Goal: Task Accomplishment & Management: Use online tool/utility

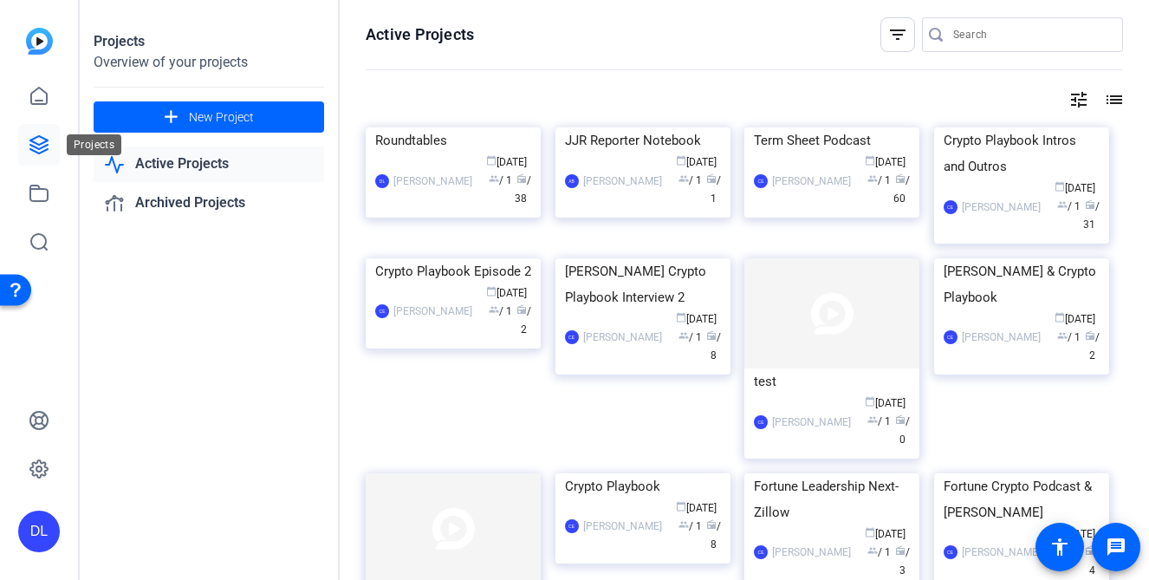
click at [38, 142] on icon at bounding box center [39, 144] width 21 height 21
click at [425, 153] on div "Roundtables" at bounding box center [453, 140] width 156 height 26
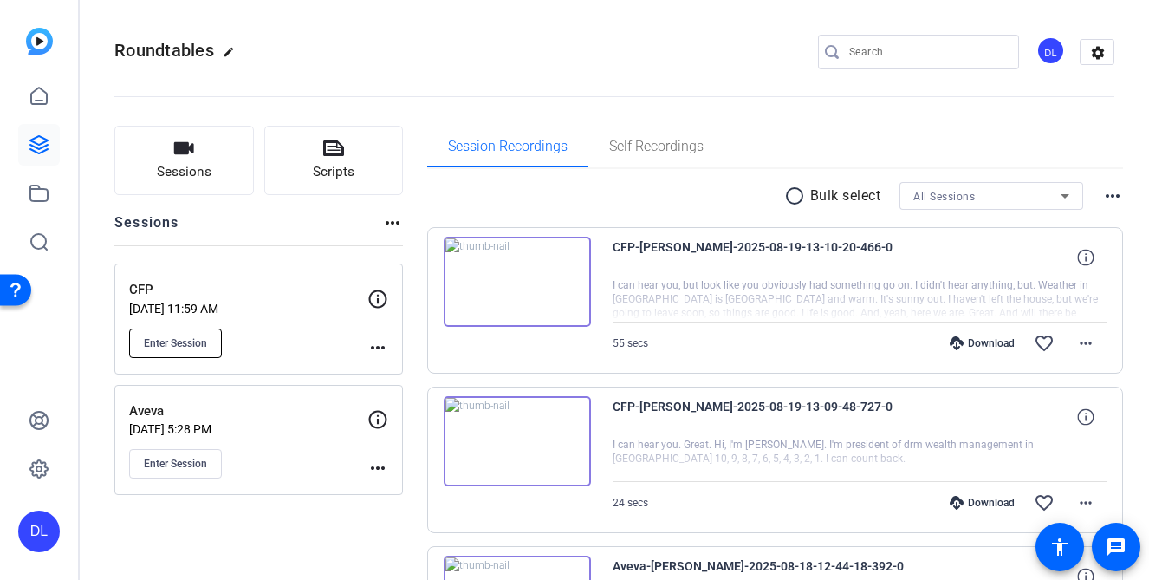
click at [185, 338] on span "Enter Session" at bounding box center [175, 343] width 63 height 14
click at [191, 161] on button "Sessions" at bounding box center [184, 160] width 140 height 69
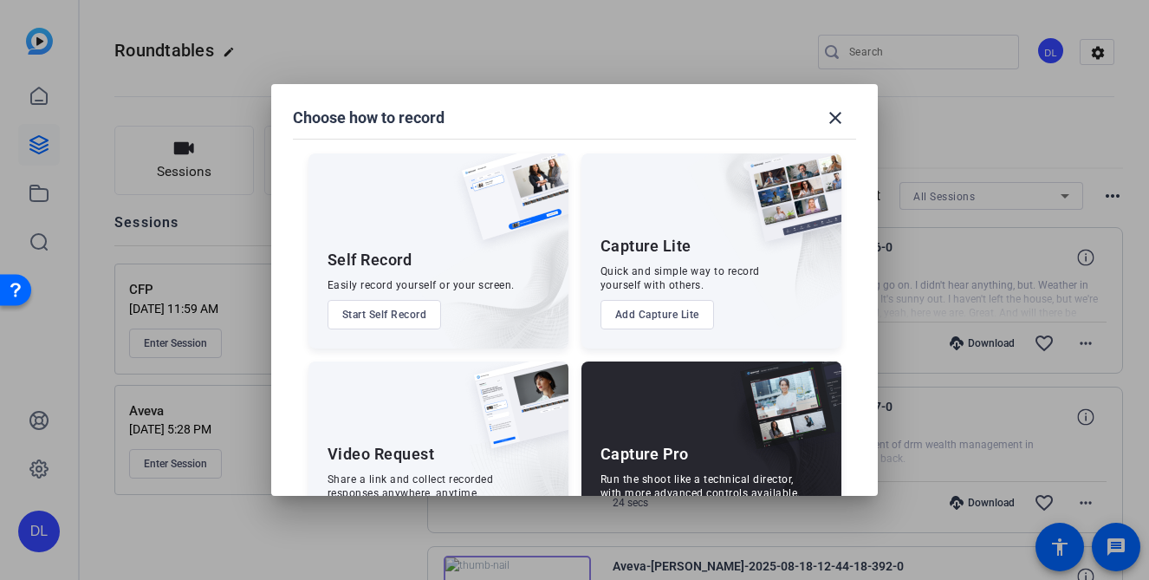
scroll to position [78, 0]
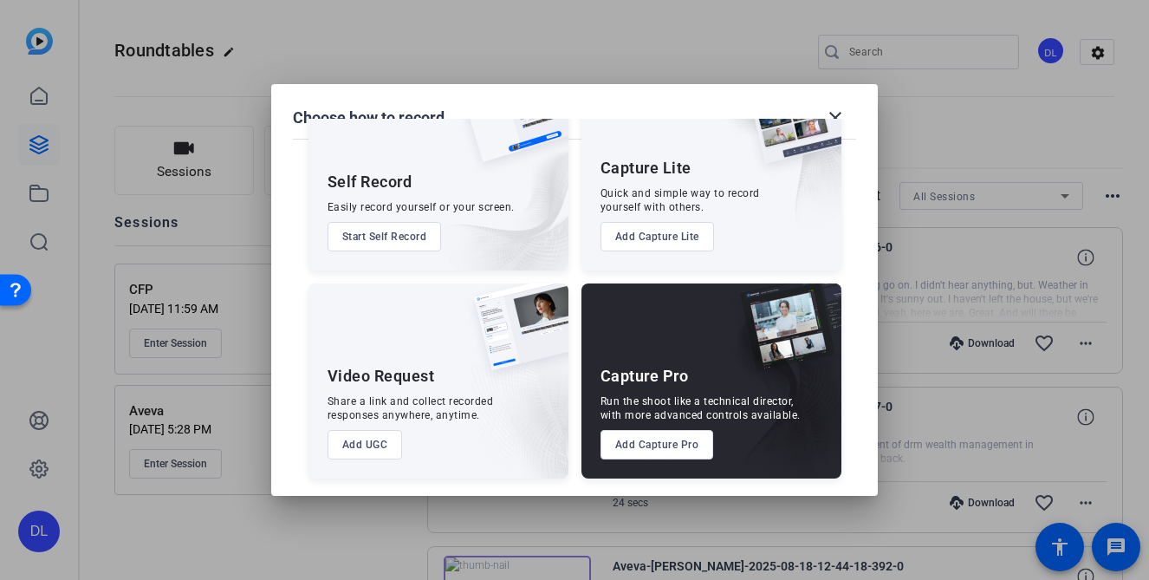
click at [663, 442] on button "Add Capture Pro" at bounding box center [657, 444] width 114 height 29
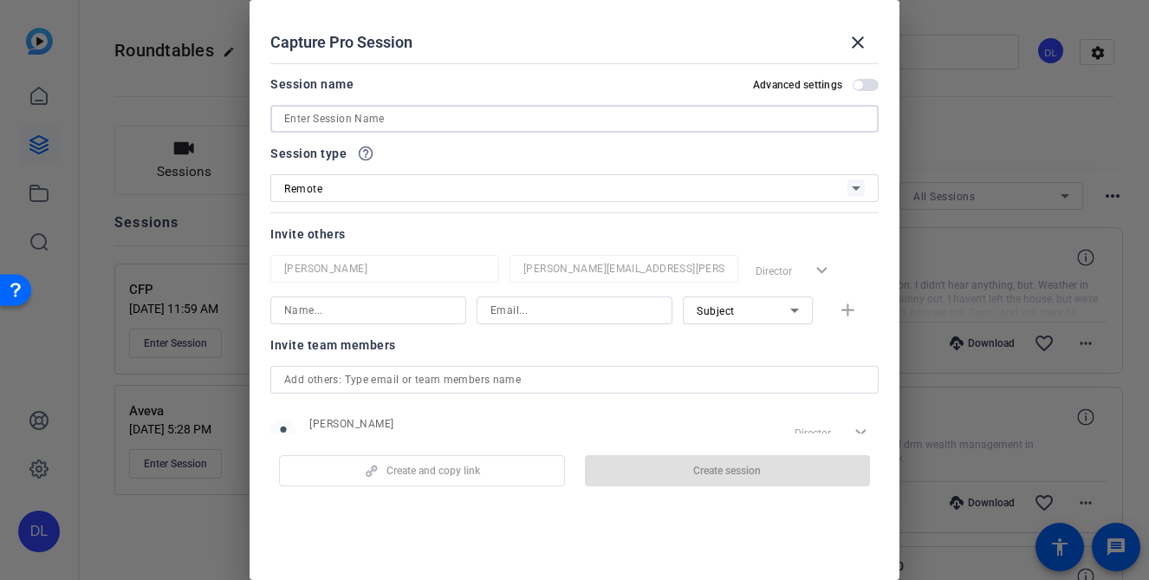
click at [464, 114] on input at bounding box center [574, 118] width 581 height 21
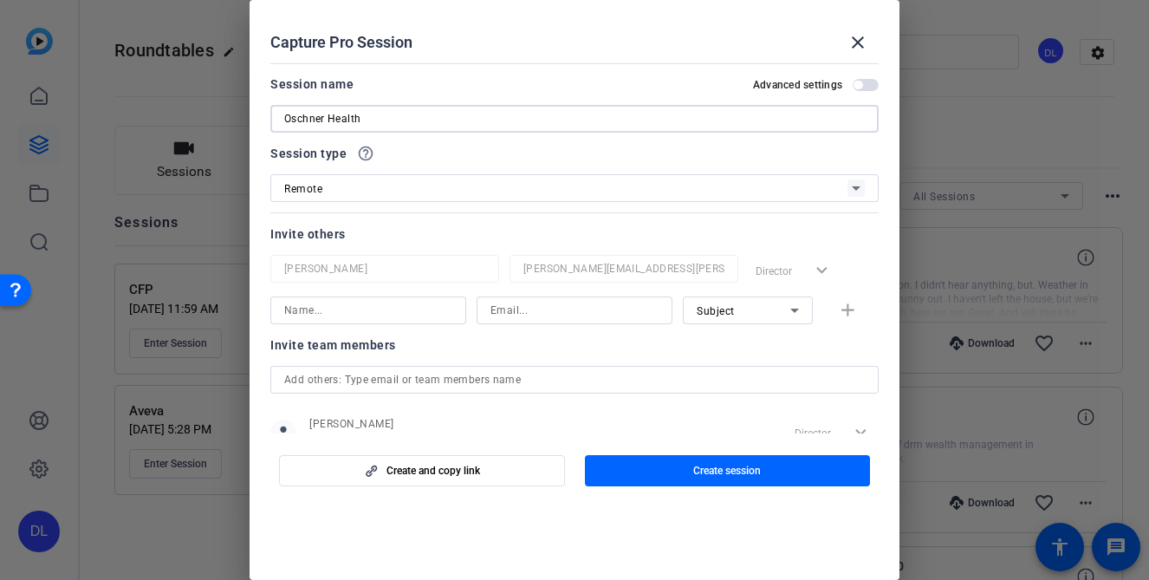
click at [300, 118] on input "Oschner Health" at bounding box center [574, 118] width 581 height 21
type input "[PERSON_NAME] Health"
click at [722, 469] on span "Create session" at bounding box center [727, 471] width 68 height 14
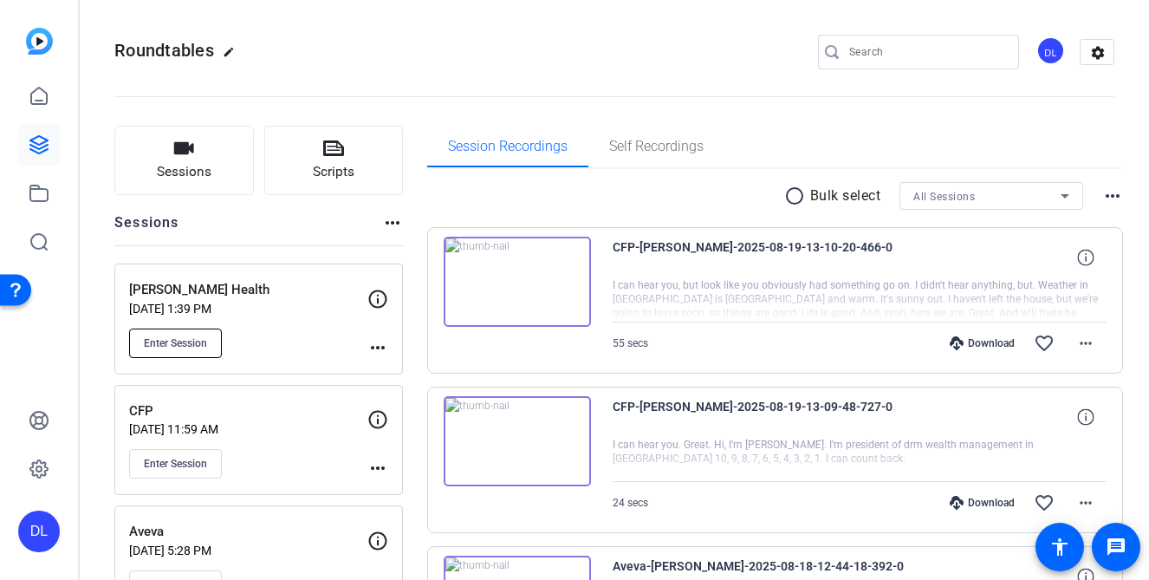
click at [181, 343] on span "Enter Session" at bounding box center [175, 343] width 63 height 14
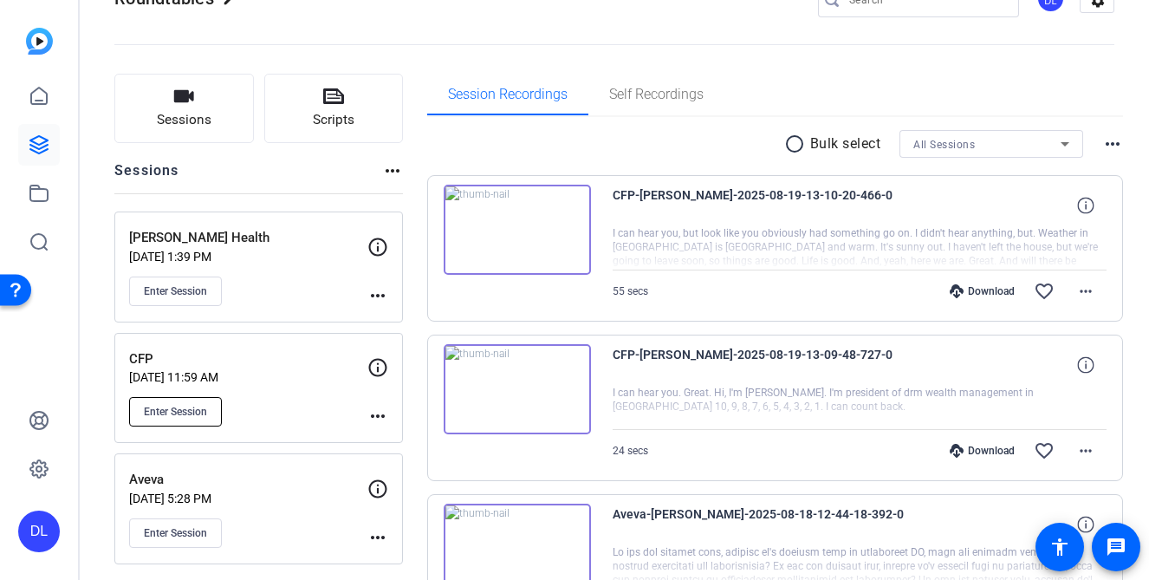
click at [179, 415] on span "Enter Session" at bounding box center [175, 412] width 63 height 14
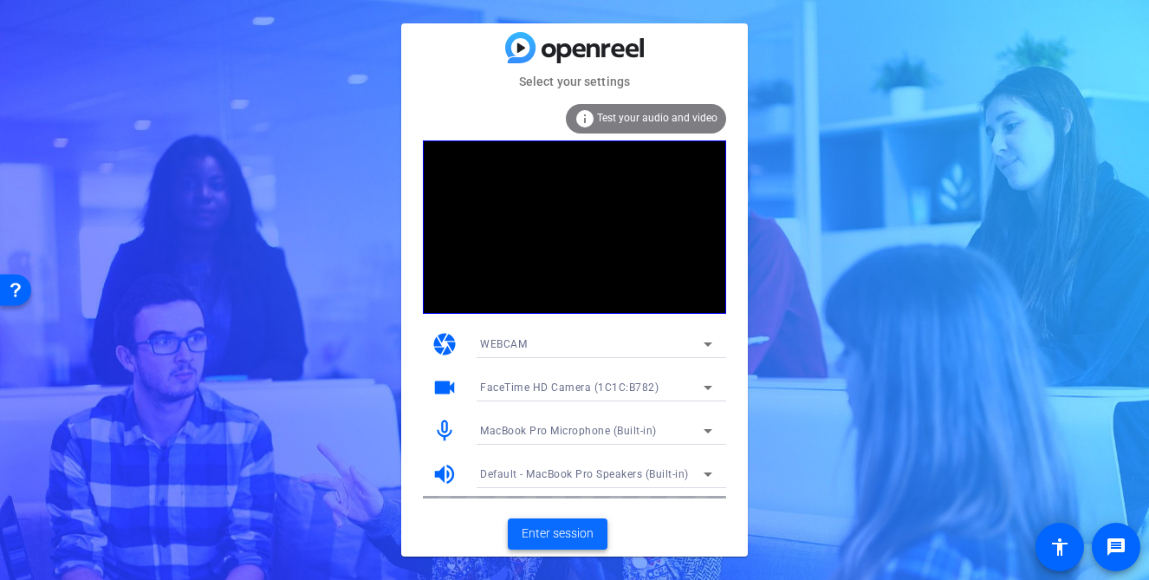
click at [555, 529] on span "Enter session" at bounding box center [558, 533] width 72 height 18
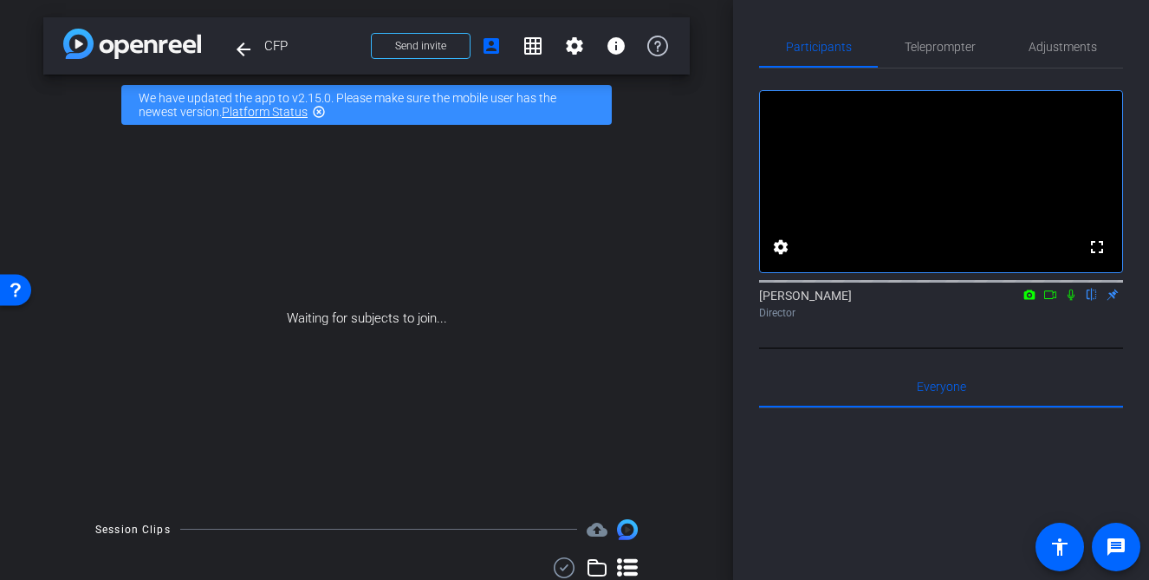
click at [1069, 301] on icon at bounding box center [1071, 294] width 7 height 11
click at [1050, 301] on icon at bounding box center [1050, 295] width 14 height 12
click at [447, 35] on span at bounding box center [421, 46] width 98 height 42
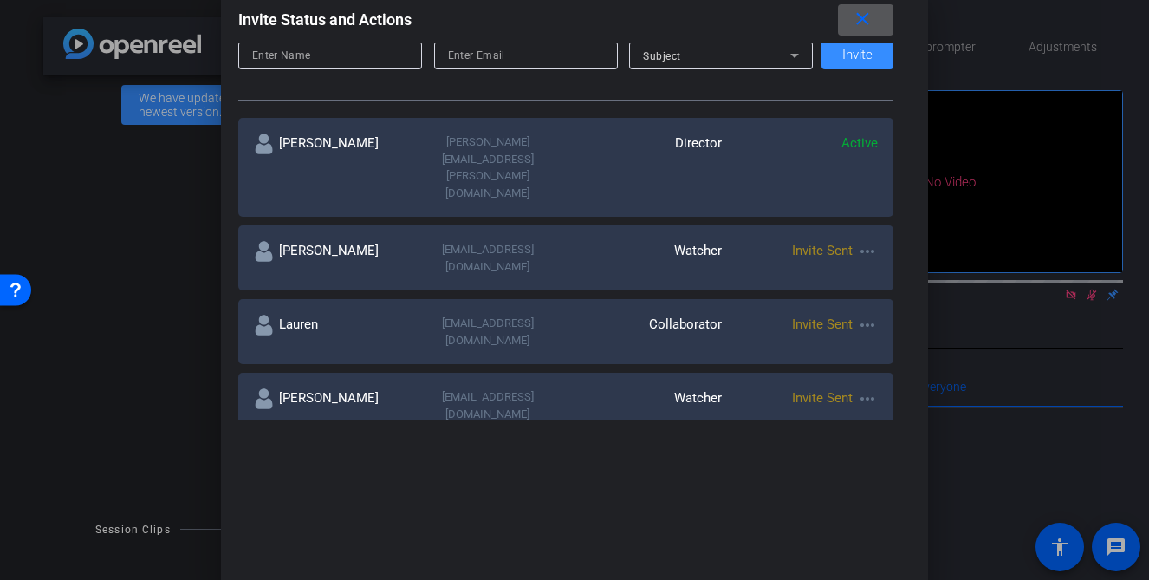
scroll to position [256, 0]
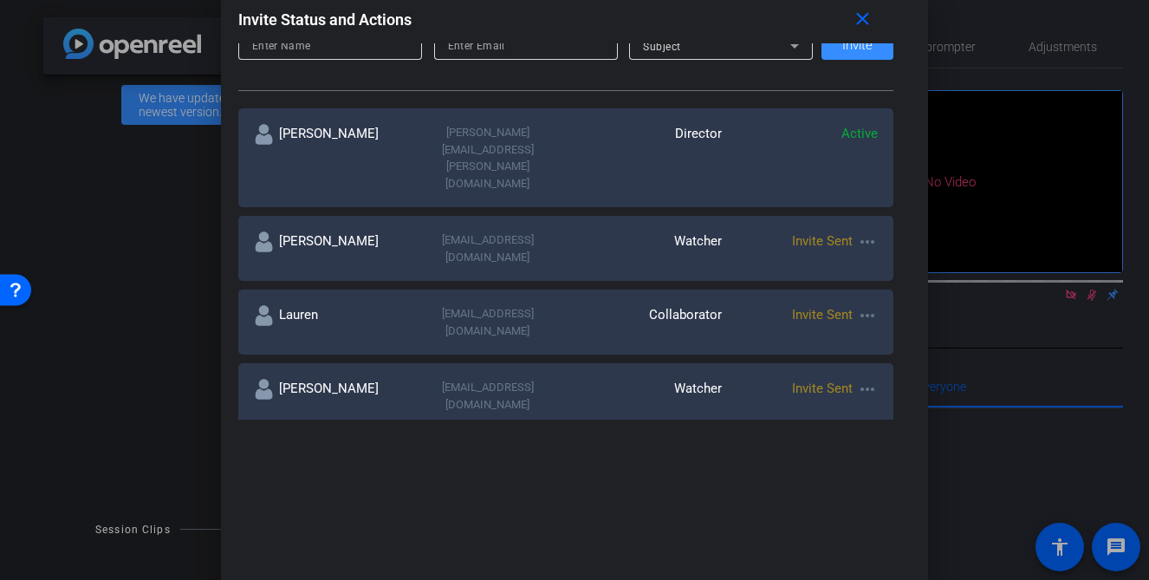
click at [867, 305] on mat-icon "more_horiz" at bounding box center [867, 315] width 21 height 21
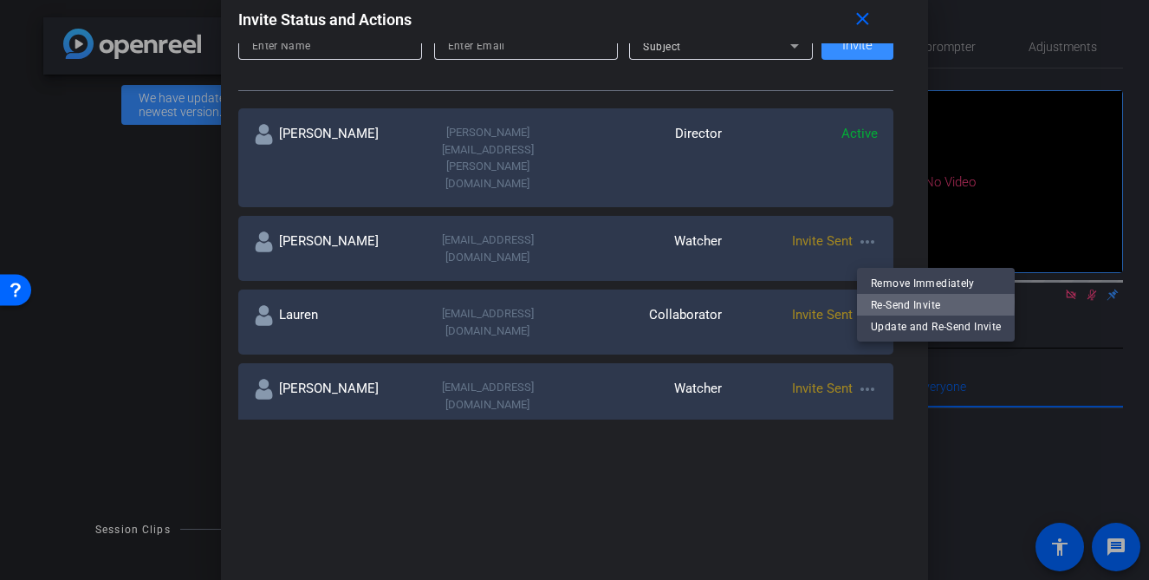
click at [876, 301] on span "Re-Send Invite" at bounding box center [936, 304] width 130 height 21
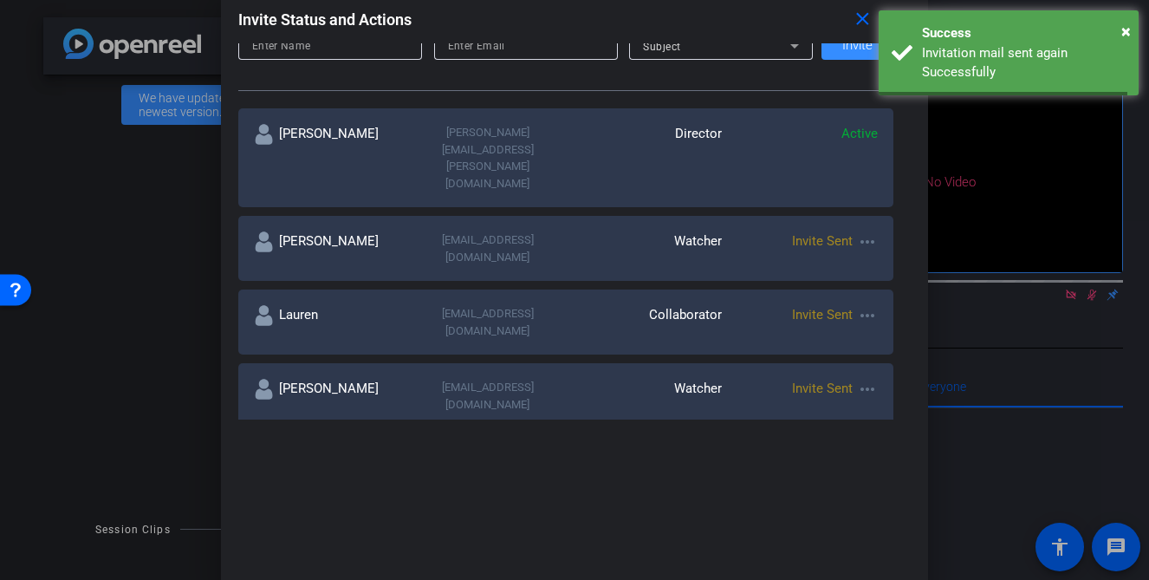
click at [867, 231] on mat-icon "more_horiz" at bounding box center [867, 241] width 21 height 21
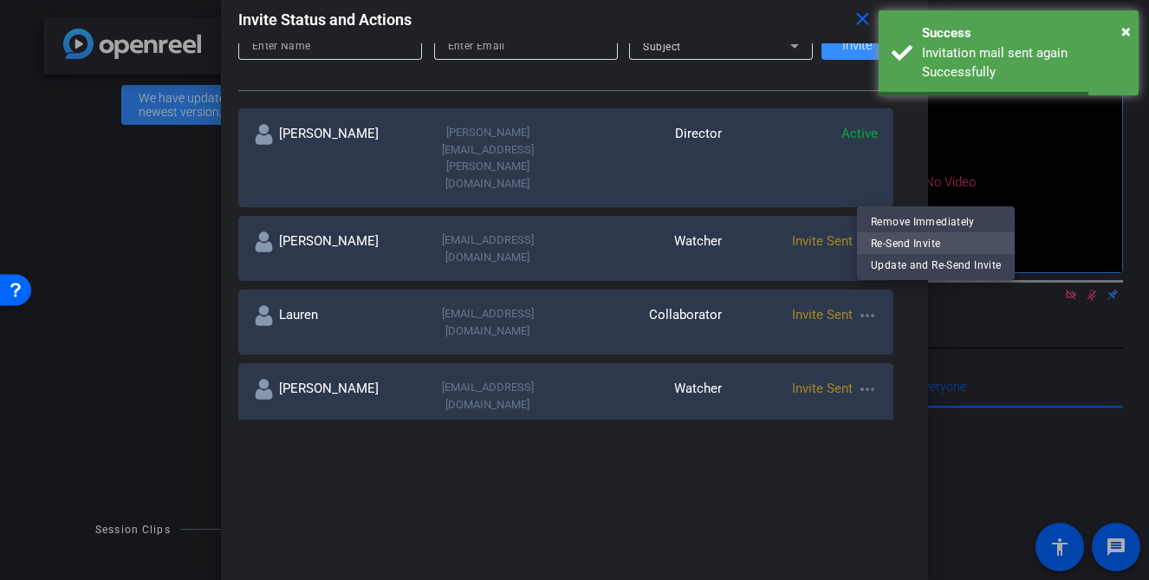
click at [884, 240] on span "Re-Send Invite" at bounding box center [936, 243] width 130 height 21
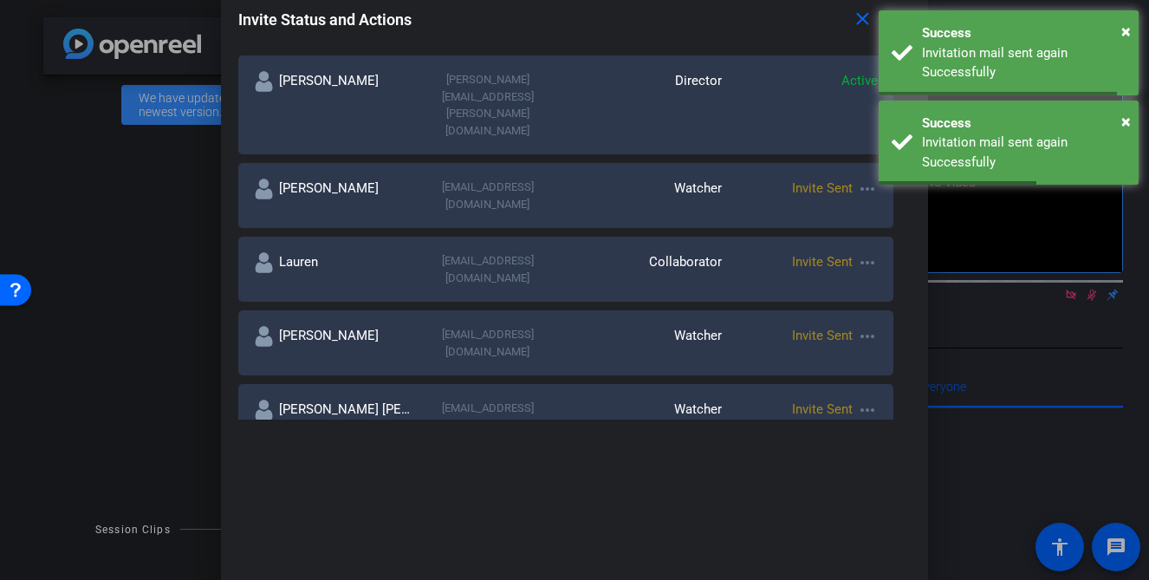
scroll to position [328, 0]
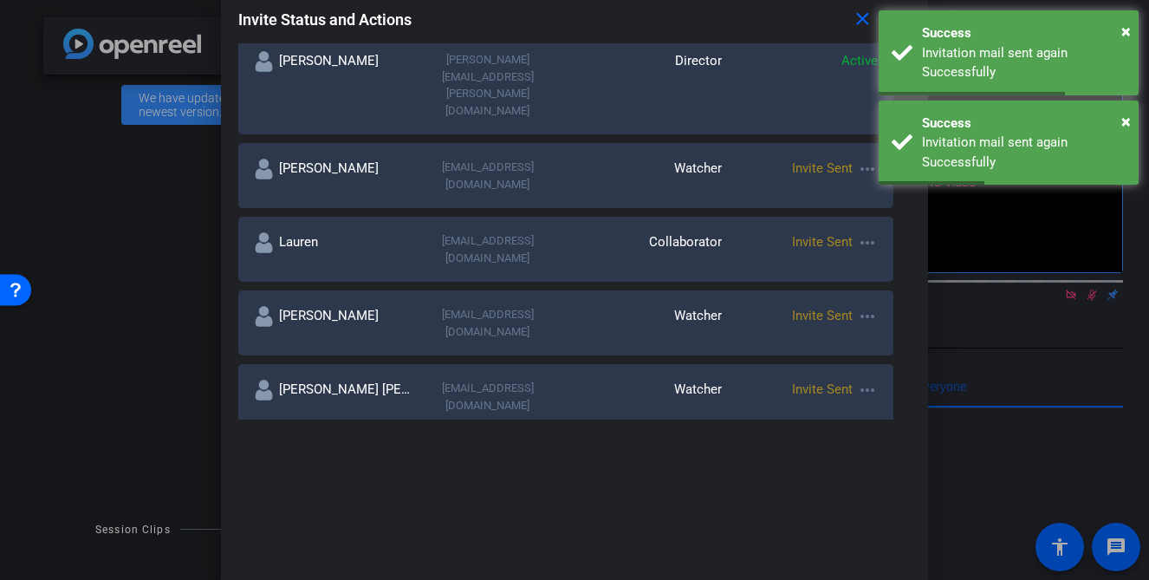
click at [870, 380] on mat-icon "more_horiz" at bounding box center [867, 390] width 21 height 21
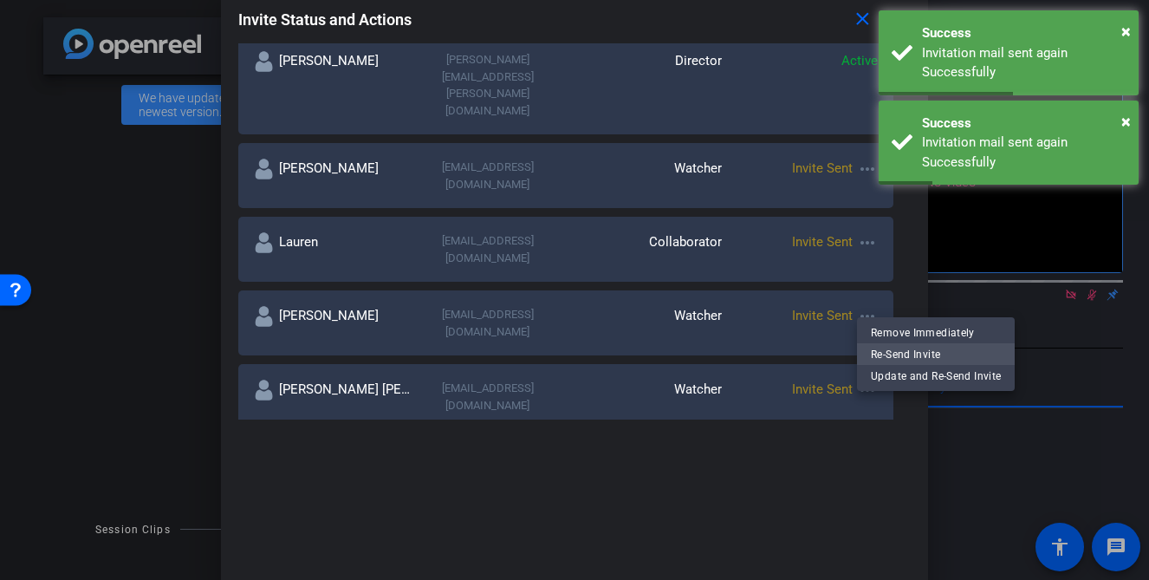
click at [888, 354] on span "Re-Send Invite" at bounding box center [936, 353] width 130 height 21
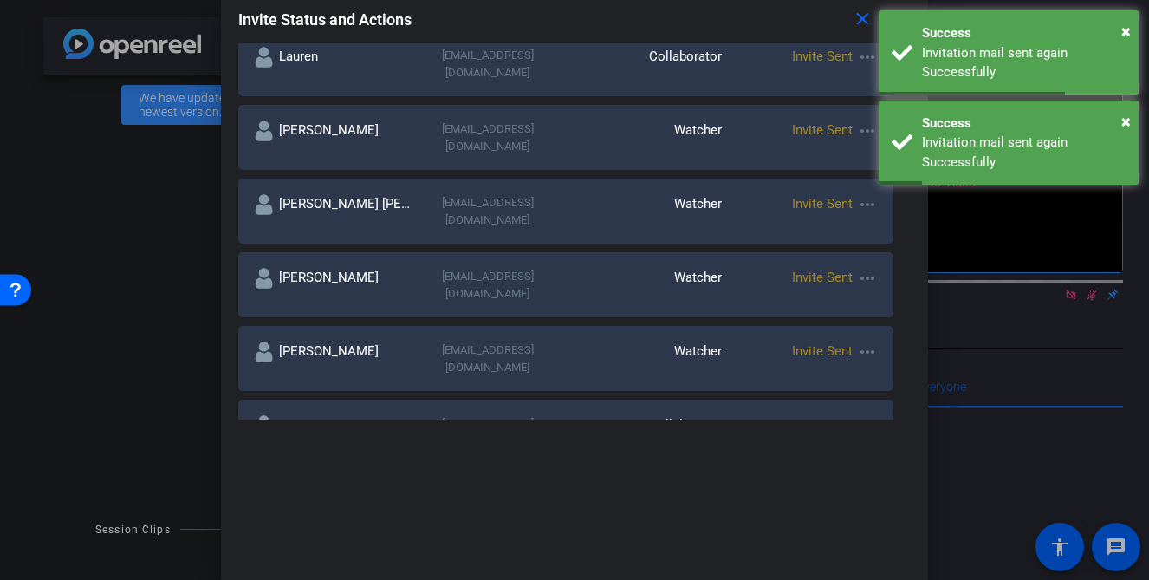
scroll to position [513, 0]
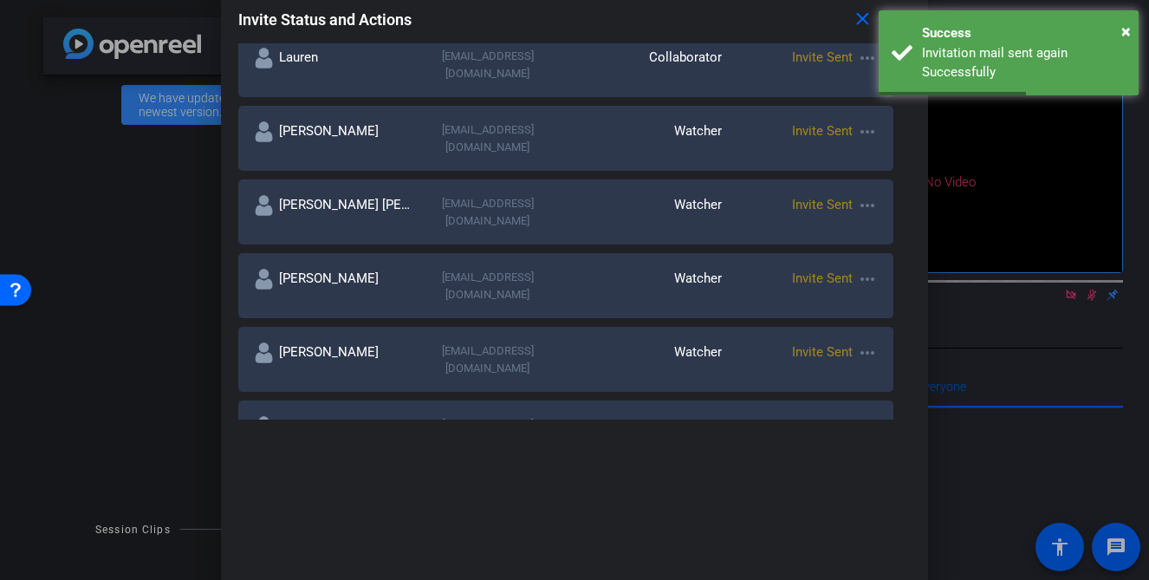
click at [867, 416] on mat-icon "more_horiz" at bounding box center [867, 426] width 21 height 21
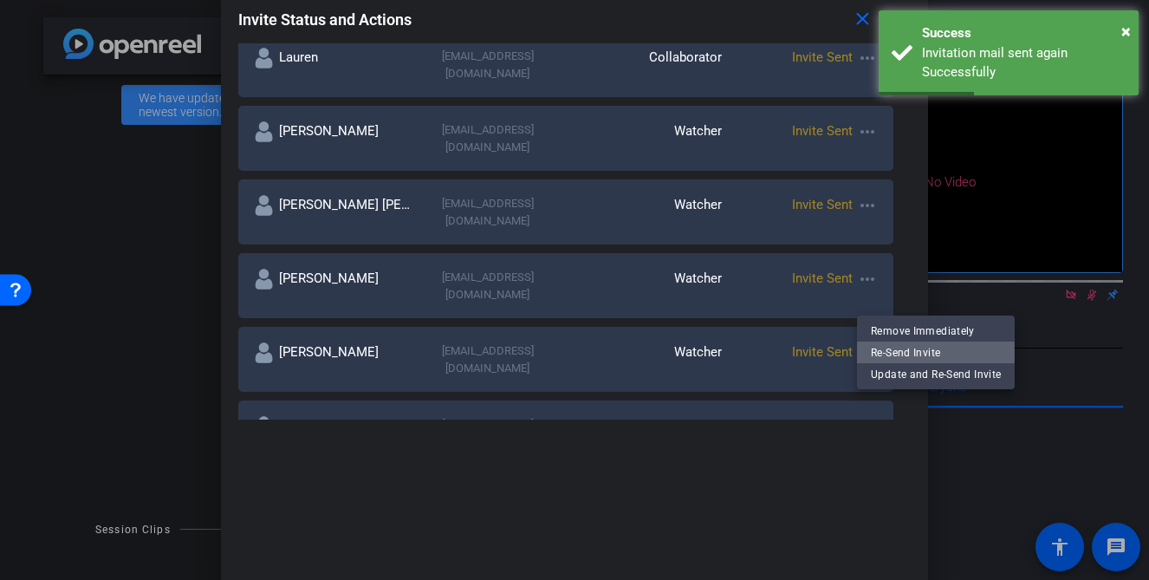
click at [887, 353] on span "Re-Send Invite" at bounding box center [936, 352] width 130 height 21
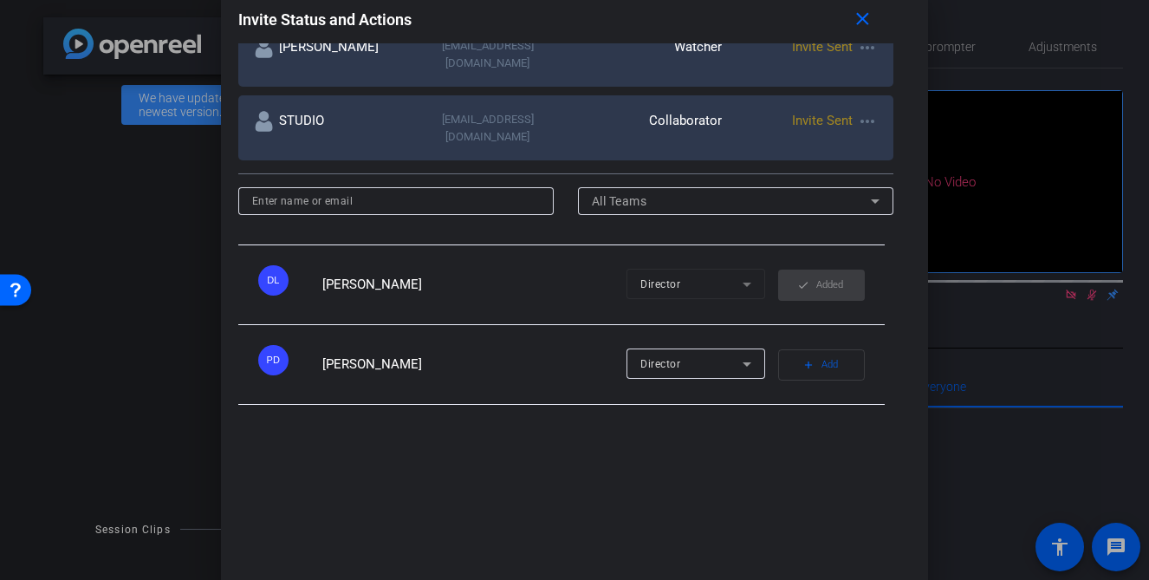
scroll to position [828, 0]
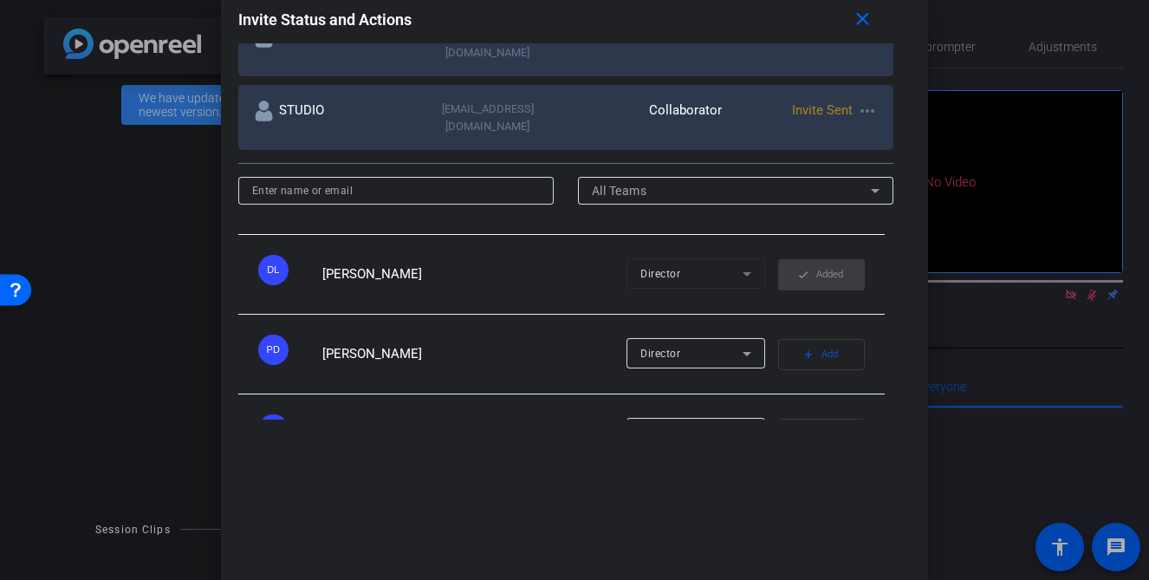
click at [815, 493] on span "button" at bounding box center [821, 514] width 85 height 42
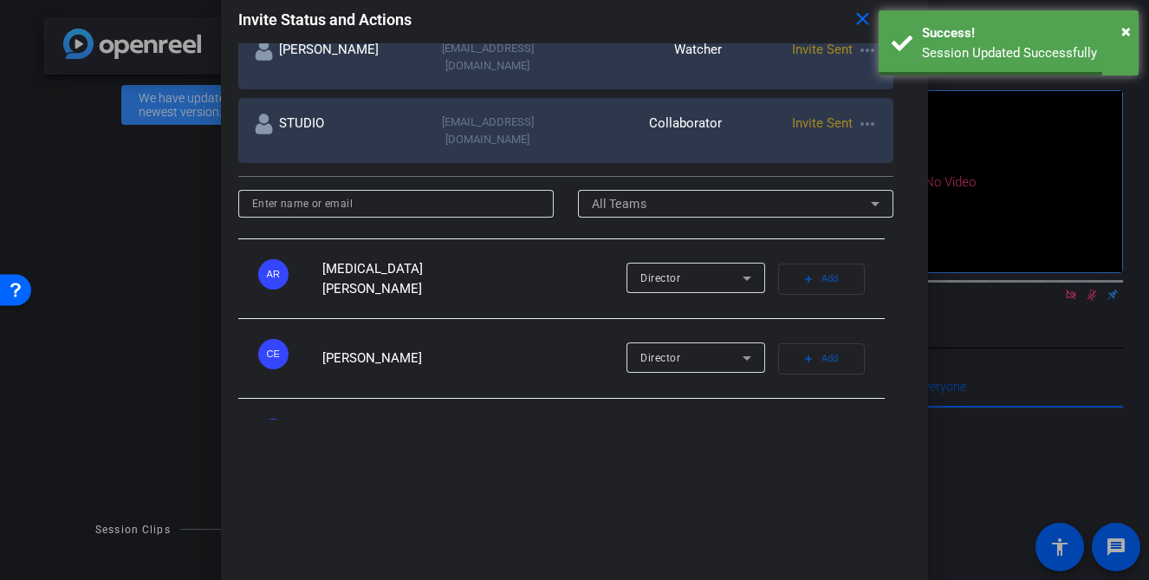
scroll to position [0, 0]
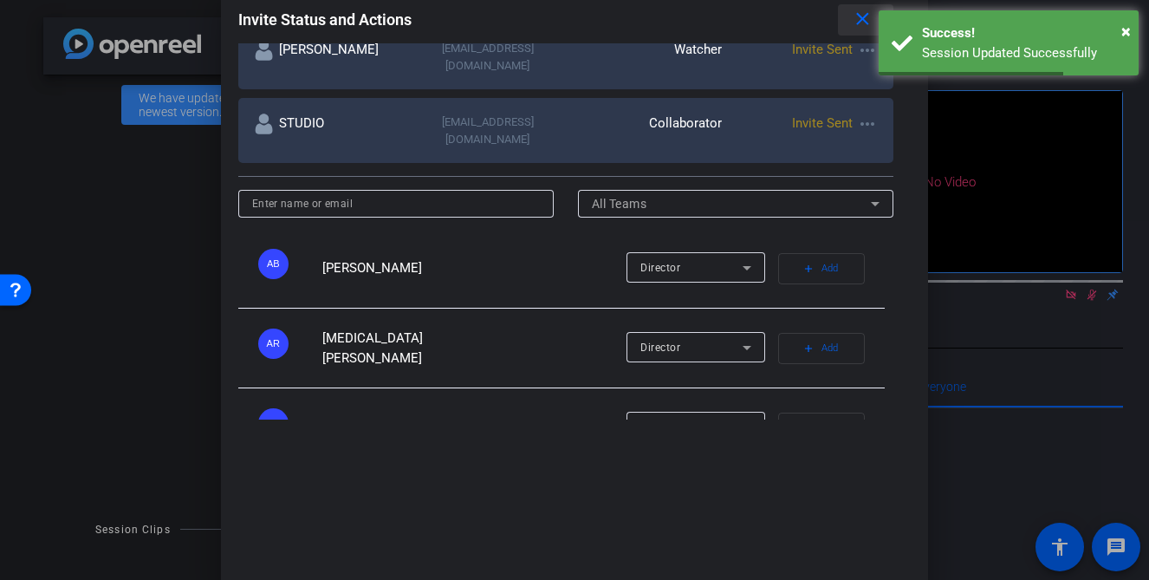
click at [863, 16] on mat-icon "close" at bounding box center [863, 20] width 22 height 22
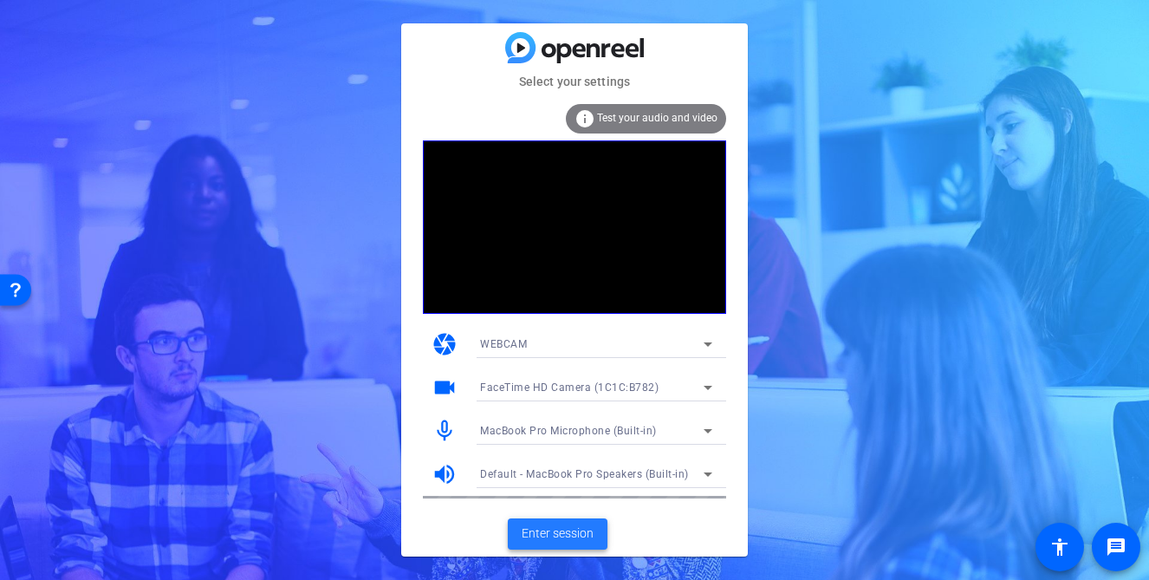
click at [543, 528] on span "Enter session" at bounding box center [558, 533] width 72 height 18
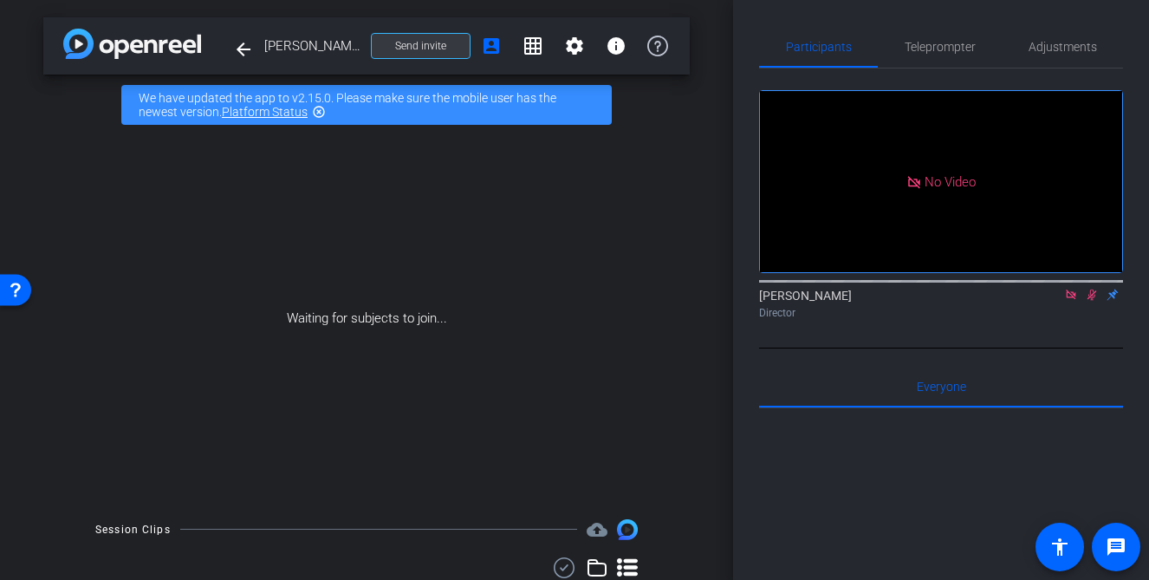
click at [402, 49] on span "Send invite" at bounding box center [420, 46] width 51 height 14
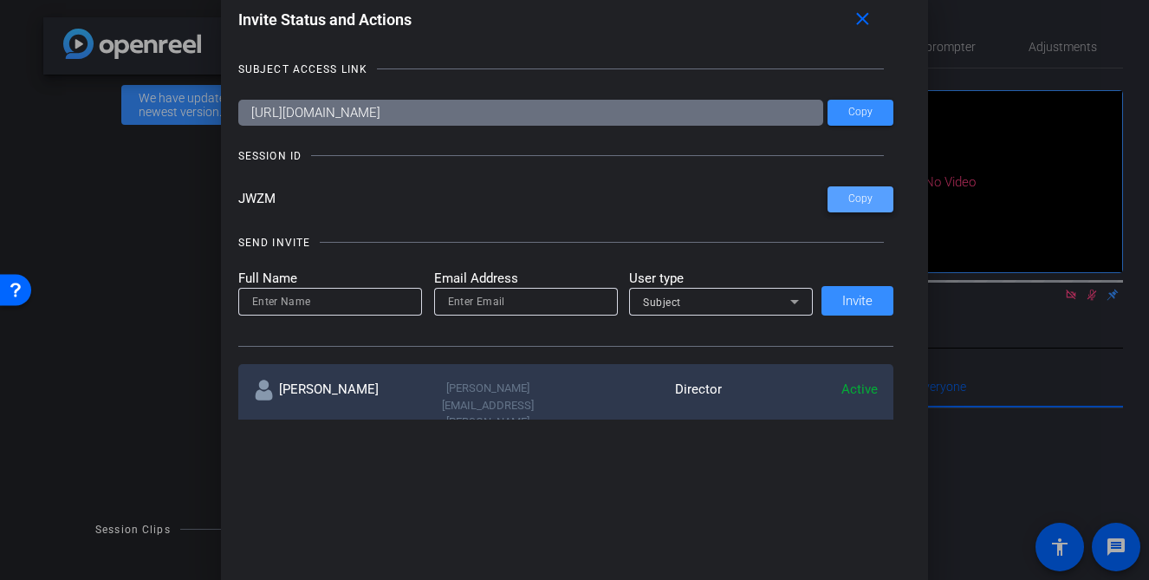
click at [854, 191] on span at bounding box center [861, 200] width 66 height 42
click at [358, 299] on input at bounding box center [330, 301] width 156 height 21
type input "Lauren"
type input "lauren.chomiuk@fortune.com"
click at [646, 307] on span "Subject" at bounding box center [662, 302] width 38 height 12
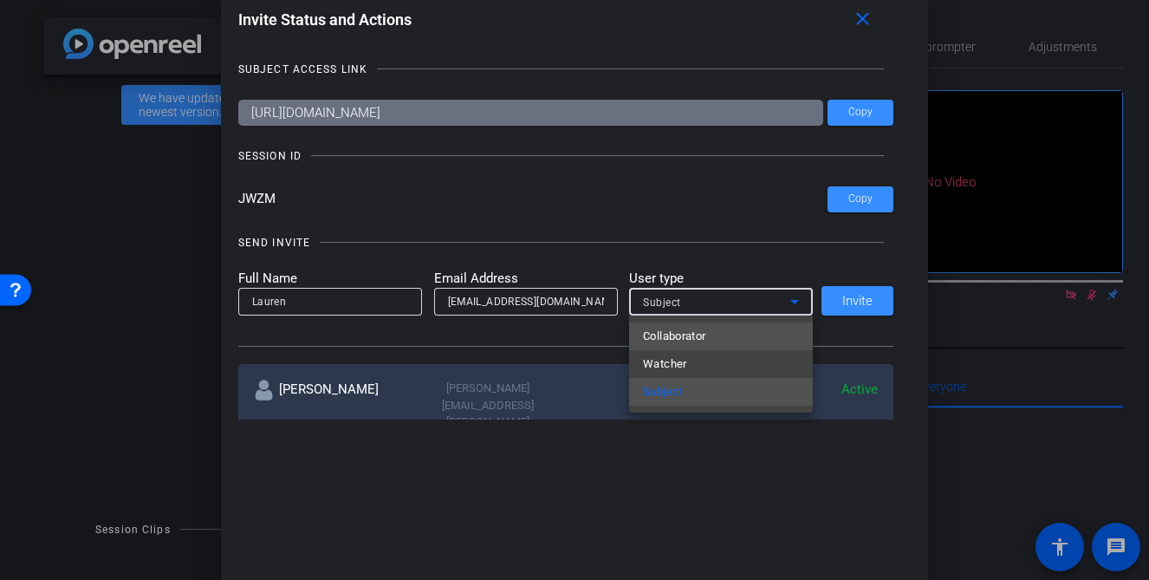
click at [681, 336] on span "Collaborator" at bounding box center [674, 336] width 63 height 21
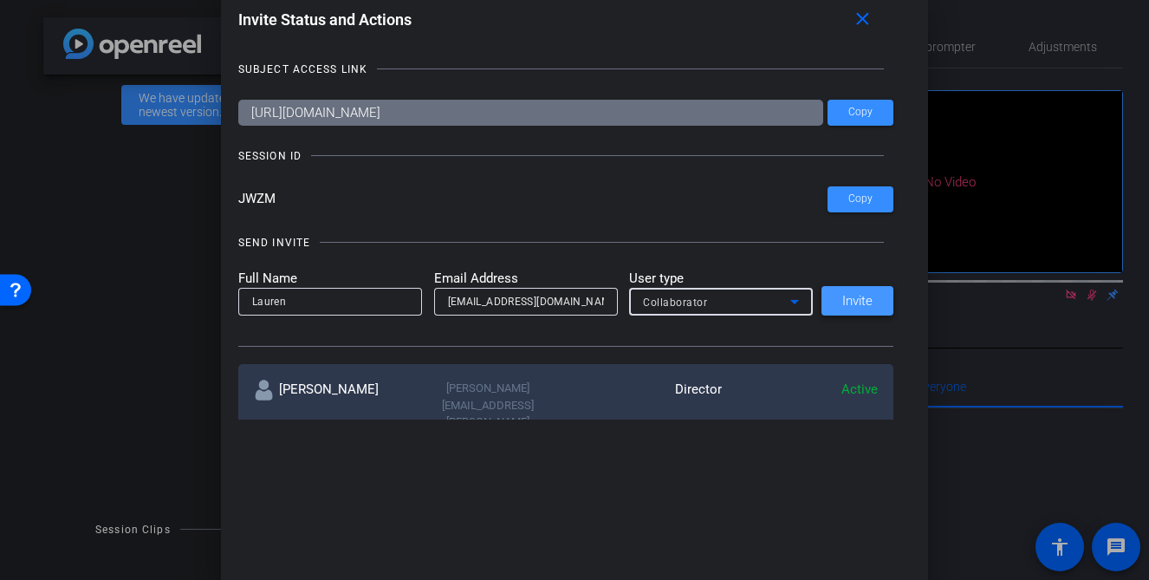
click at [854, 299] on span "Invite" at bounding box center [857, 301] width 30 height 13
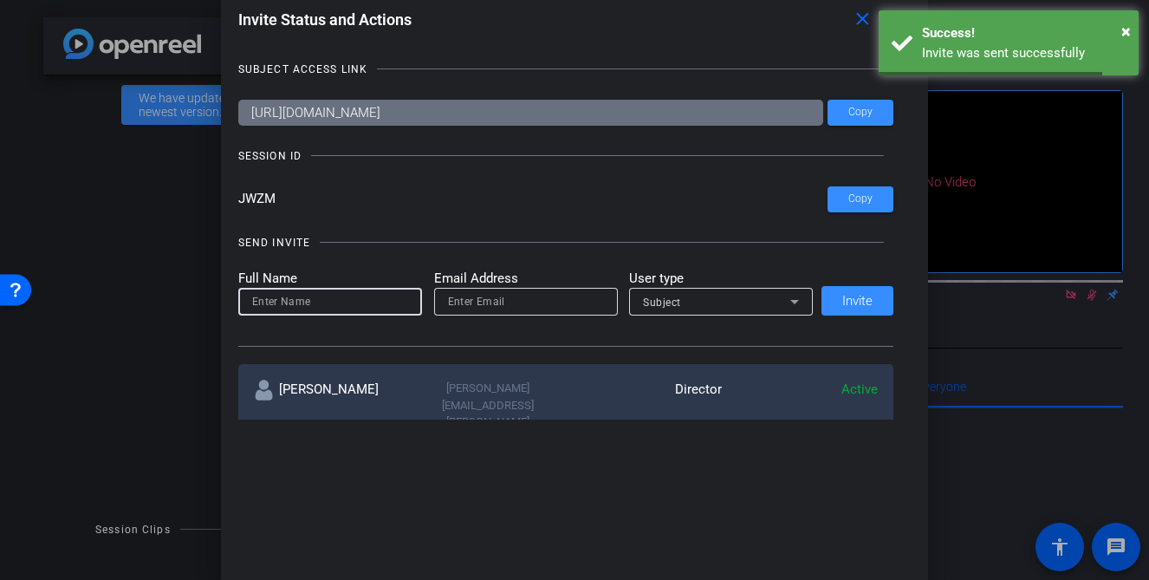
click at [394, 304] on input at bounding box center [330, 301] width 156 height 21
type input "Shannon"
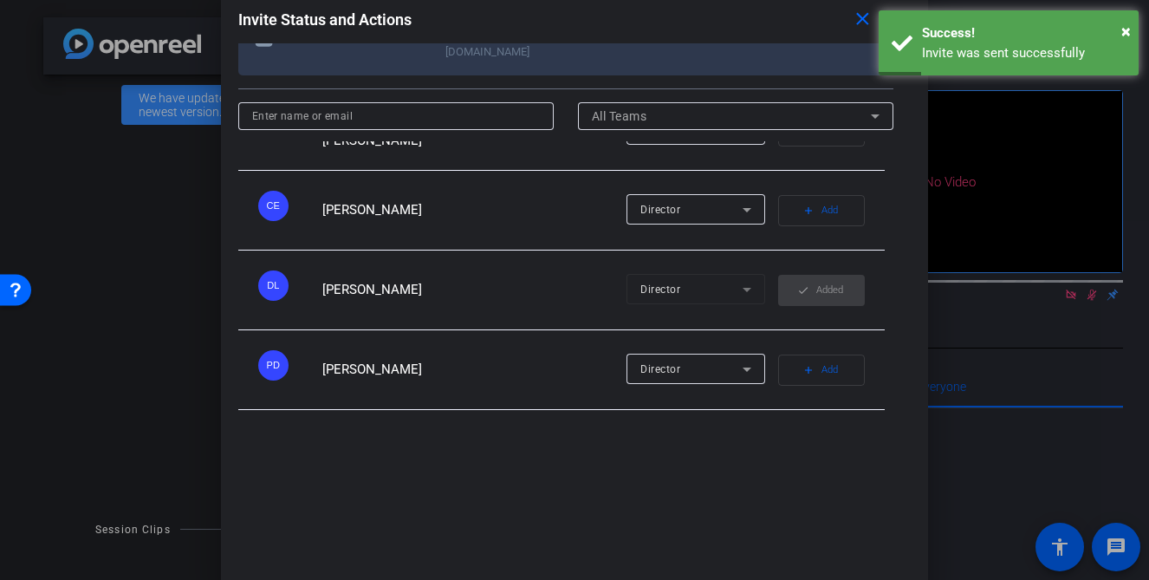
scroll to position [220, 0]
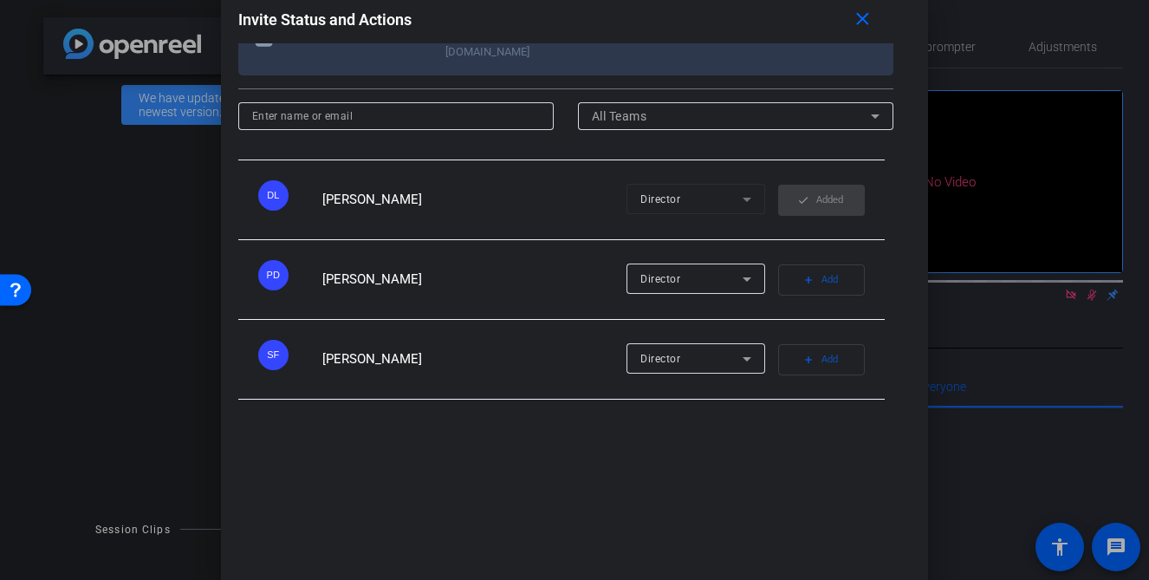
click at [821, 427] on span "Add" at bounding box center [829, 439] width 16 height 24
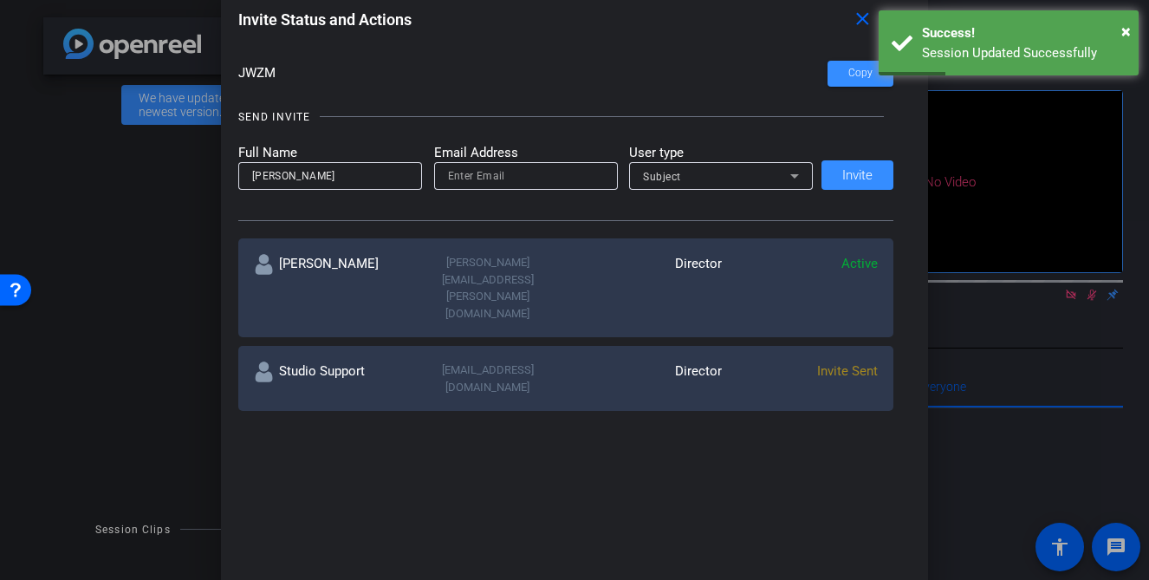
scroll to position [120, 0]
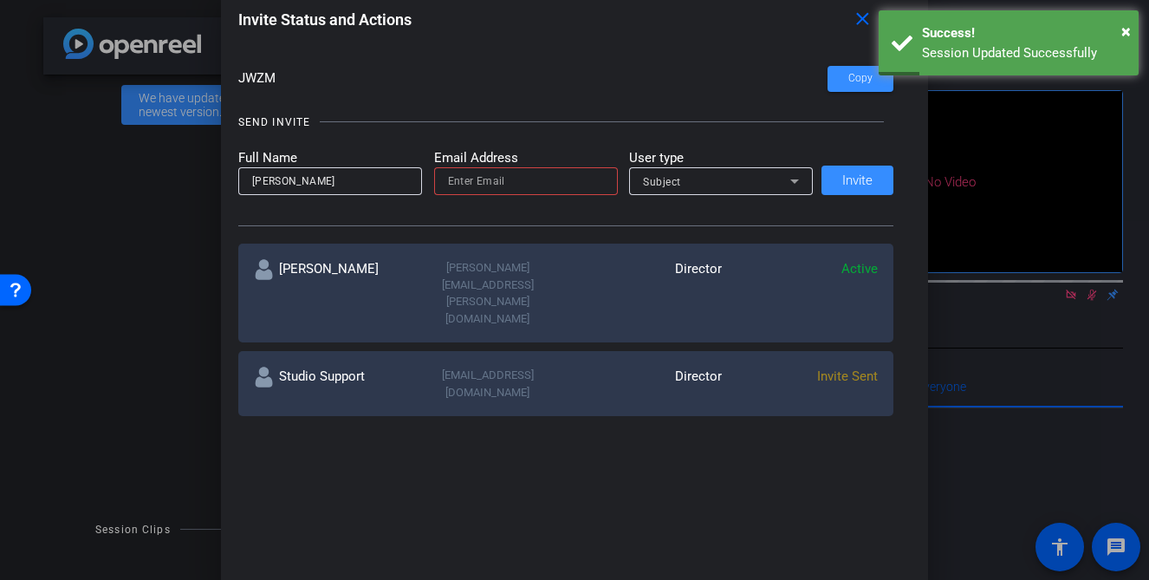
click at [475, 192] on div at bounding box center [526, 181] width 156 height 28
click at [475, 190] on input "email" at bounding box center [526, 181] width 156 height 21
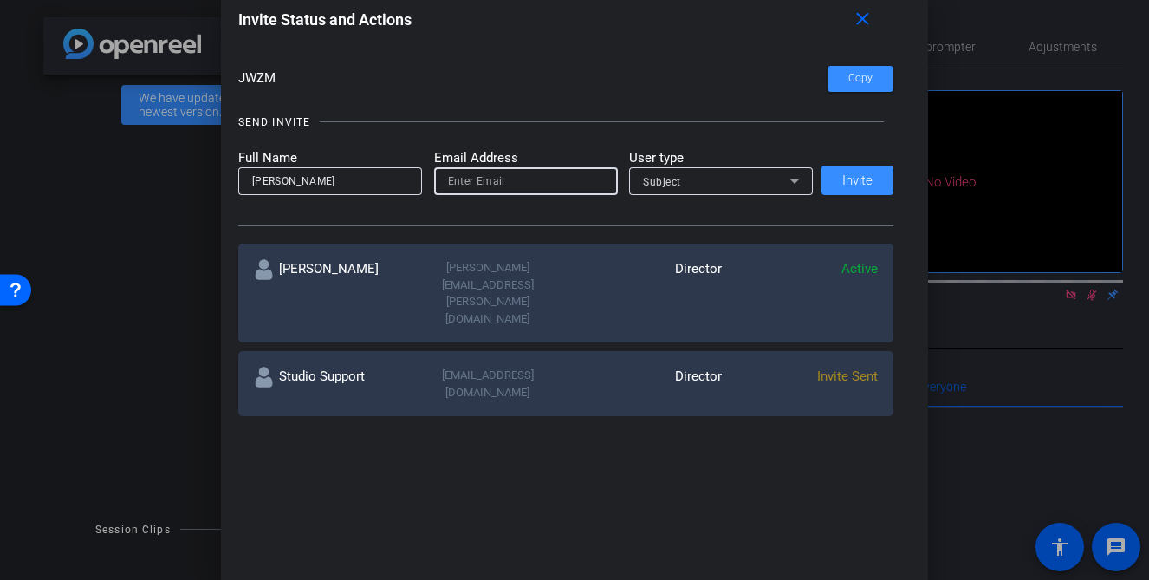
click at [515, 184] on input "email" at bounding box center [526, 181] width 156 height 21
type input "studiosupport@openreel.com"
click at [753, 178] on div "Subject" at bounding box center [716, 182] width 147 height 22
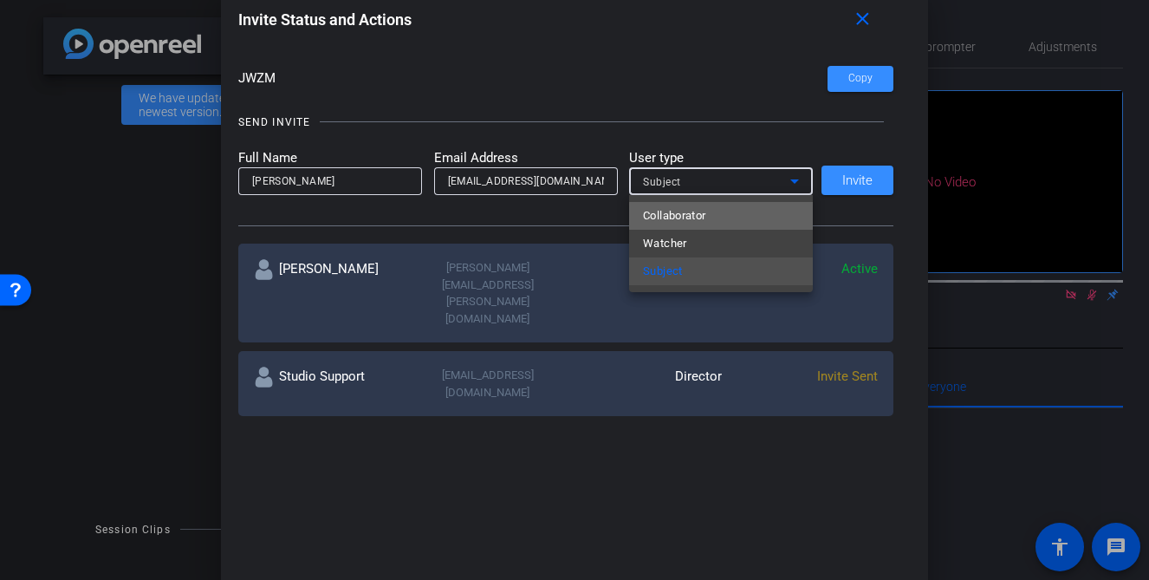
click at [724, 216] on mat-option "Collaborator" at bounding box center [721, 216] width 184 height 28
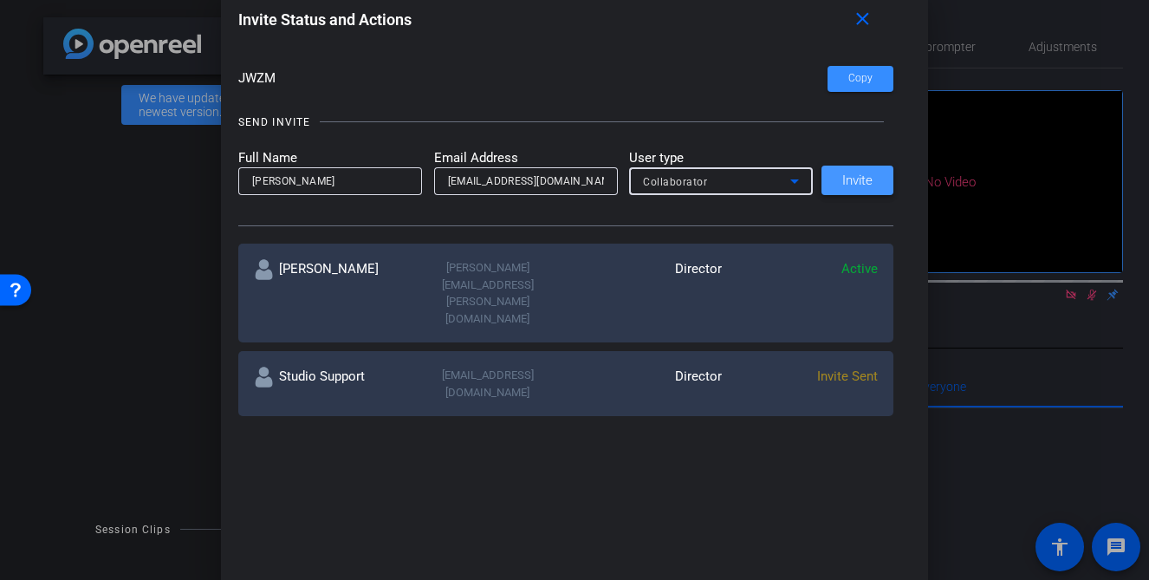
click at [848, 184] on span "Invite" at bounding box center [857, 180] width 30 height 13
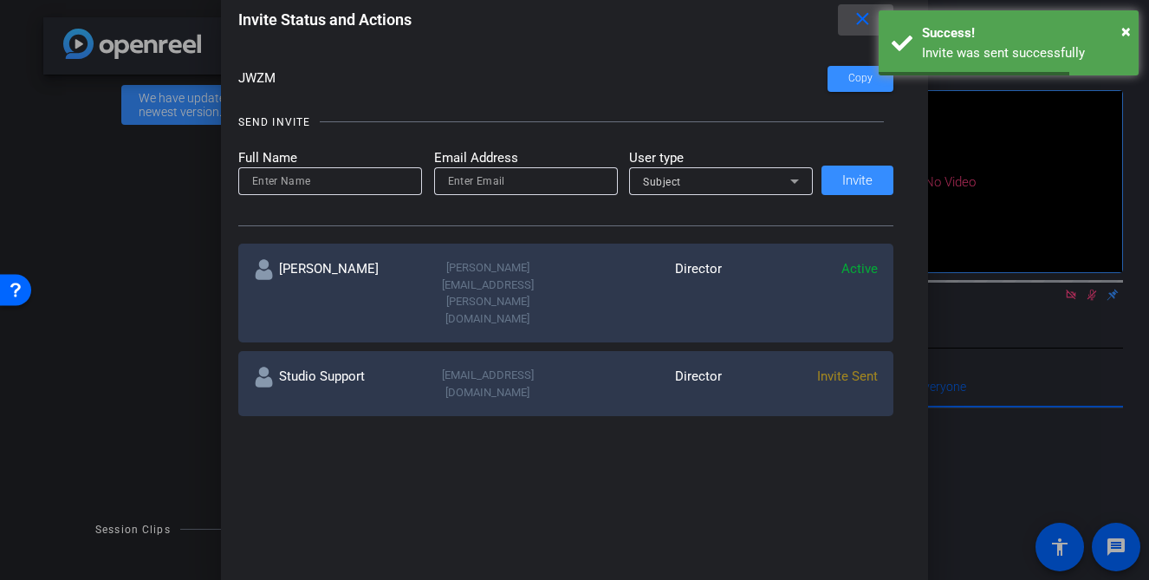
click at [867, 20] on mat-icon "close" at bounding box center [863, 20] width 22 height 22
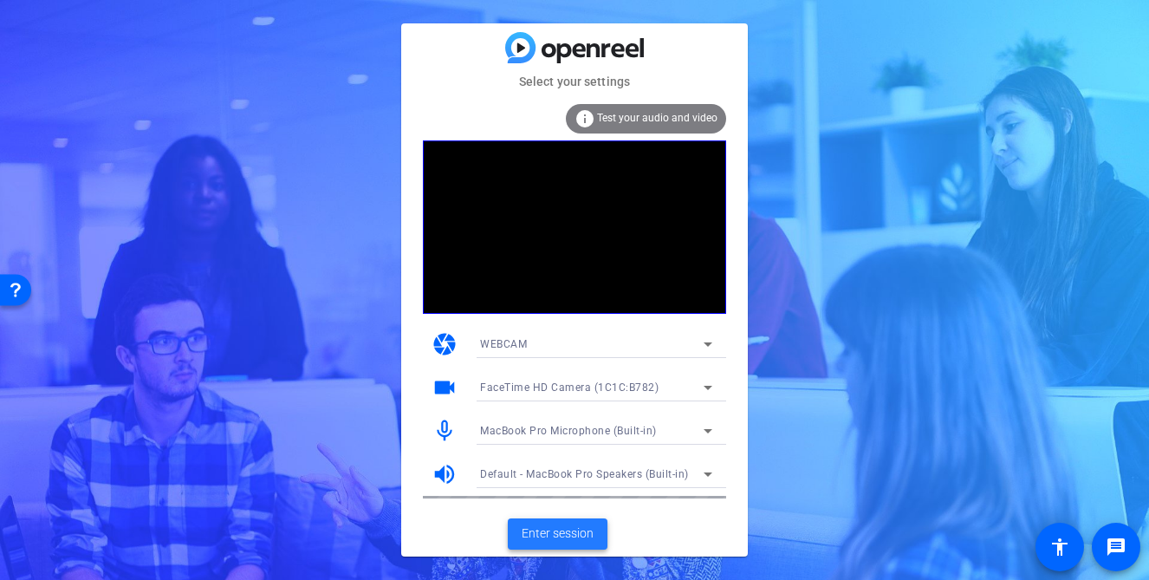
click at [547, 530] on span "Enter session" at bounding box center [558, 533] width 72 height 18
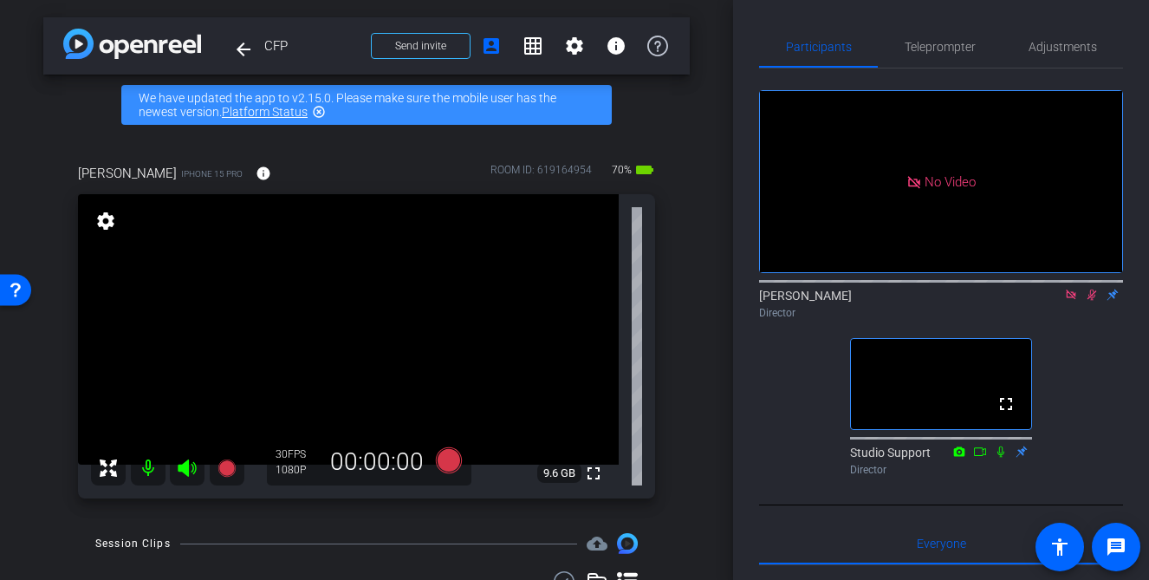
click at [1091, 301] on icon at bounding box center [1092, 294] width 10 height 11
click at [1073, 299] on icon at bounding box center [1071, 294] width 10 height 10
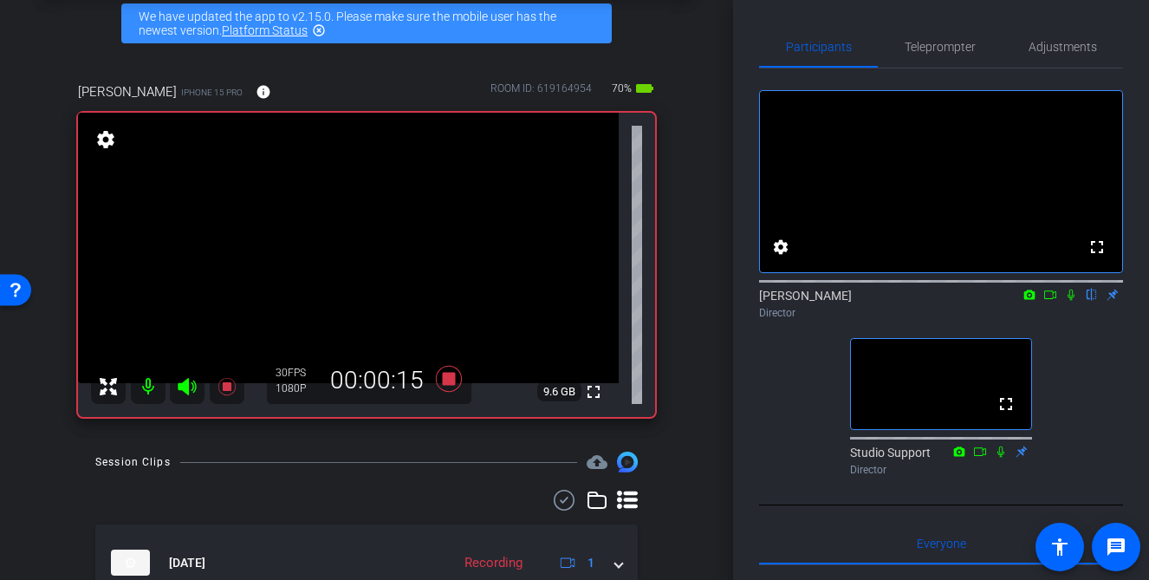
click at [737, 379] on div "Participants Teleprompter Adjustments fullscreen settings David Lennon flip Dir…" at bounding box center [941, 290] width 416 height 580
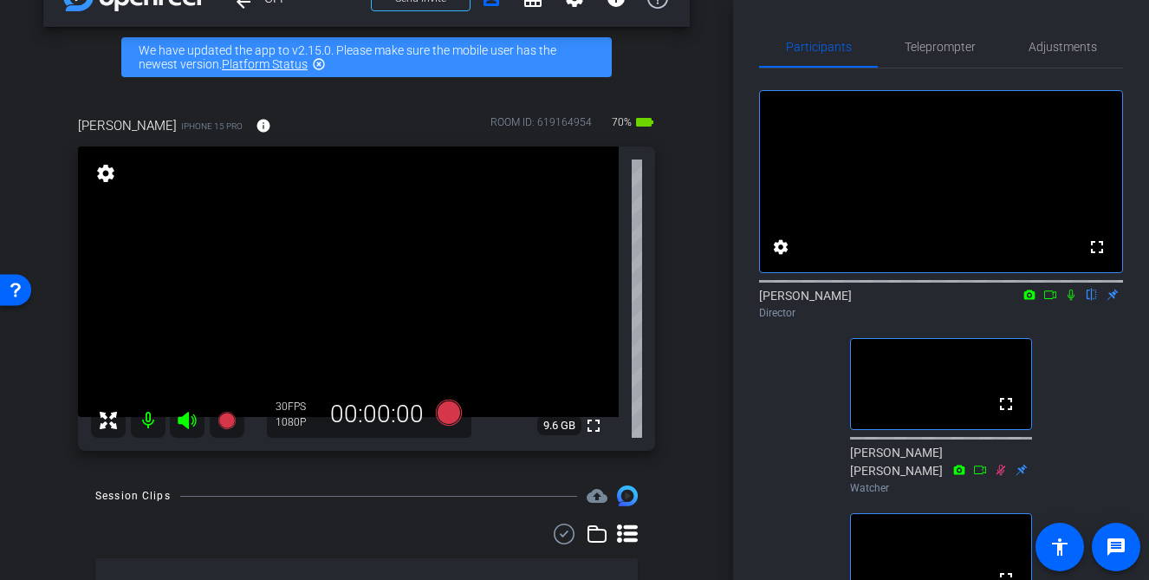
scroll to position [51, 0]
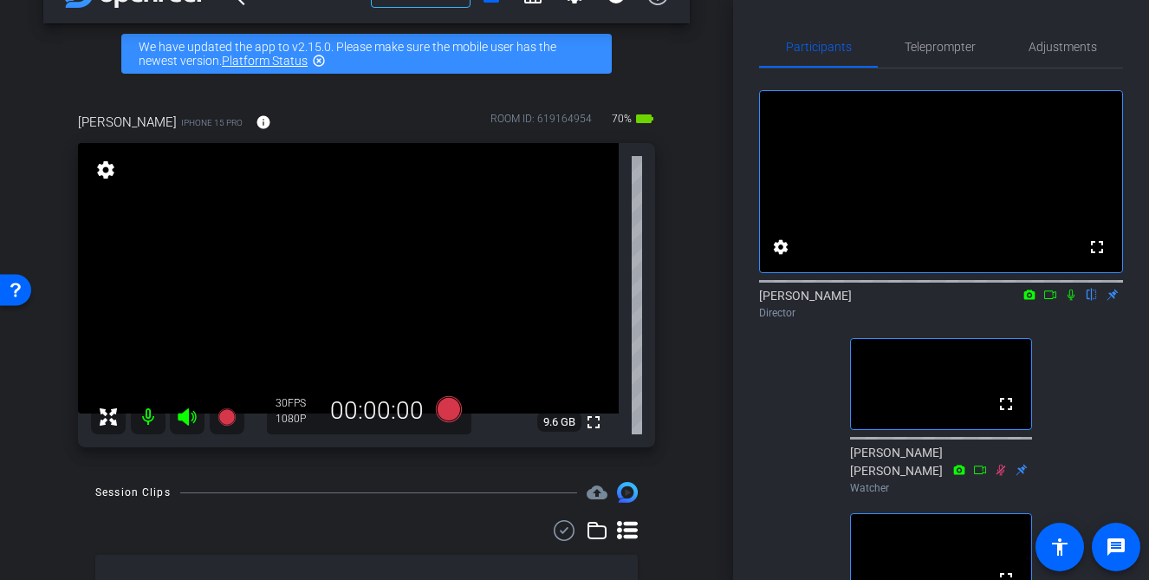
click at [704, 280] on div "arrow_back CFP Back to project Send invite account_box grid_on settings info We…" at bounding box center [366, 239] width 733 height 580
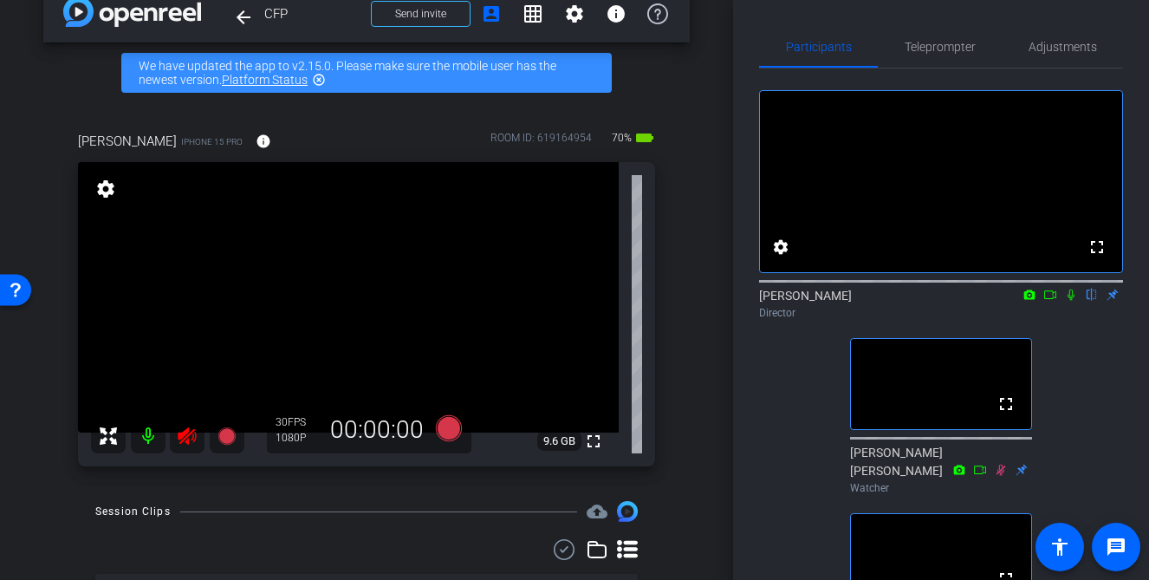
scroll to position [206, 0]
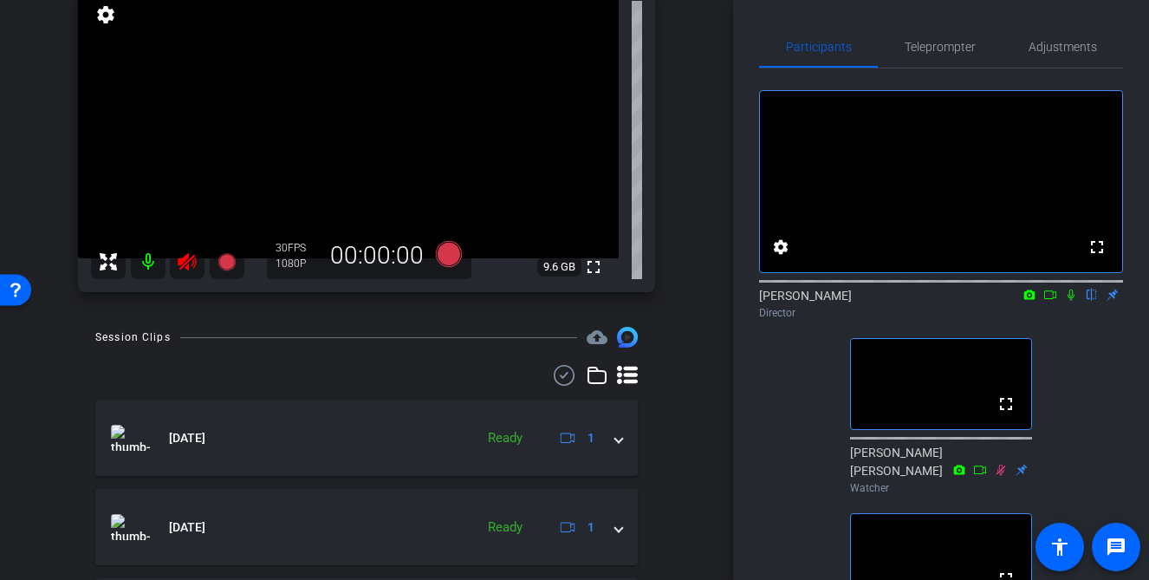
click at [183, 262] on icon at bounding box center [187, 261] width 18 height 17
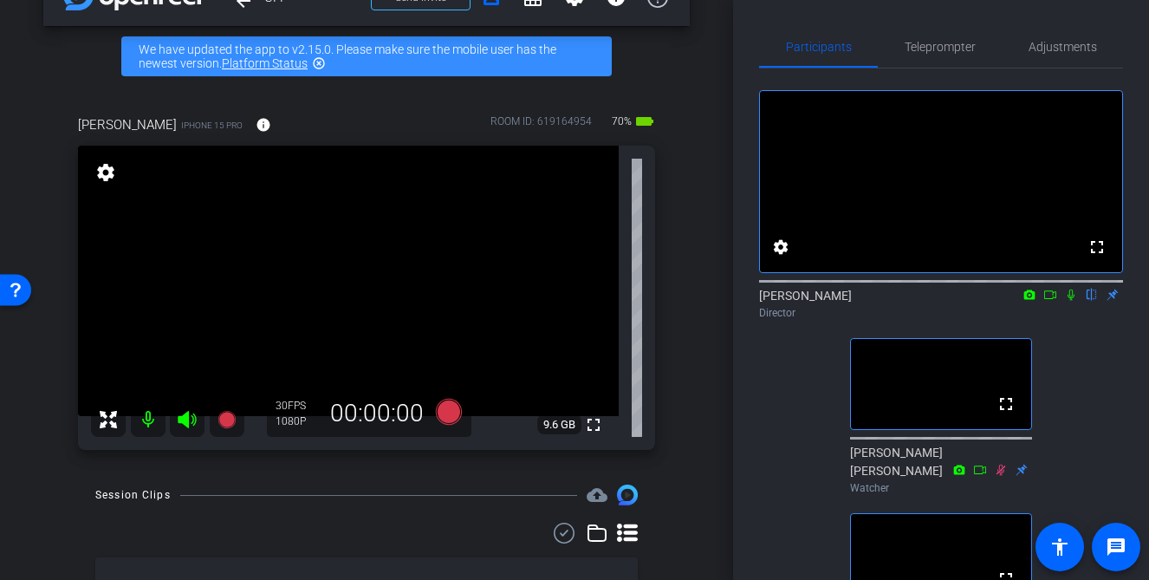
scroll to position [81, 0]
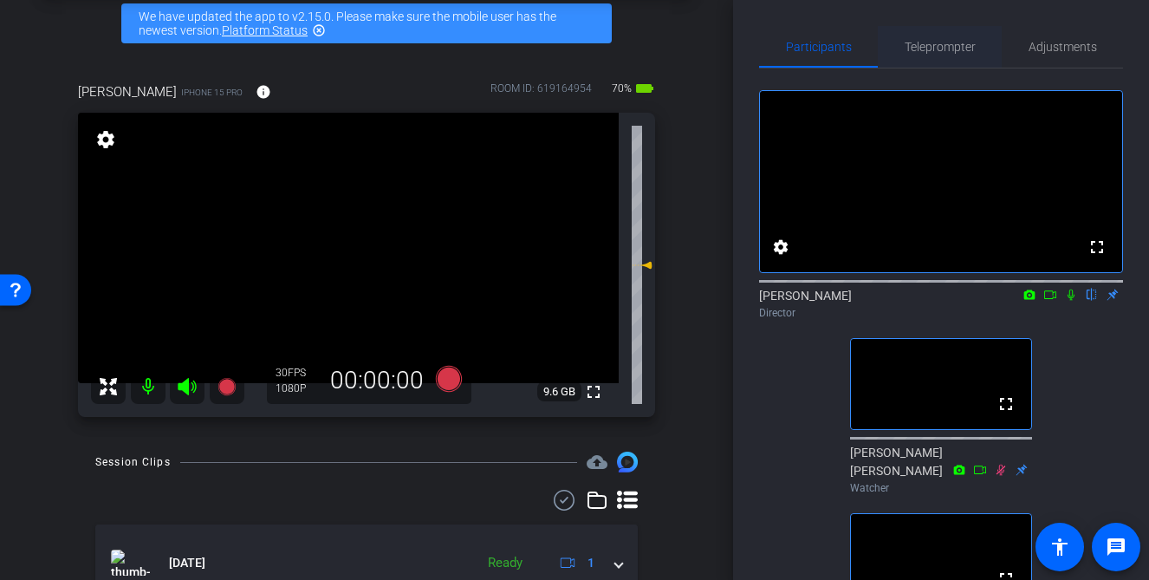
click at [959, 41] on span "Teleprompter" at bounding box center [940, 47] width 71 height 12
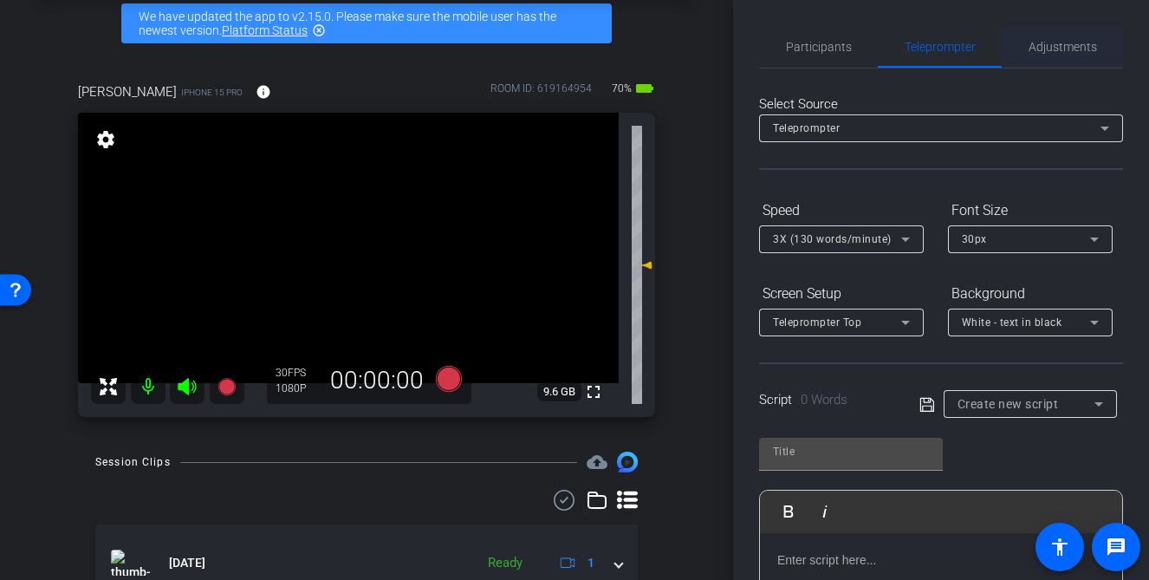
click at [1029, 47] on span "Adjustments" at bounding box center [1063, 47] width 68 height 12
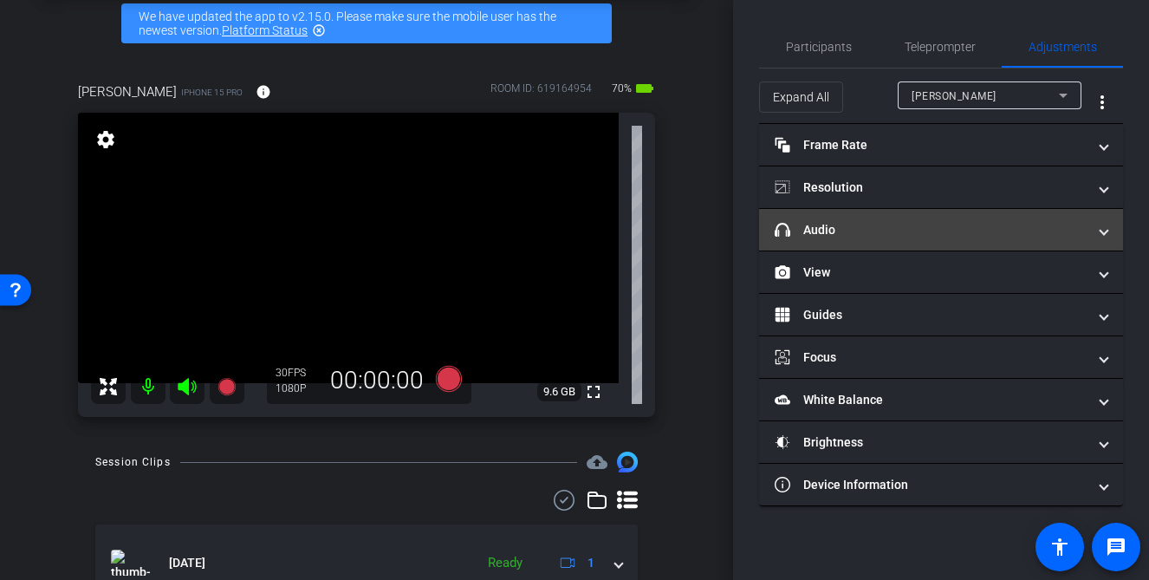
click at [1038, 224] on mat-panel-title "headphone icon Audio" at bounding box center [931, 230] width 312 height 18
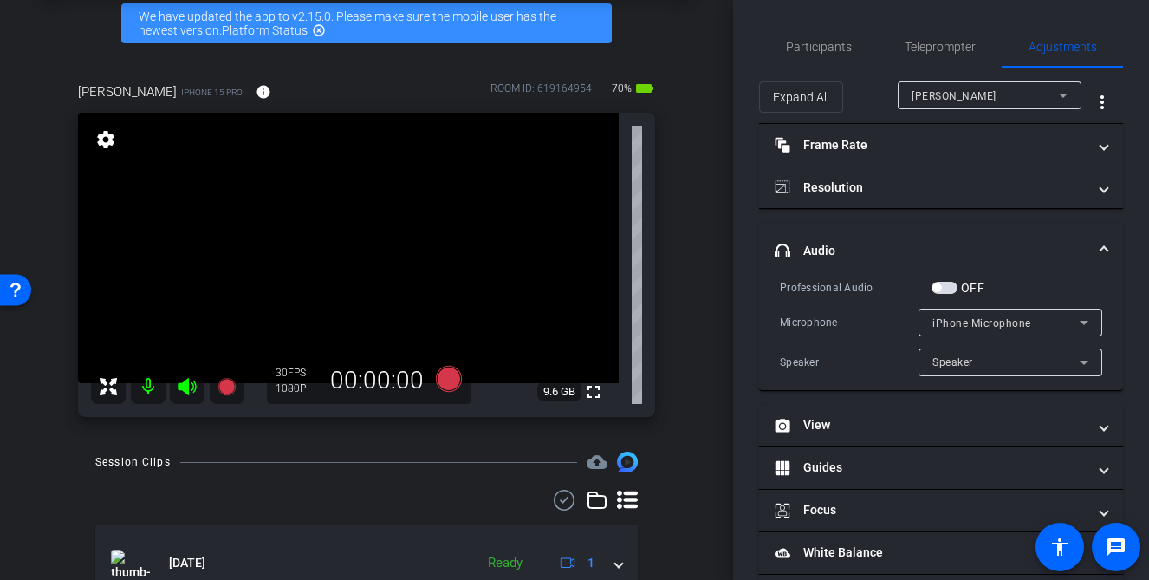
click at [991, 325] on span "iPhone Microphone" at bounding box center [981, 323] width 99 height 12
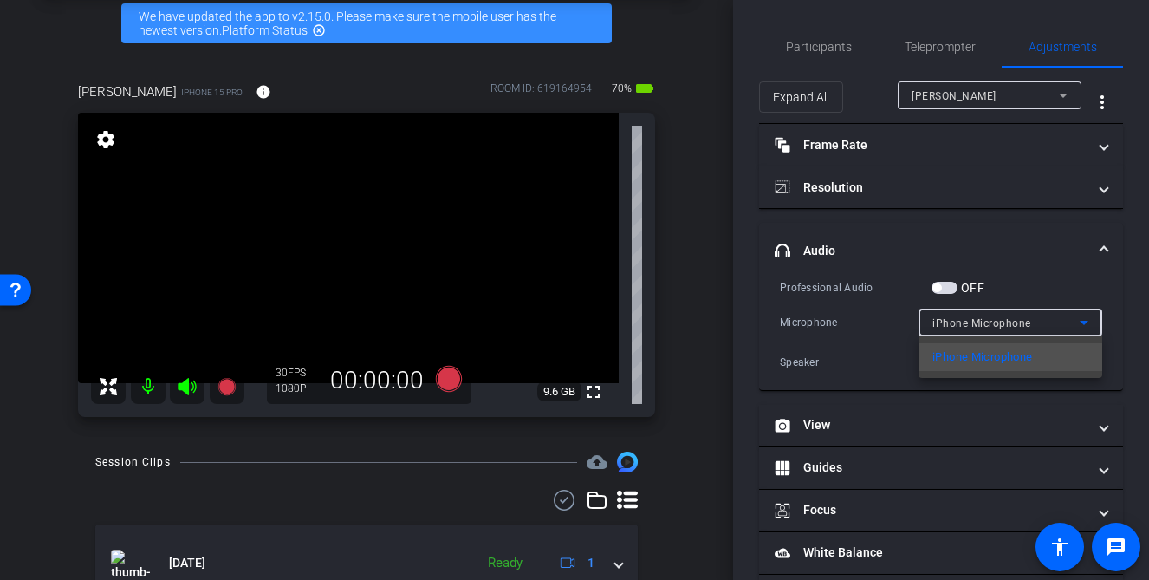
click at [991, 325] on div at bounding box center [574, 290] width 1149 height 580
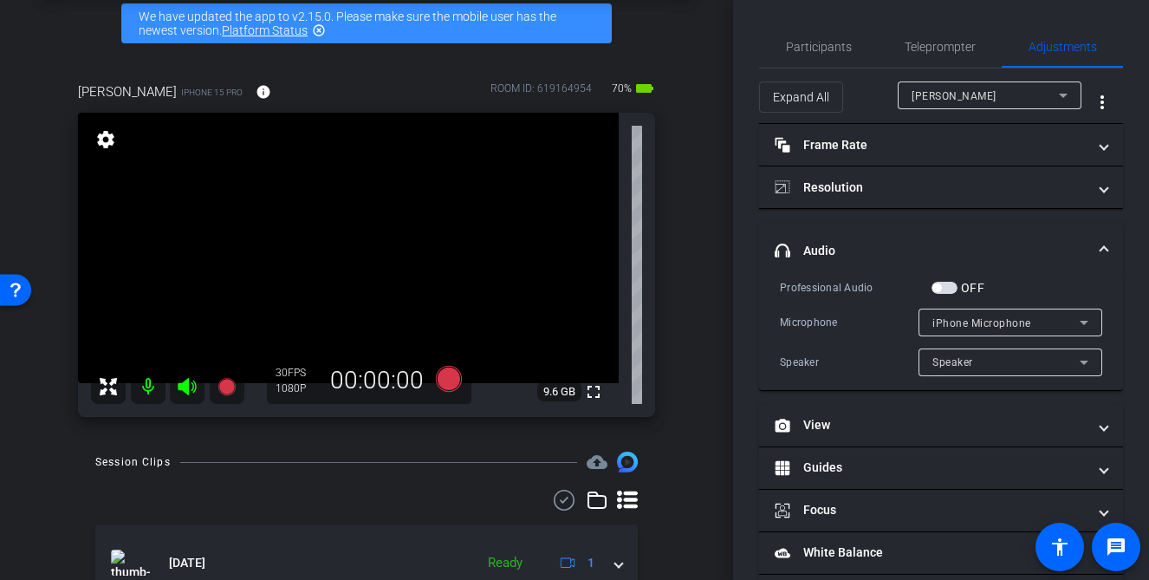
click at [938, 288] on span "button" at bounding box center [936, 287] width 9 height 9
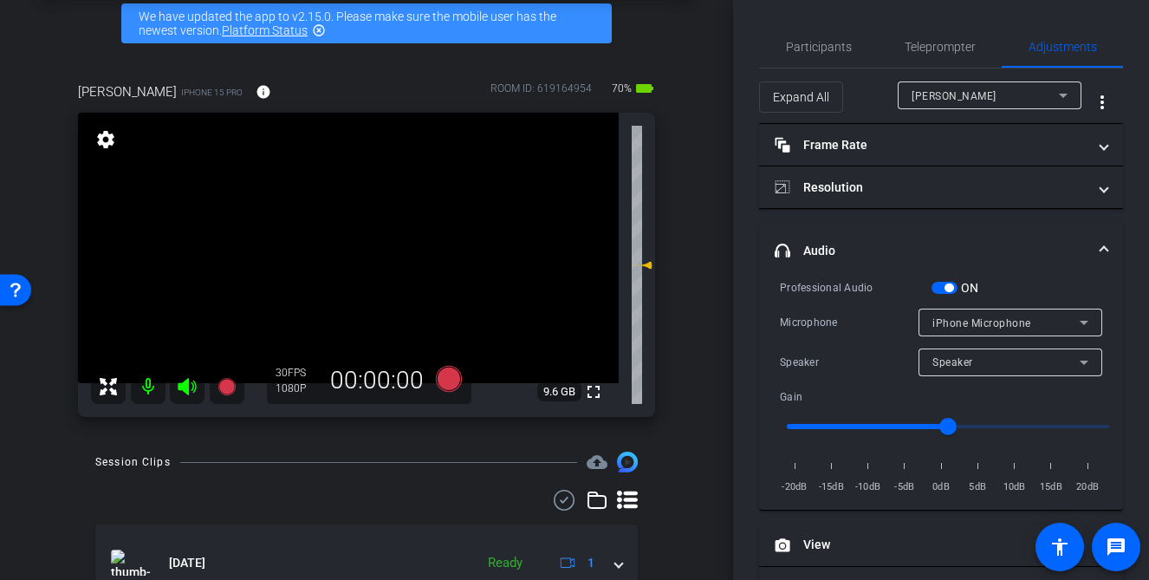
click at [944, 290] on span "button" at bounding box center [944, 288] width 26 height 12
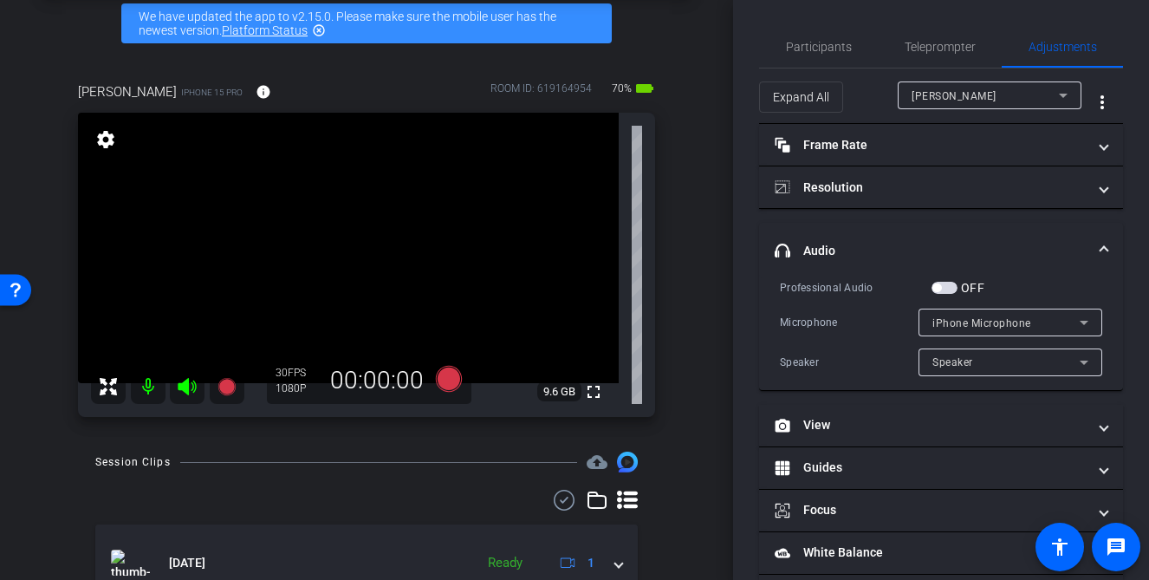
click at [1102, 250] on span at bounding box center [1103, 251] width 7 height 18
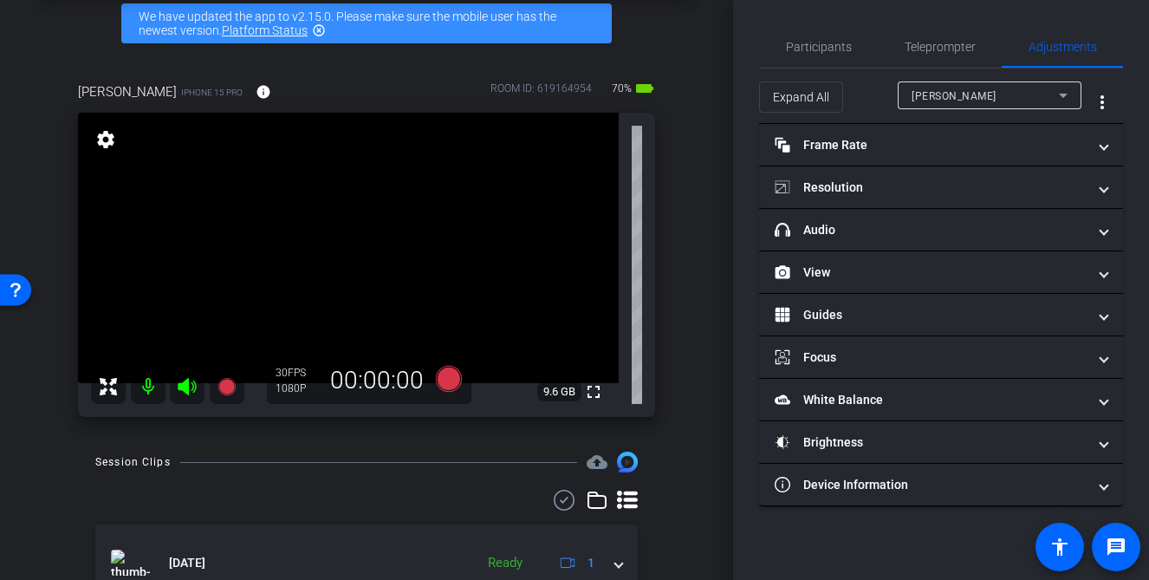
click at [707, 172] on div "arrow_back CFP Back to project Send invite account_box grid_on settings info We…" at bounding box center [366, 209] width 733 height 580
click at [810, 34] on span "Participants" at bounding box center [819, 47] width 66 height 42
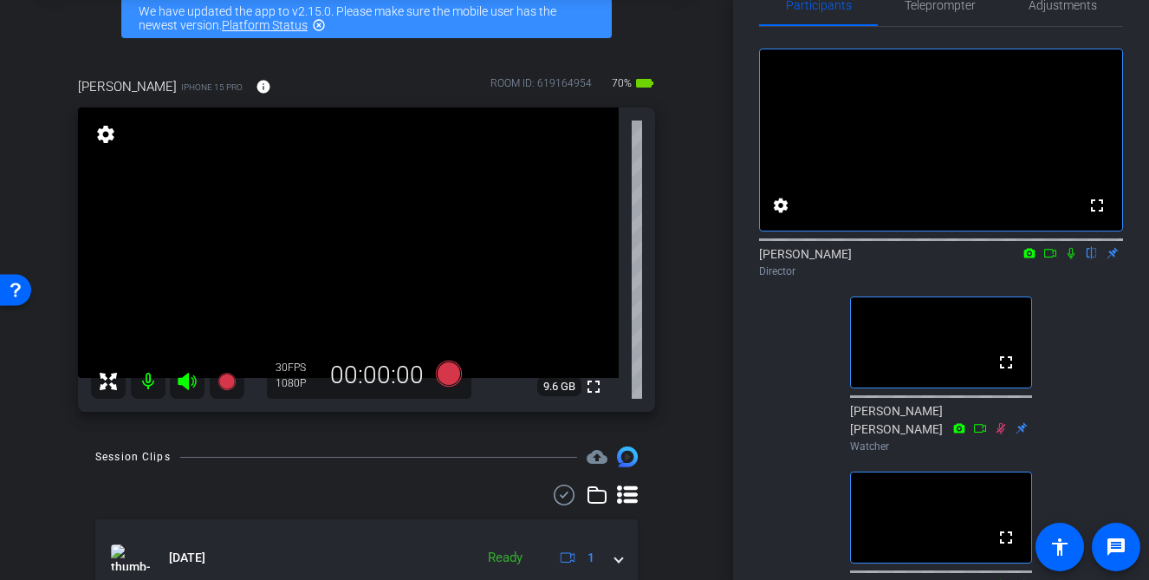
scroll to position [35, 0]
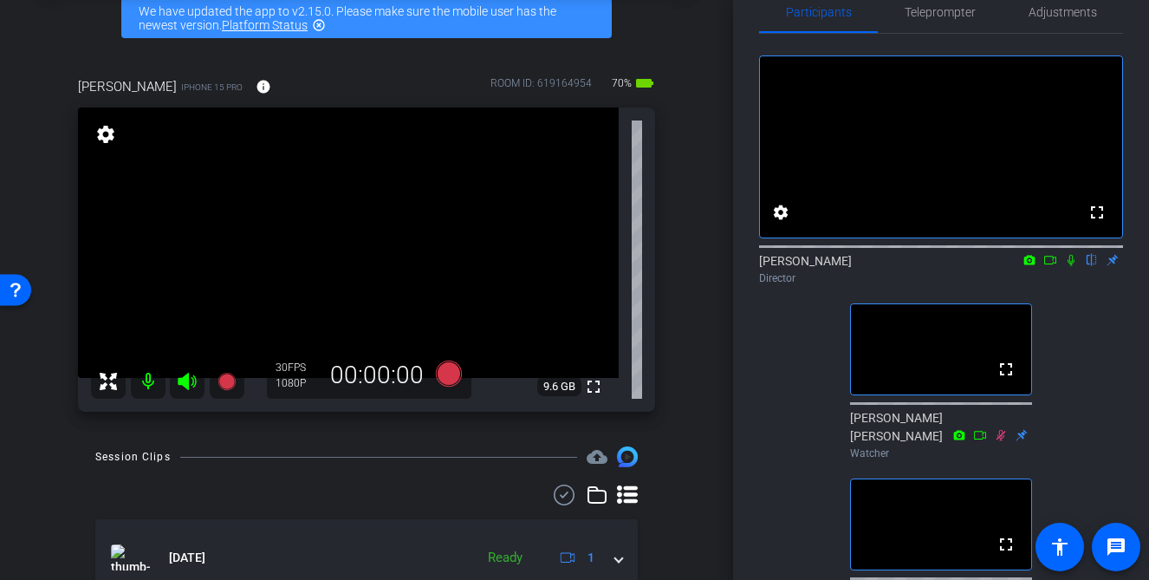
click at [727, 444] on div "arrow_back CFP Back to project Send invite account_box grid_on settings info We…" at bounding box center [366, 203] width 733 height 580
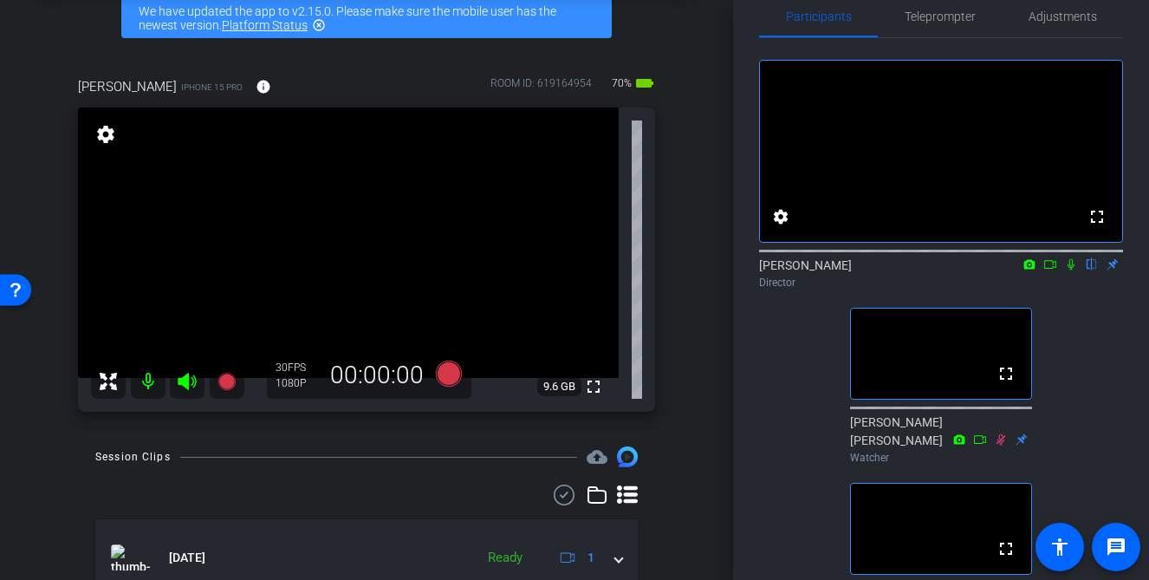
scroll to position [0, 0]
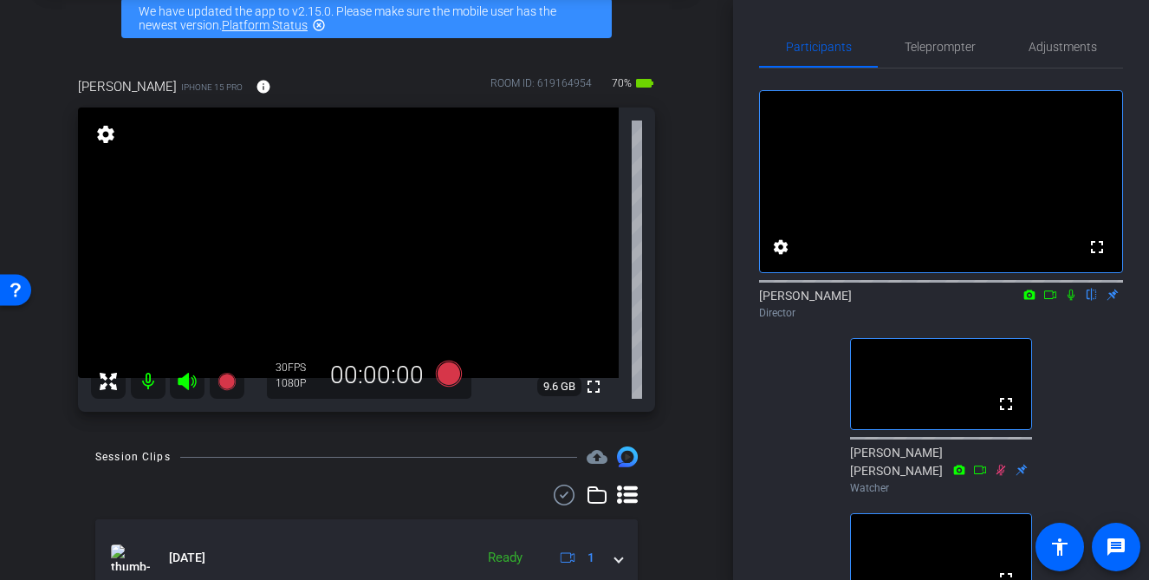
click at [1048, 301] on icon at bounding box center [1050, 295] width 14 height 12
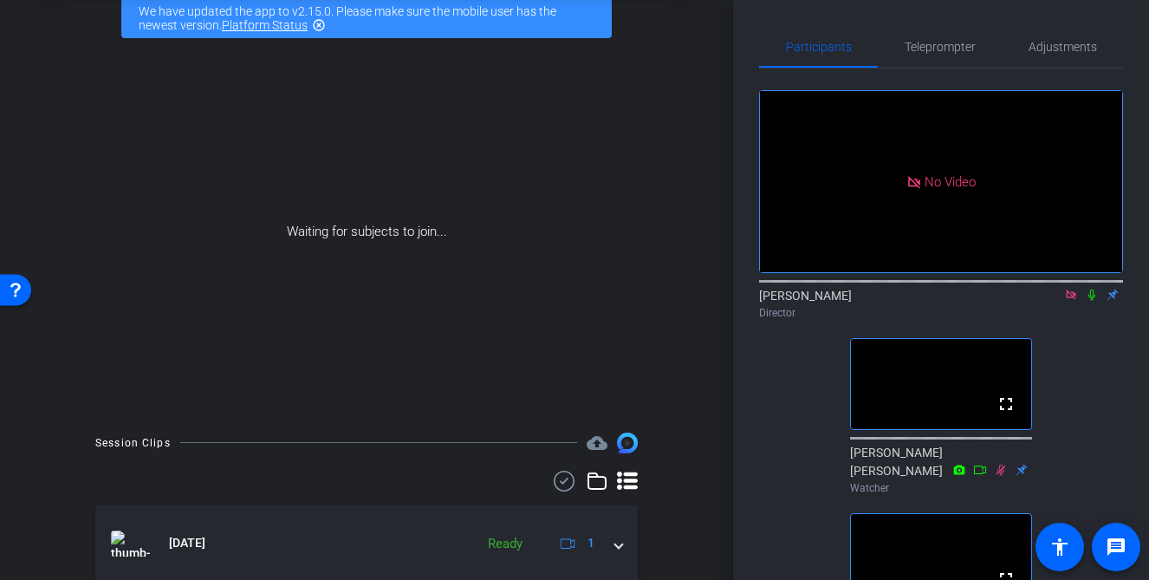
click at [1094, 301] on icon at bounding box center [1092, 295] width 14 height 12
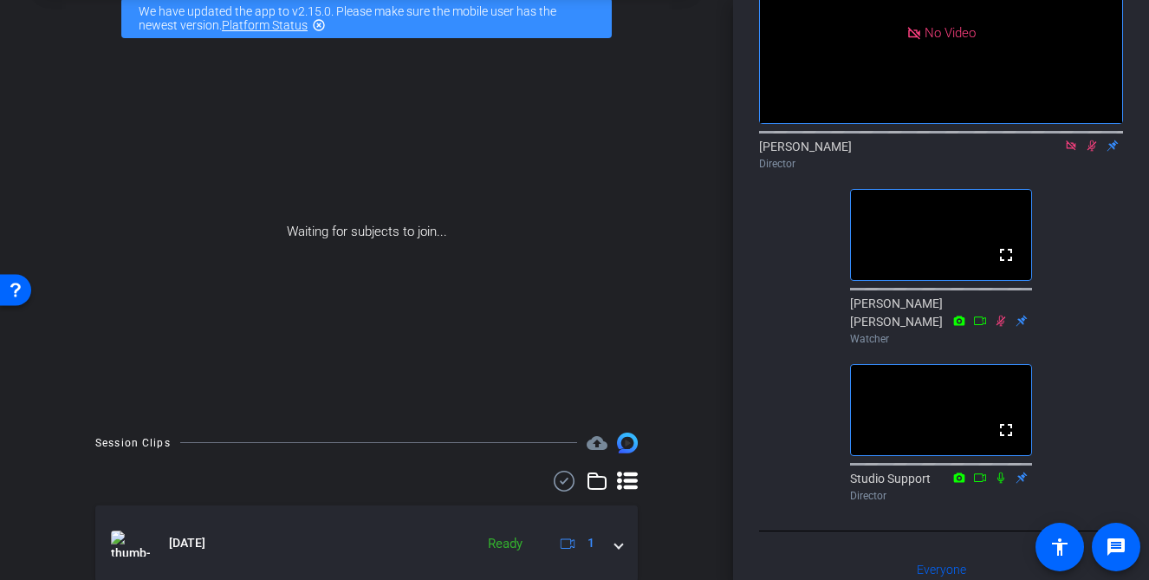
scroll to position [161, 0]
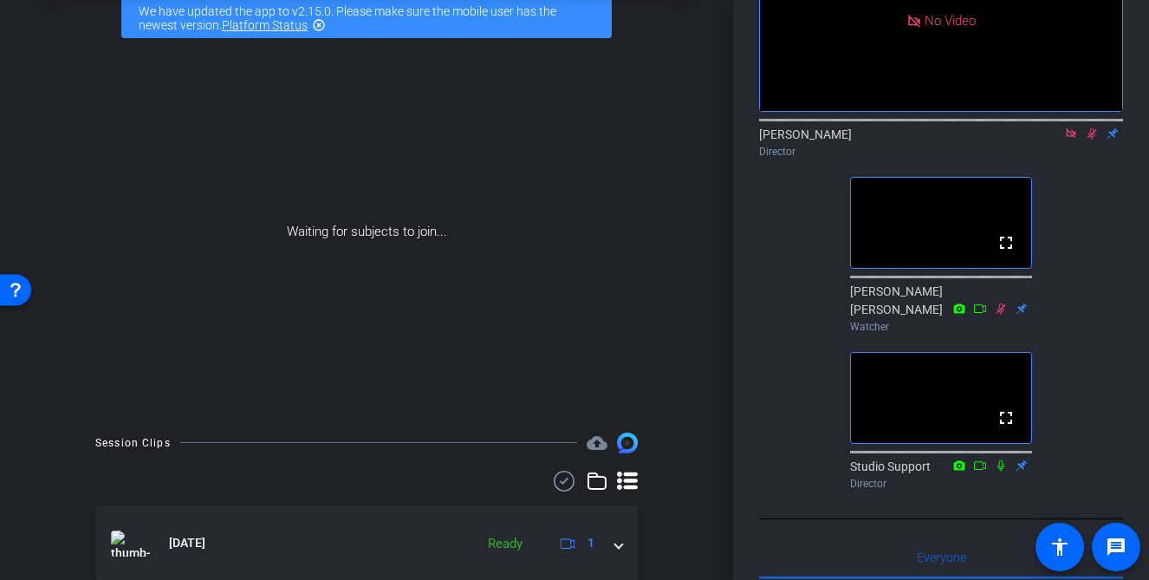
click at [1094, 141] on mat-icon at bounding box center [1091, 134] width 21 height 16
click at [1092, 140] on icon at bounding box center [1091, 133] width 7 height 11
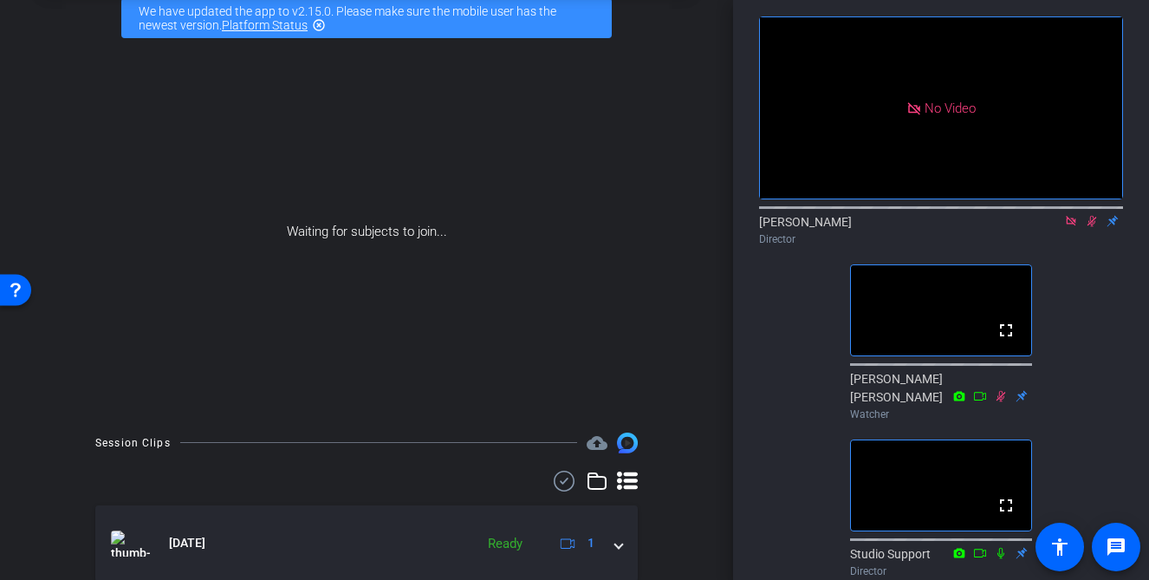
scroll to position [76, 0]
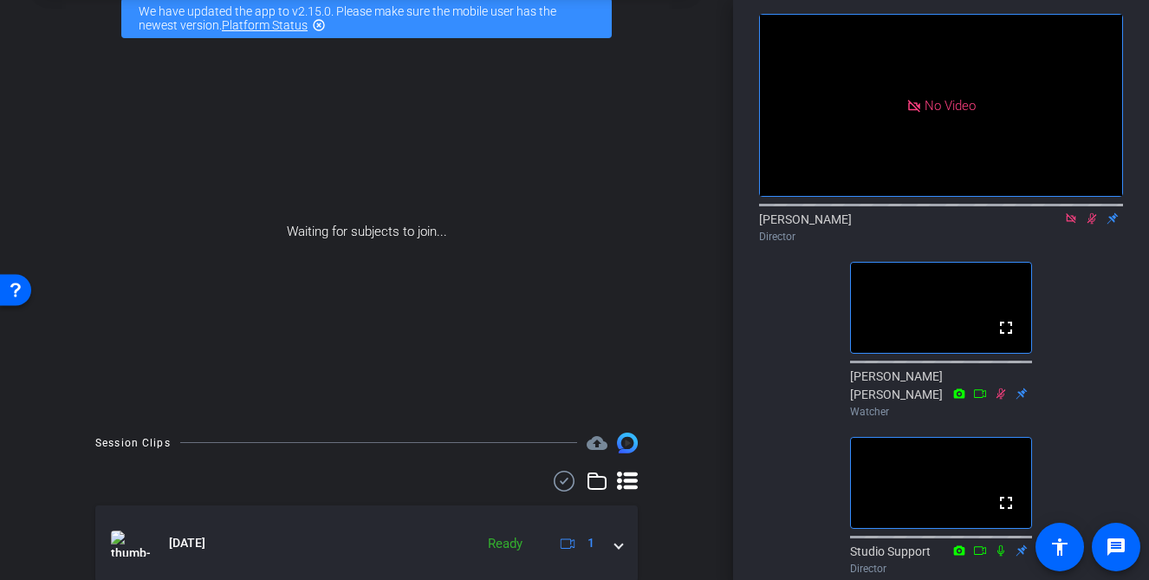
click at [1087, 224] on icon at bounding box center [1092, 218] width 14 height 12
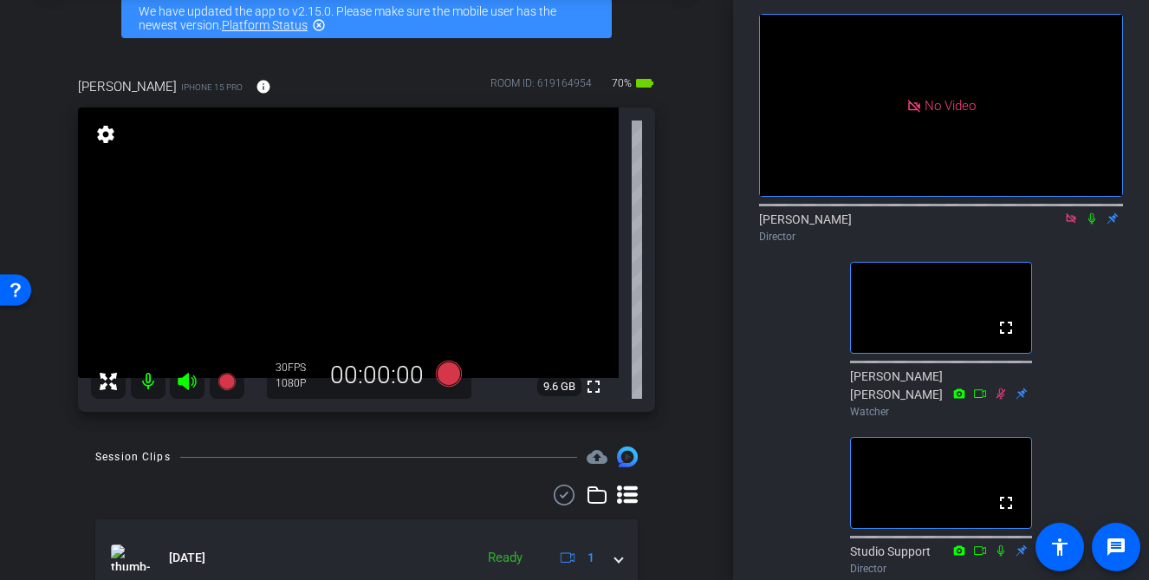
scroll to position [70, 0]
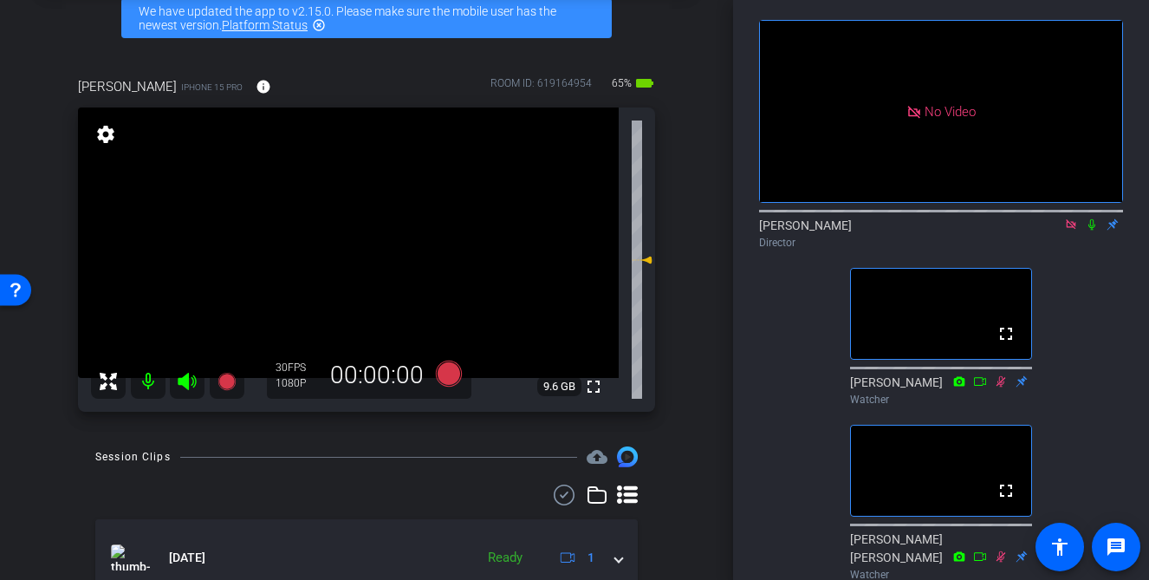
click at [1071, 229] on icon at bounding box center [1071, 224] width 10 height 10
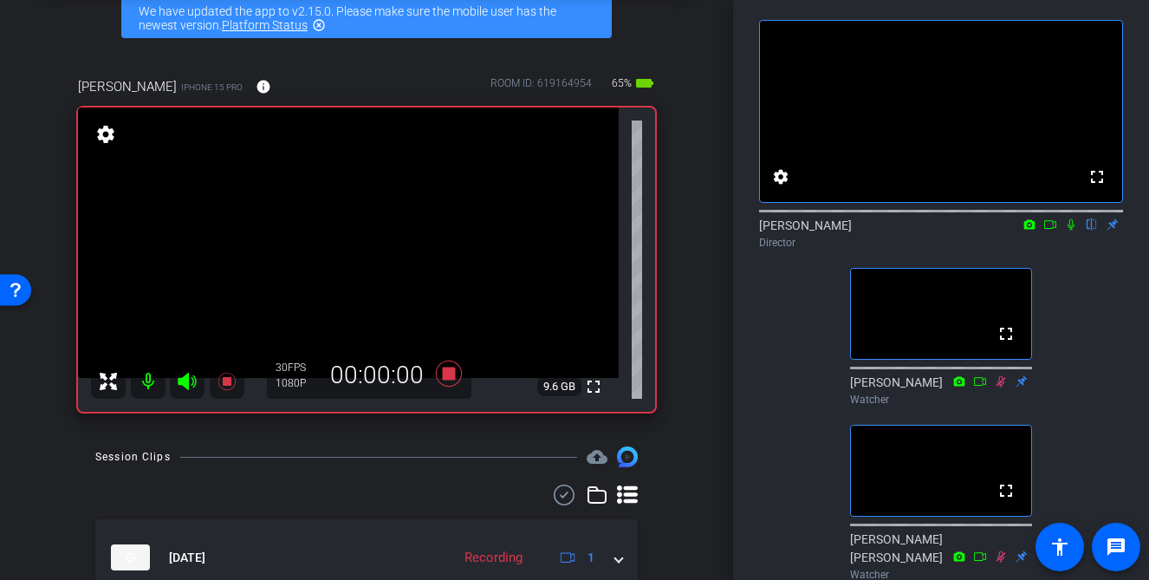
click at [1049, 230] on icon at bounding box center [1050, 224] width 14 height 12
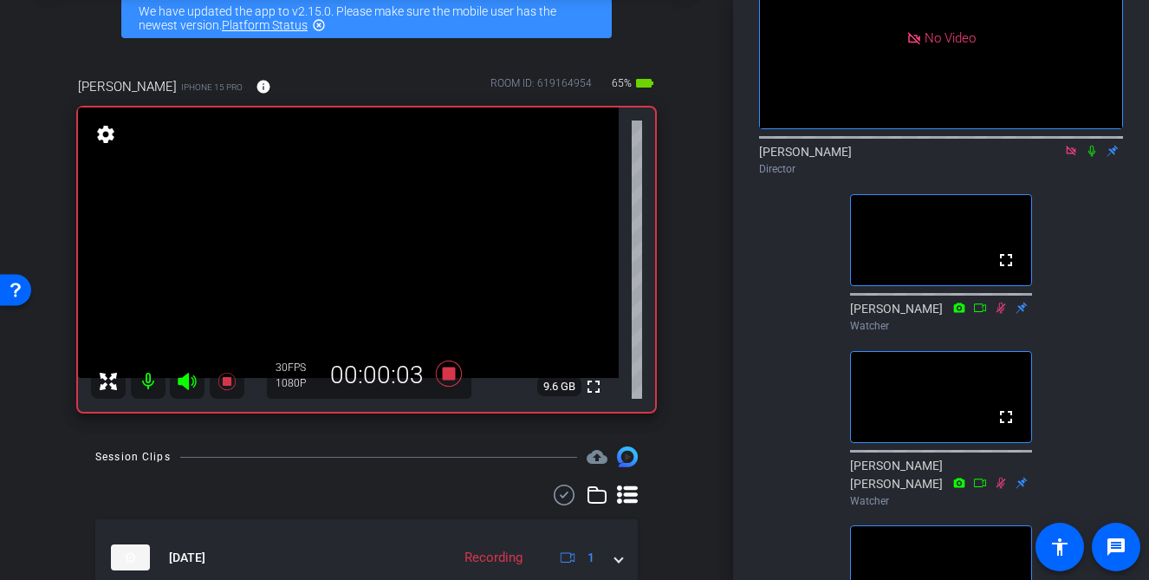
scroll to position [0, 0]
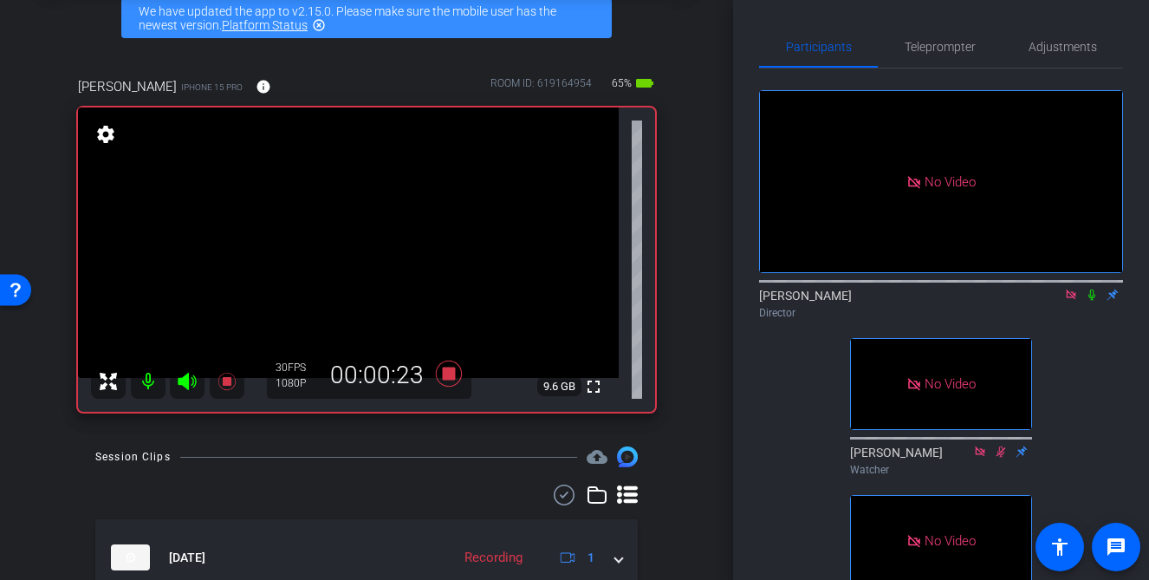
click at [1087, 301] on icon at bounding box center [1092, 295] width 14 height 12
click at [1093, 301] on icon at bounding box center [1092, 294] width 10 height 11
click at [1094, 301] on icon at bounding box center [1091, 294] width 7 height 11
click at [1093, 301] on icon at bounding box center [1092, 295] width 14 height 12
click at [1091, 301] on icon at bounding box center [1092, 295] width 14 height 12
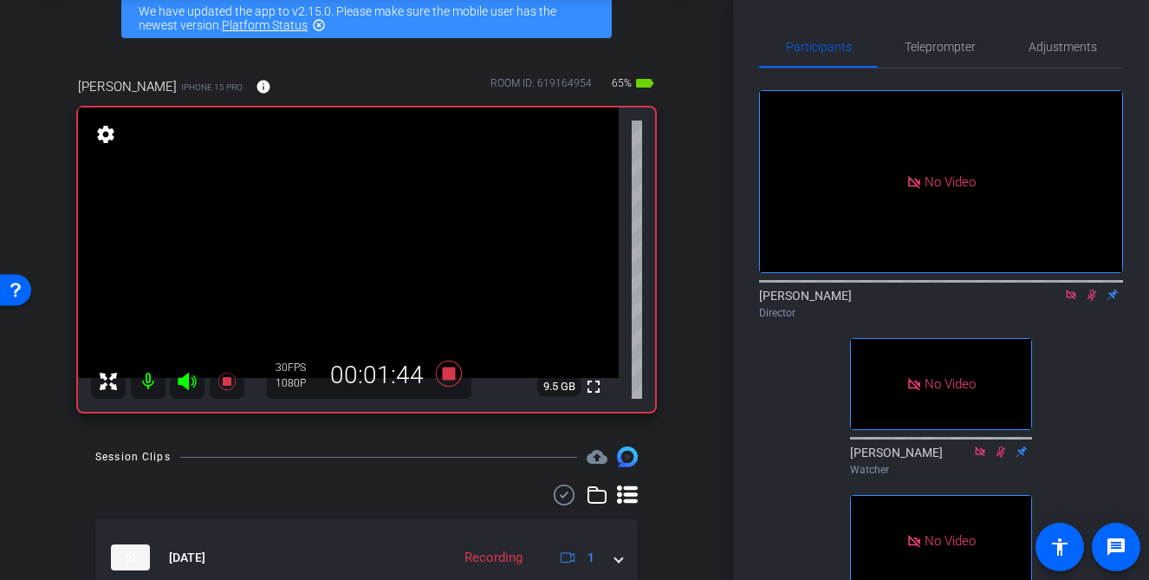
click at [1092, 301] on icon at bounding box center [1092, 294] width 10 height 11
click at [1094, 302] on mat-icon at bounding box center [1091, 295] width 21 height 16
click at [1096, 301] on icon at bounding box center [1092, 295] width 14 height 12
click at [1090, 302] on mat-icon at bounding box center [1091, 295] width 21 height 16
click at [1093, 301] on icon at bounding box center [1092, 295] width 14 height 12
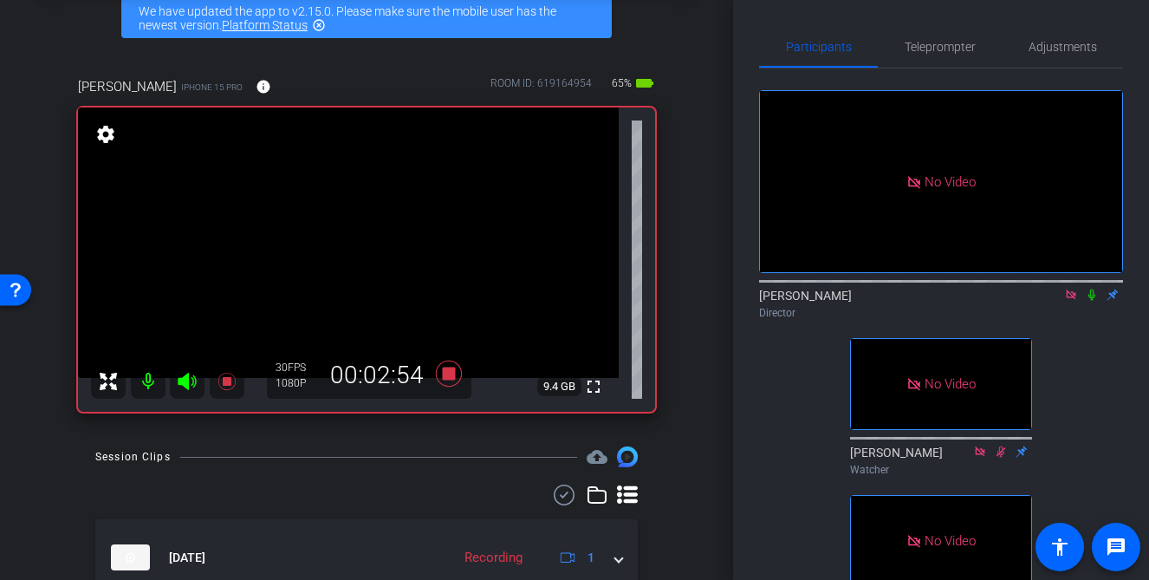
click at [1088, 301] on icon at bounding box center [1092, 295] width 14 height 12
click at [1094, 301] on icon at bounding box center [1092, 295] width 14 height 12
click at [1088, 301] on icon at bounding box center [1091, 294] width 7 height 11
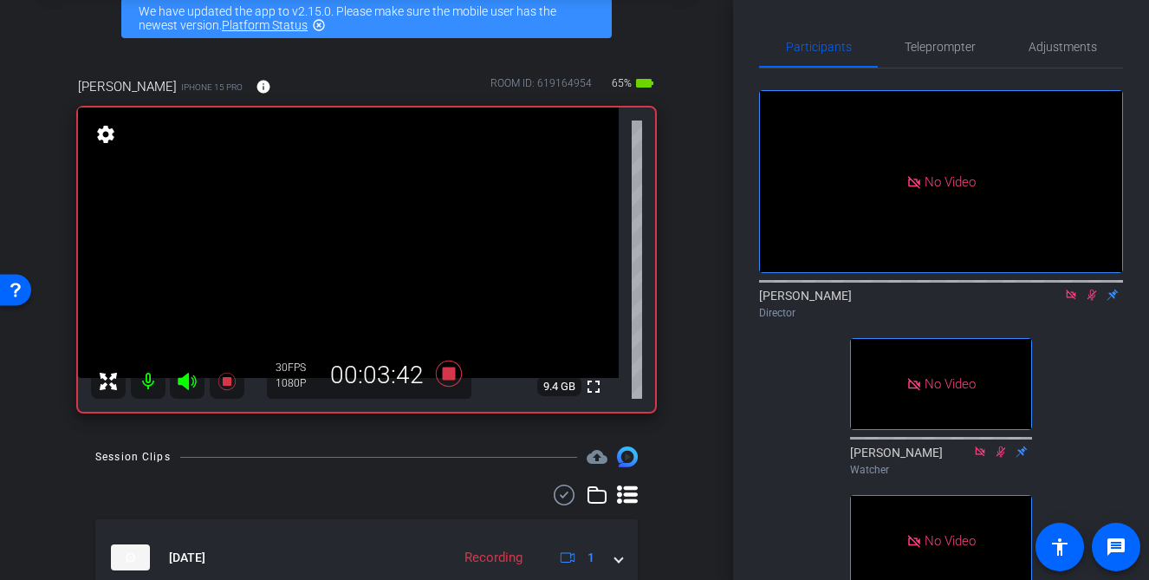
click at [1094, 301] on icon at bounding box center [1092, 295] width 14 height 12
click at [1085, 301] on icon at bounding box center [1092, 295] width 14 height 12
click at [1092, 301] on icon at bounding box center [1092, 294] width 10 height 11
click at [1091, 301] on icon at bounding box center [1092, 295] width 14 height 12
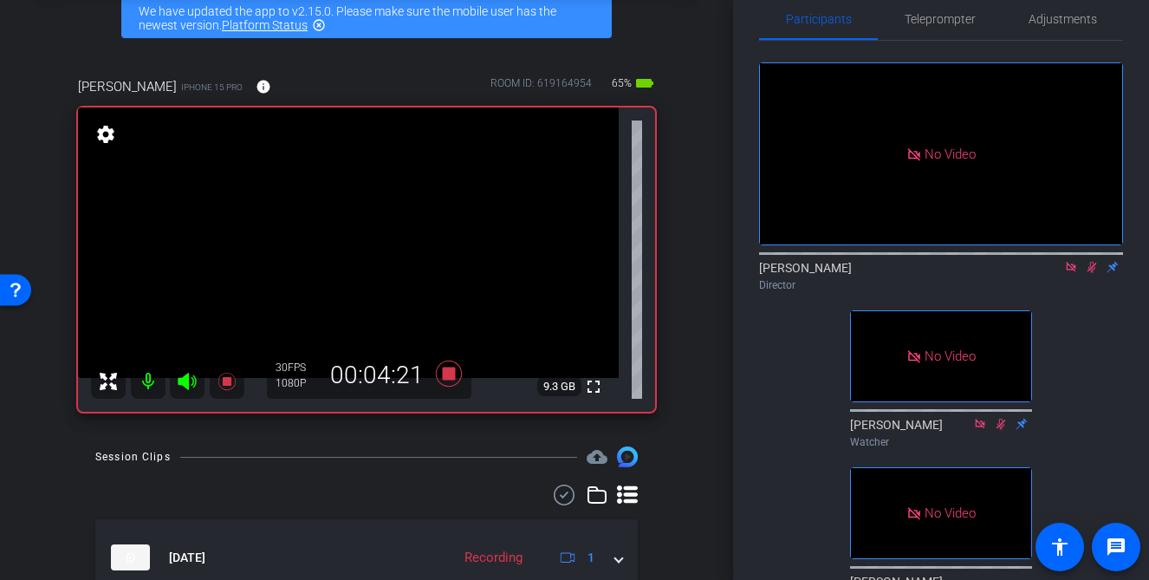
scroll to position [36, 0]
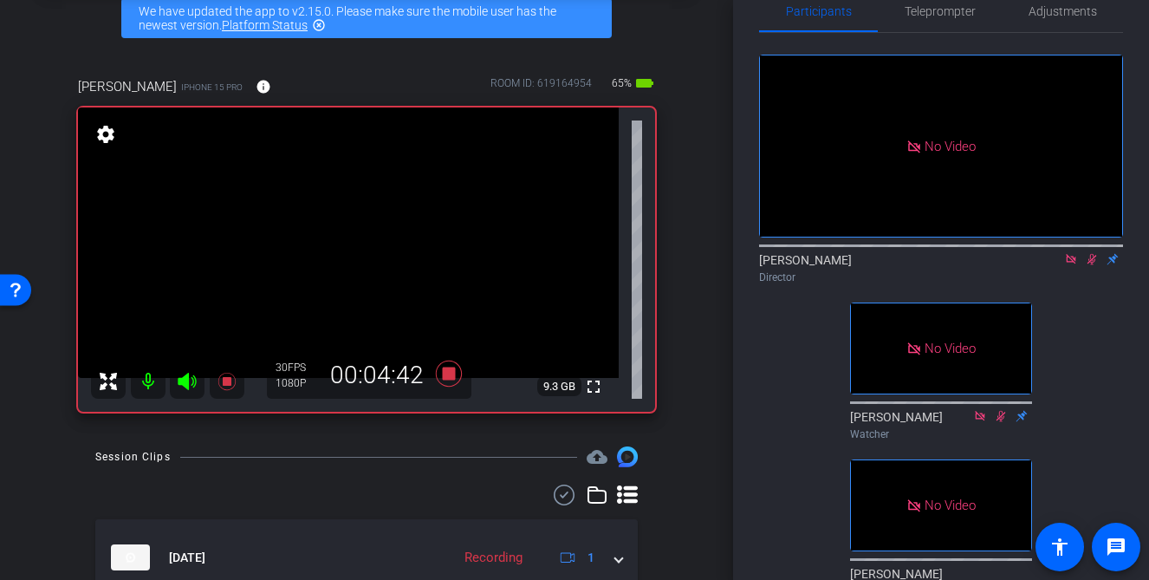
click at [1094, 265] on icon at bounding box center [1092, 259] width 14 height 12
click at [1090, 265] on icon at bounding box center [1092, 259] width 14 height 12
click at [1092, 265] on icon at bounding box center [1092, 259] width 10 height 11
click at [1087, 265] on icon at bounding box center [1092, 259] width 14 height 12
click at [1093, 265] on icon at bounding box center [1092, 259] width 10 height 11
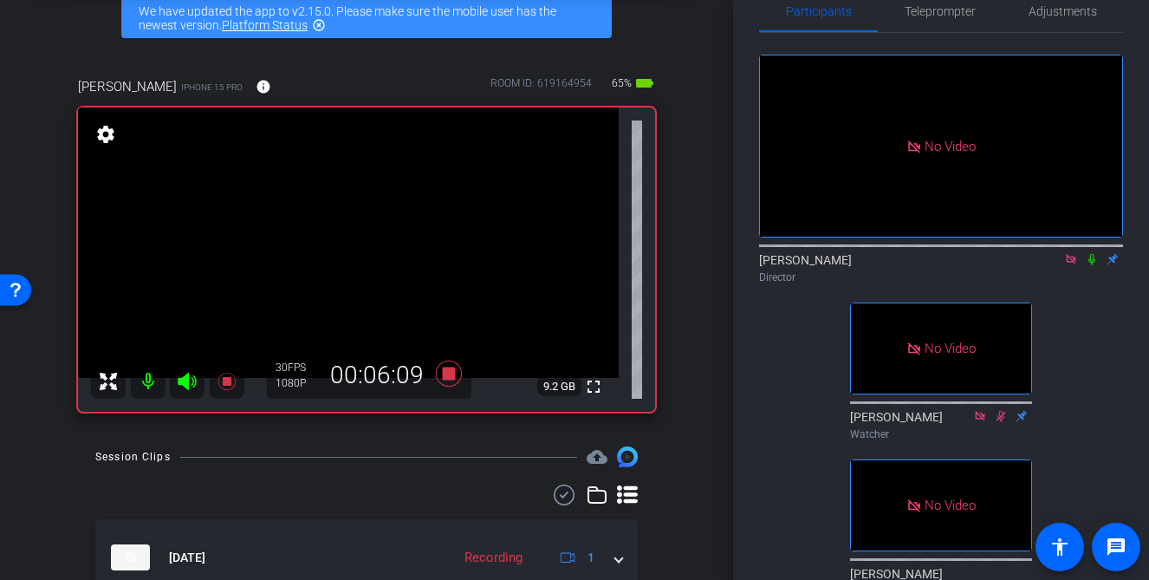
click at [1094, 265] on icon at bounding box center [1092, 259] width 14 height 12
click at [1093, 265] on icon at bounding box center [1092, 259] width 14 height 12
click at [1094, 265] on icon at bounding box center [1092, 259] width 14 height 12
click at [1093, 265] on icon at bounding box center [1092, 259] width 10 height 11
click at [1091, 265] on icon at bounding box center [1091, 259] width 7 height 11
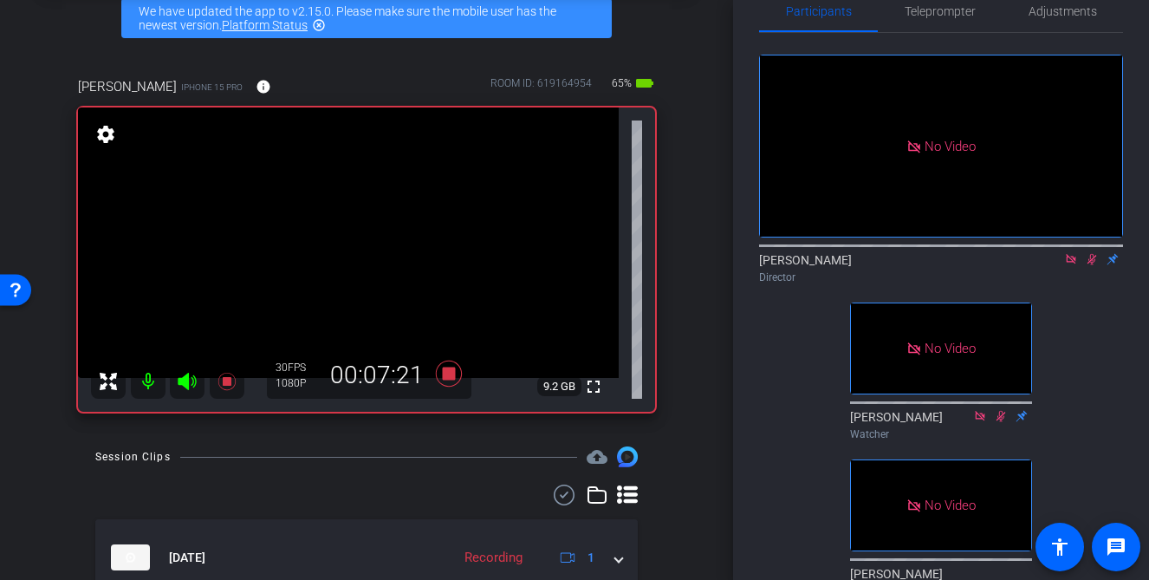
click at [1095, 265] on icon at bounding box center [1092, 259] width 14 height 12
click at [1091, 265] on icon at bounding box center [1092, 259] width 14 height 12
click at [1089, 265] on icon at bounding box center [1092, 259] width 10 height 11
click at [1082, 285] on div "Director" at bounding box center [941, 277] width 364 height 16
click at [1089, 265] on icon at bounding box center [1092, 259] width 14 height 12
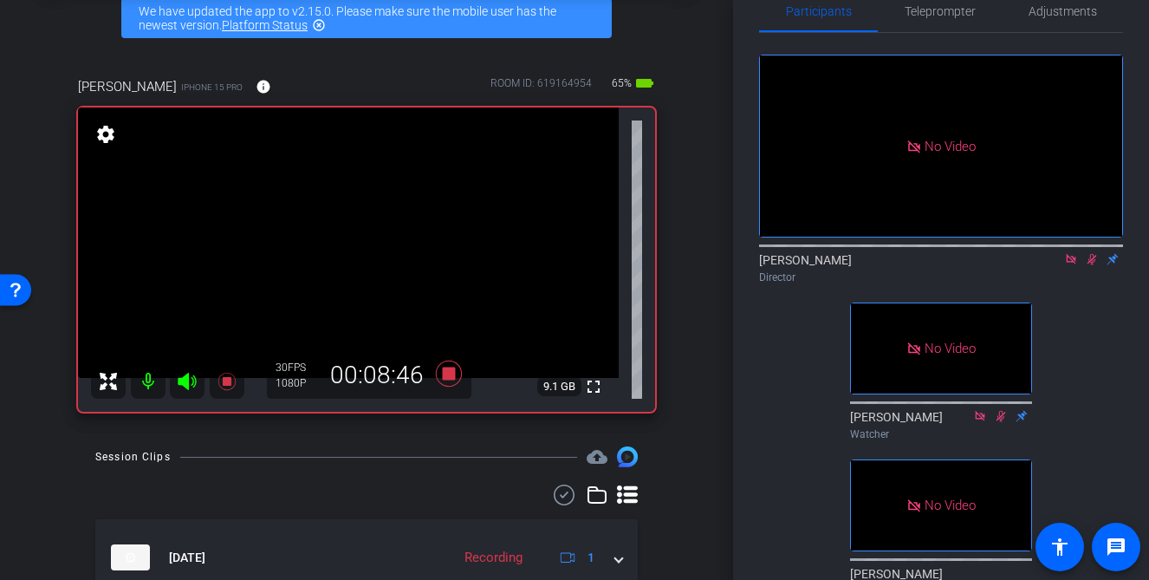
click at [1092, 265] on icon at bounding box center [1092, 259] width 10 height 11
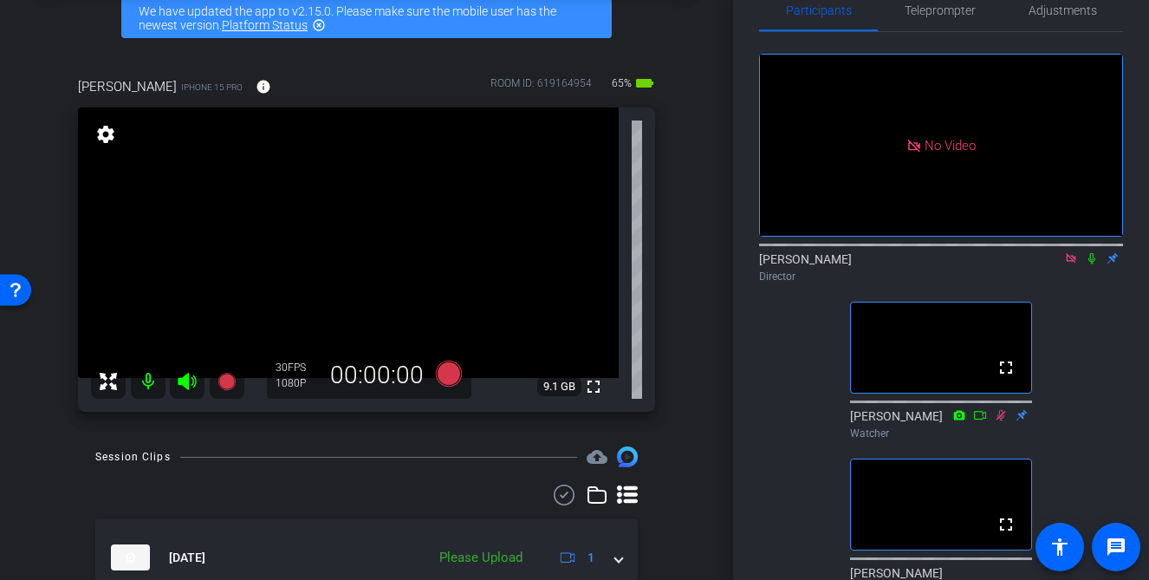
scroll to position [39, 0]
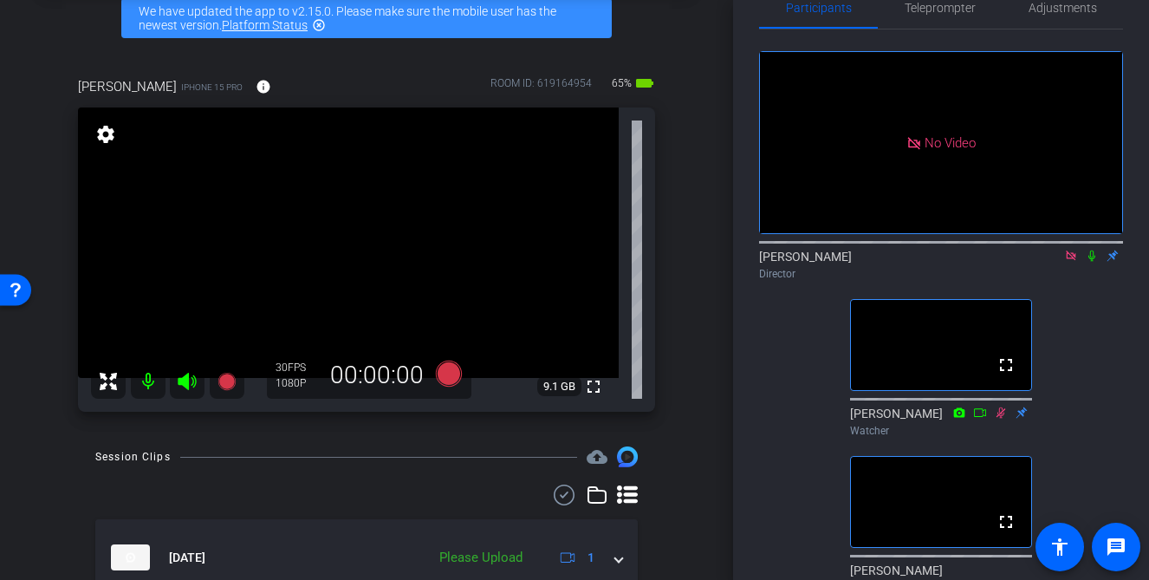
click at [1073, 260] on icon at bounding box center [1071, 255] width 10 height 10
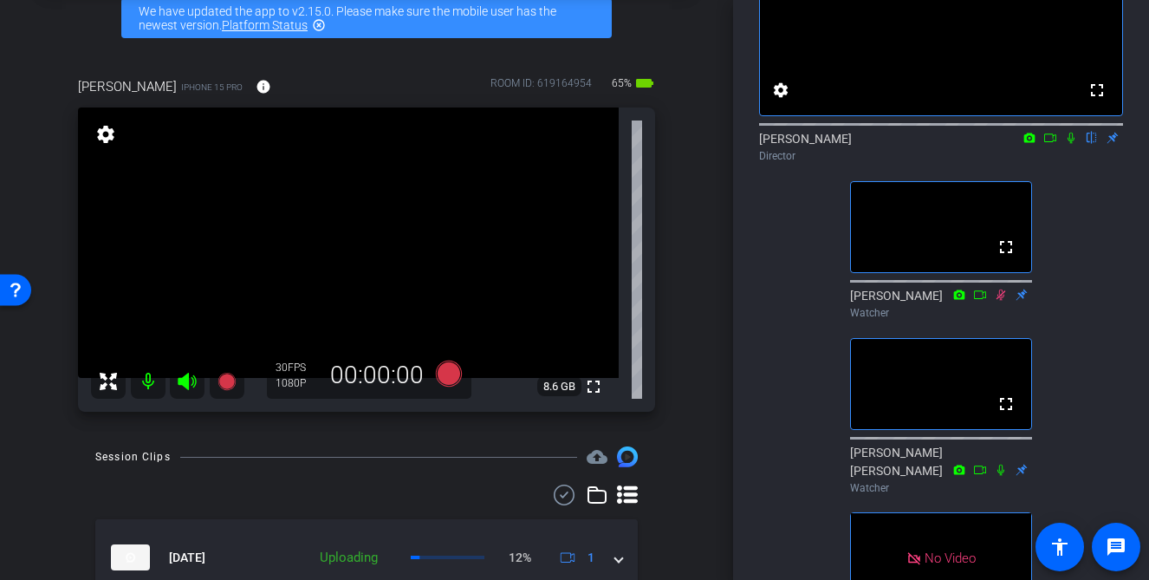
scroll to position [159, 0]
click at [1084, 324] on div "fullscreen settings David Lennon flip Director fullscreen Ann Watcher fullscree…" at bounding box center [941, 282] width 364 height 745
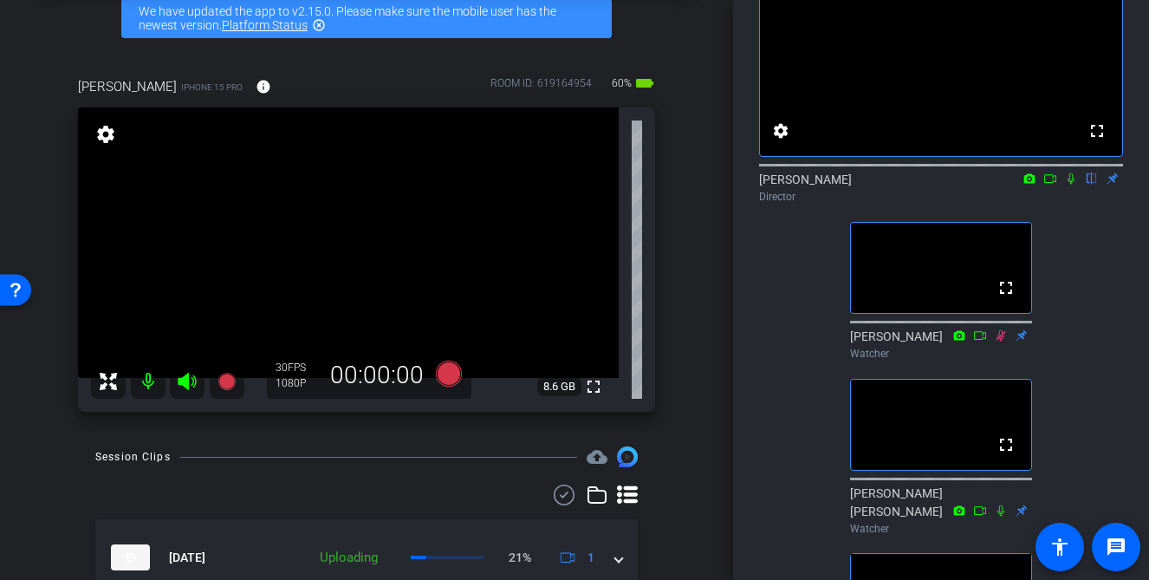
scroll to position [183, 0]
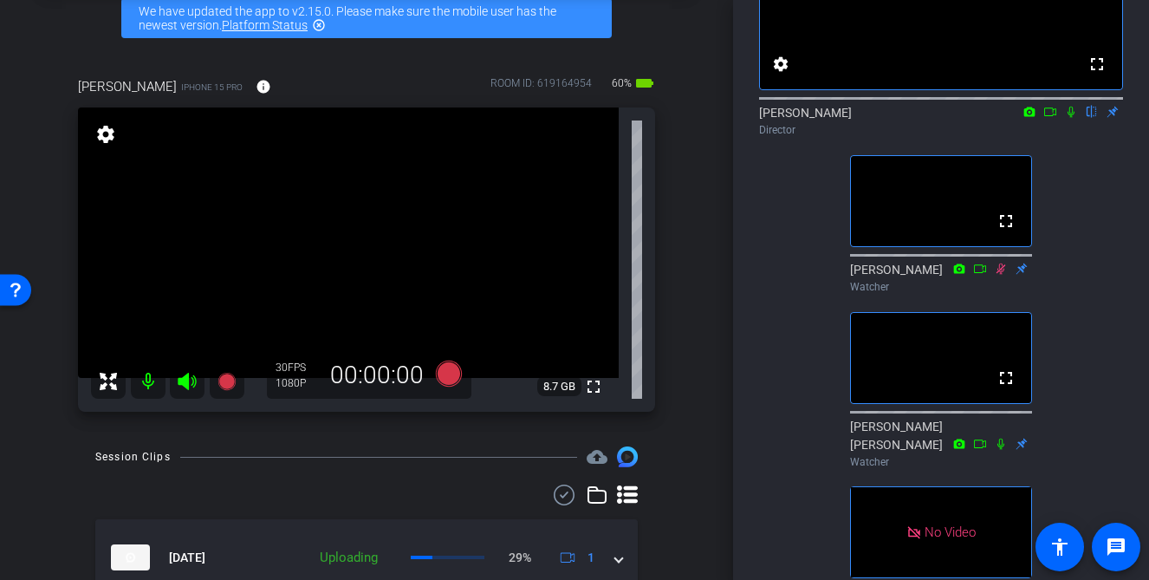
click at [1106, 325] on div "fullscreen settings David Lennon flip Director fullscreen Ann Watcher fullscree…" at bounding box center [941, 258] width 364 height 745
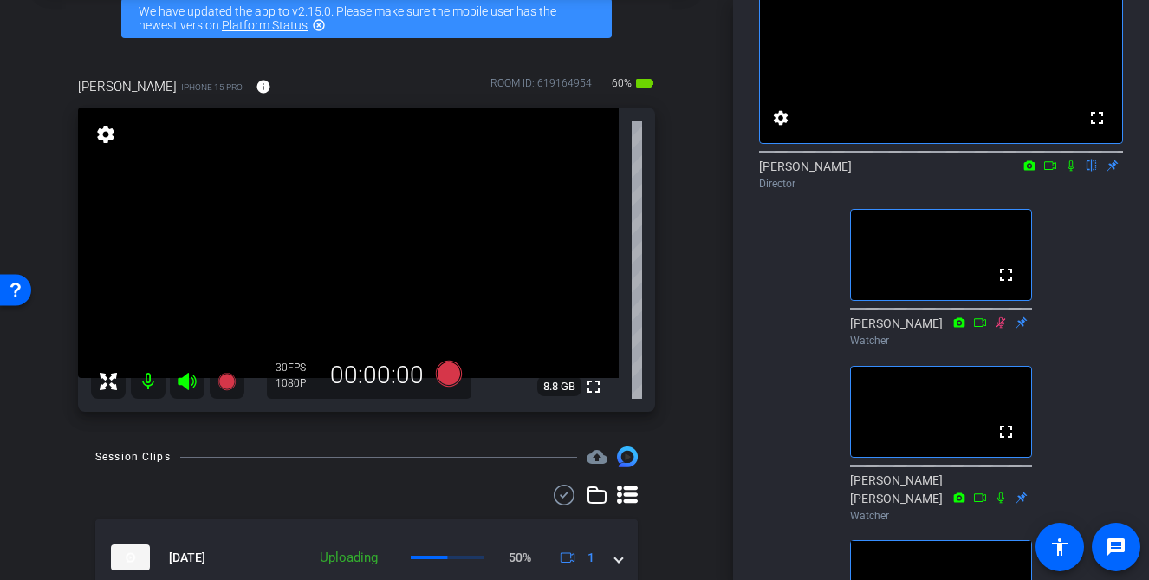
scroll to position [127, 0]
click at [1074, 302] on div "fullscreen settings David Lennon flip Director fullscreen Ann Watcher fullscree…" at bounding box center [941, 313] width 364 height 745
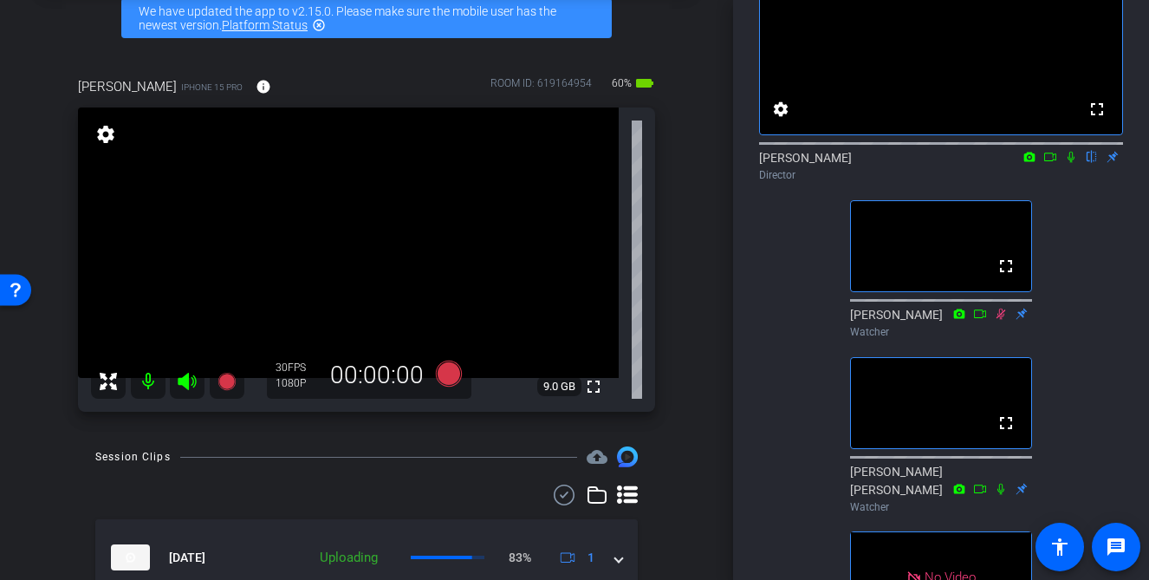
scroll to position [150, 0]
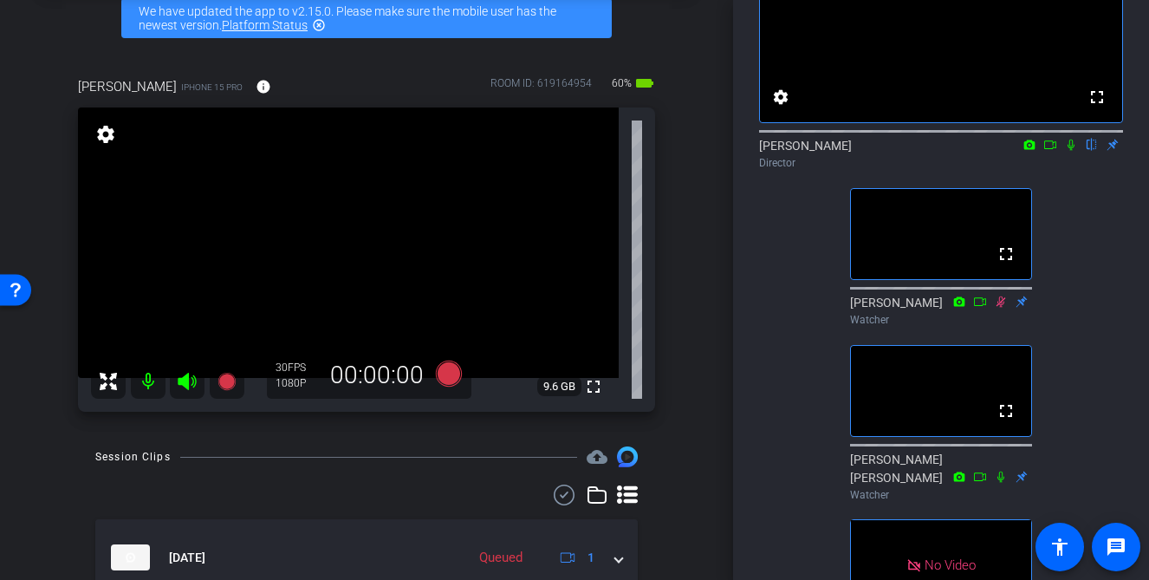
click at [1081, 316] on div "fullscreen settings David Lennon flip Director fullscreen Ann Watcher fullscree…" at bounding box center [941, 291] width 364 height 745
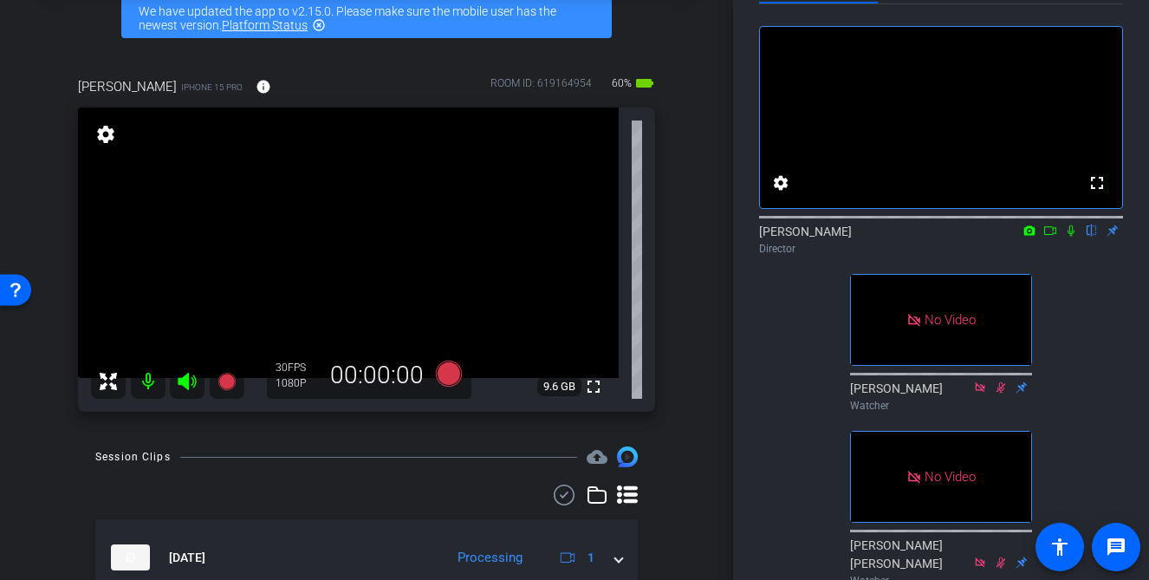
scroll to position [42, 0]
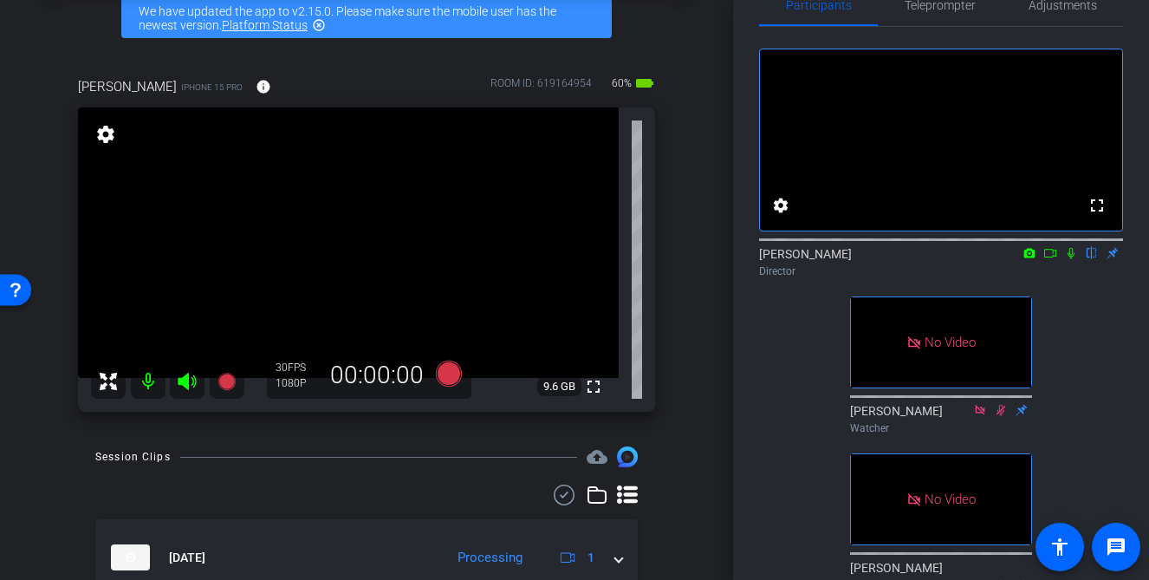
click at [1050, 259] on icon at bounding box center [1050, 253] width 14 height 12
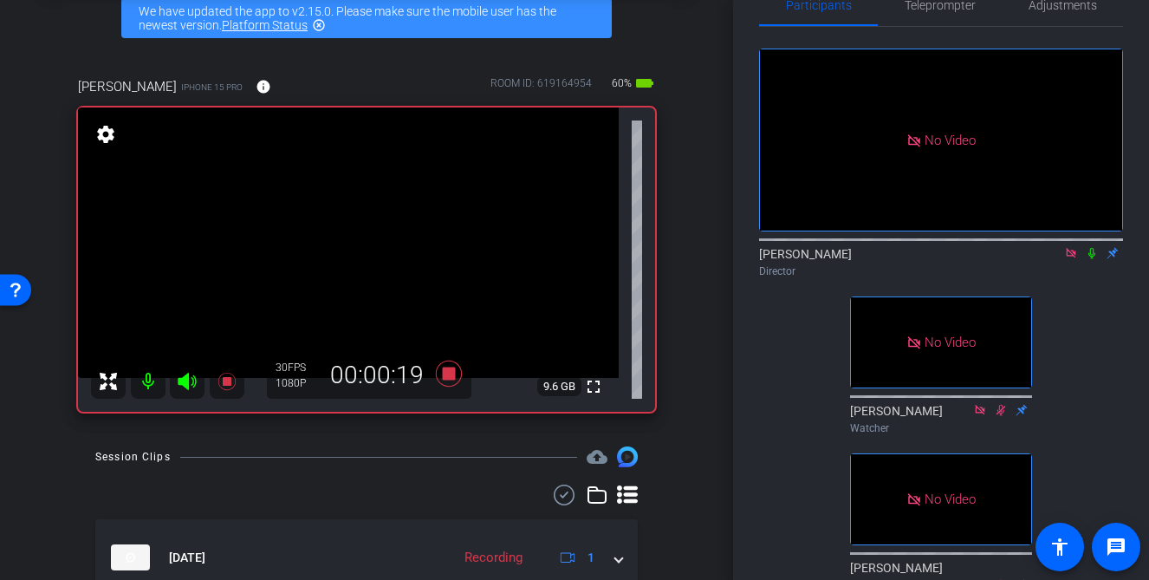
click at [1091, 259] on icon at bounding box center [1091, 253] width 7 height 11
click at [1092, 259] on icon at bounding box center [1092, 253] width 14 height 12
click at [1088, 279] on div "David Lennon Director" at bounding box center [941, 262] width 364 height 34
click at [1093, 259] on icon at bounding box center [1091, 253] width 7 height 11
click at [1094, 259] on icon at bounding box center [1092, 253] width 14 height 12
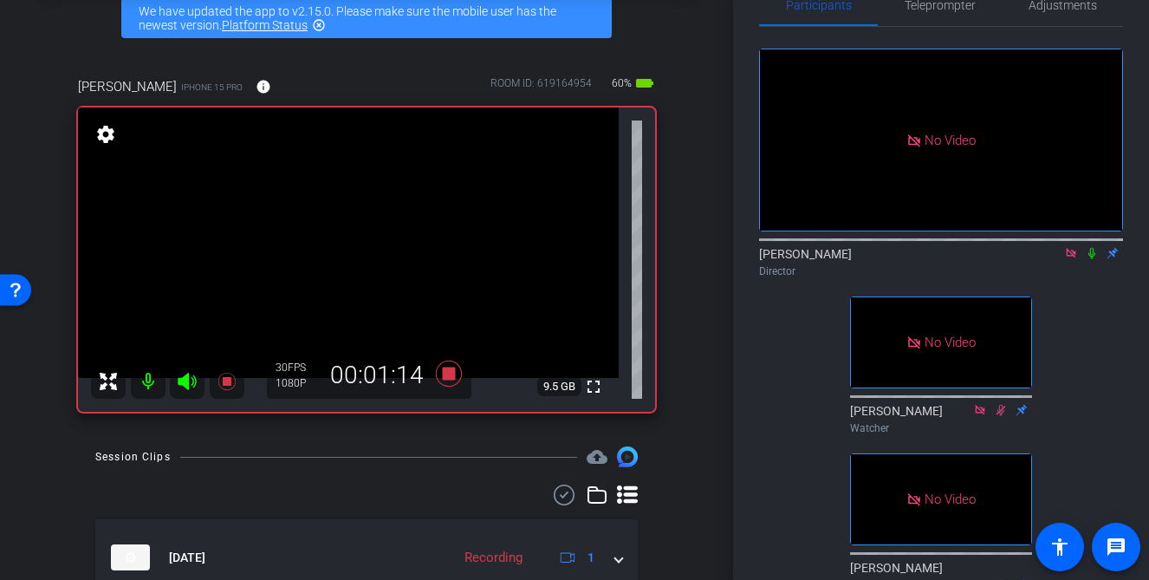
click at [1094, 259] on icon at bounding box center [1092, 253] width 14 height 12
click at [1092, 259] on icon at bounding box center [1092, 253] width 14 height 12
click at [1094, 259] on icon at bounding box center [1092, 253] width 14 height 12
click at [1094, 259] on icon at bounding box center [1091, 253] width 7 height 11
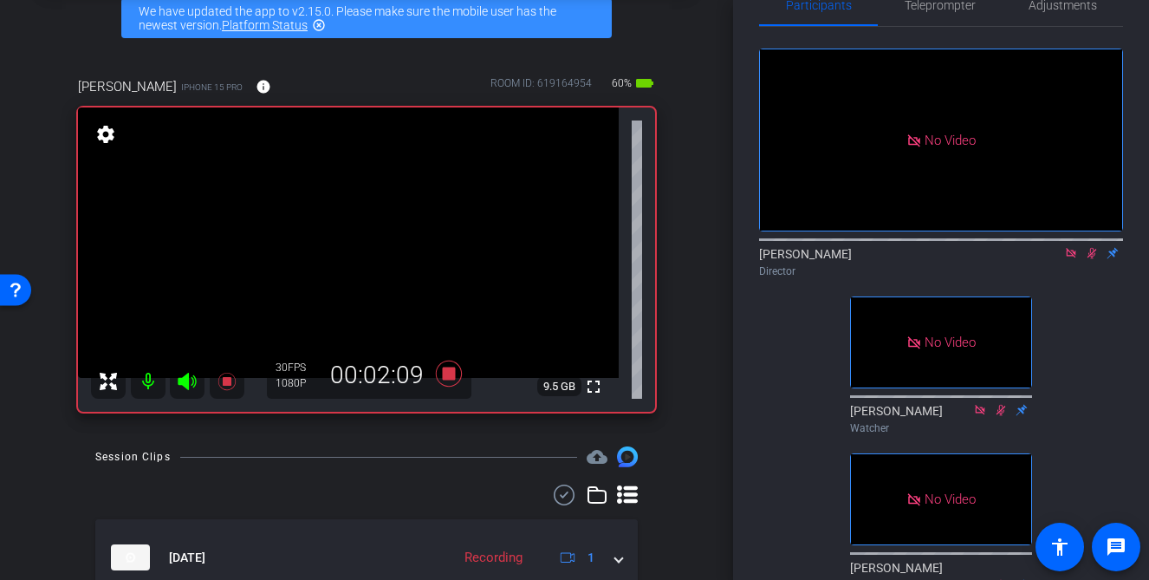
scroll to position [57, 0]
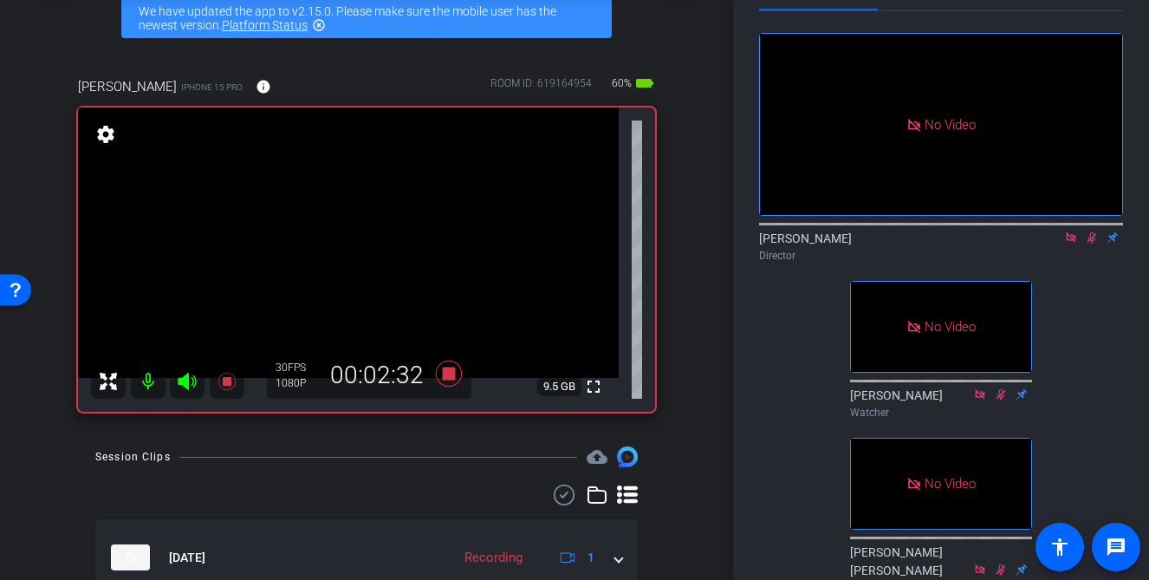
click at [1091, 243] on icon at bounding box center [1092, 237] width 14 height 12
click at [1096, 243] on icon at bounding box center [1092, 237] width 14 height 12
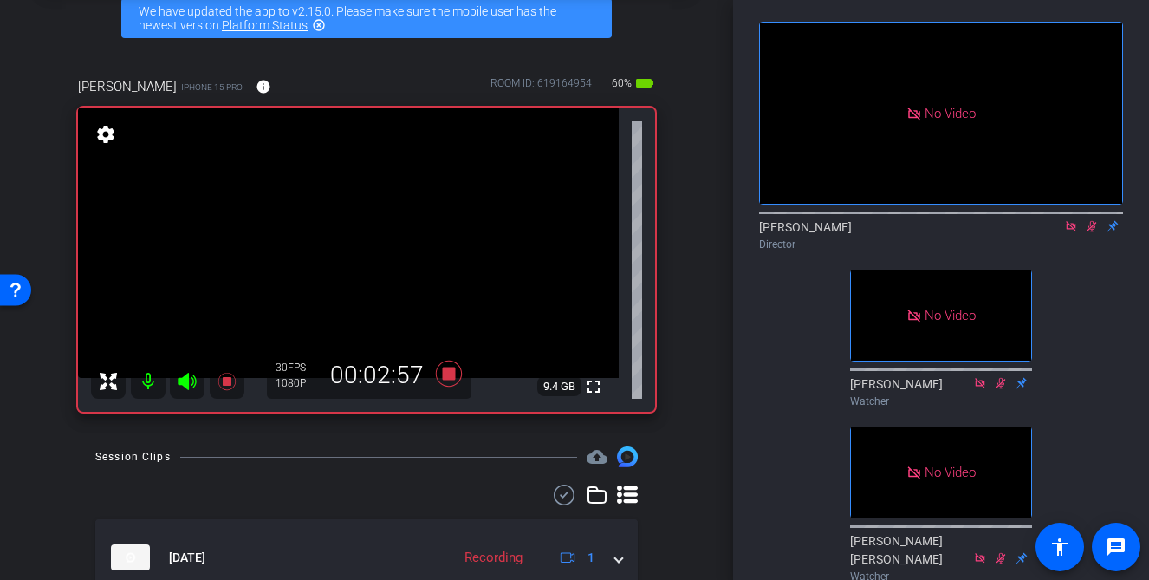
click at [1077, 351] on div "No Video David Lennon Director No Video Ann Watcher No Video Mary Ellen Watcher…" at bounding box center [941, 372] width 364 height 745
drag, startPoint x: 1094, startPoint y: 249, endPoint x: 1088, endPoint y: 305, distance: 56.6
click at [1088, 305] on div "No Video David Lennon Director No Video Ann Watcher No Video Mary Ellen Watcher…" at bounding box center [941, 372] width 364 height 745
click at [1095, 232] on icon at bounding box center [1092, 226] width 14 height 12
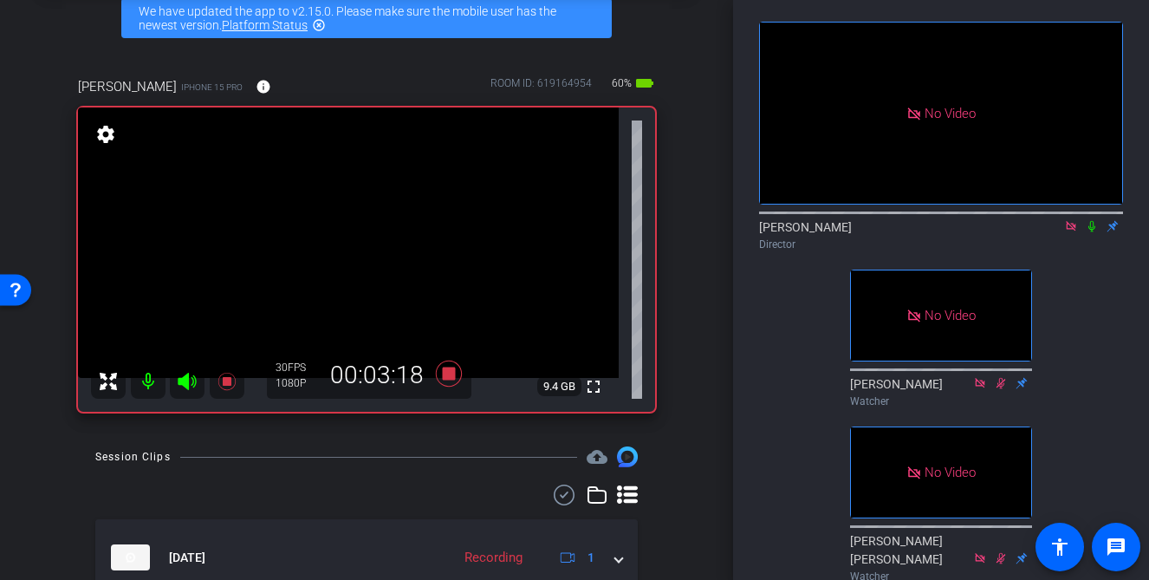
click at [1090, 232] on icon at bounding box center [1091, 226] width 7 height 11
click at [1080, 337] on div "No Video David Lennon Director No Video Ann Watcher No Video Mary Ellen Watcher…" at bounding box center [941, 372] width 364 height 745
click at [1091, 232] on icon at bounding box center [1092, 226] width 14 height 12
click at [1095, 232] on icon at bounding box center [1092, 226] width 14 height 12
click at [1091, 232] on icon at bounding box center [1092, 226] width 10 height 11
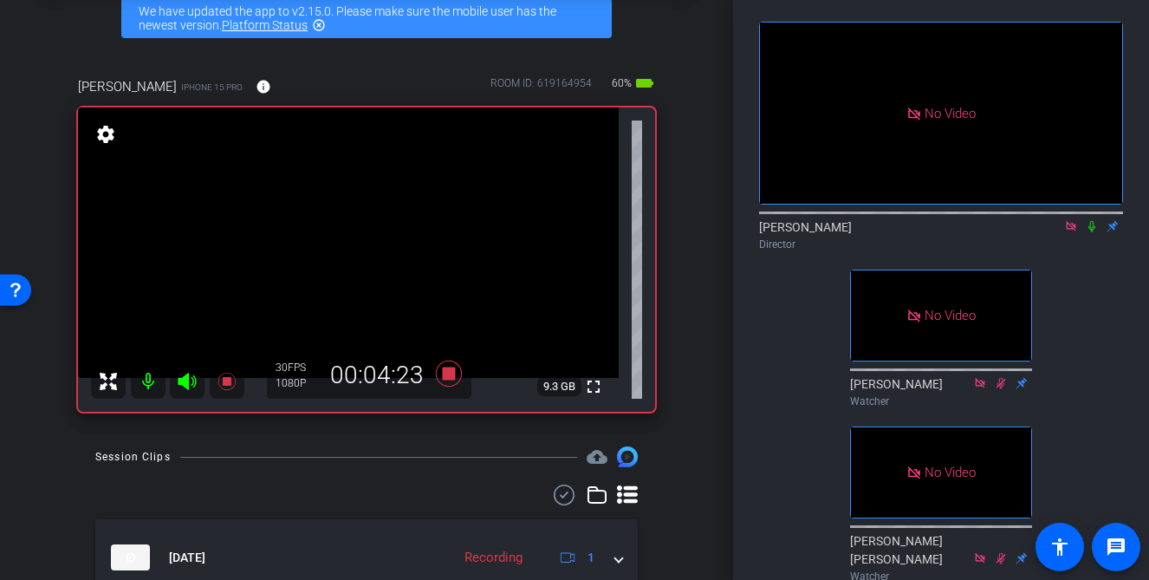
click at [1087, 232] on icon at bounding box center [1092, 226] width 14 height 12
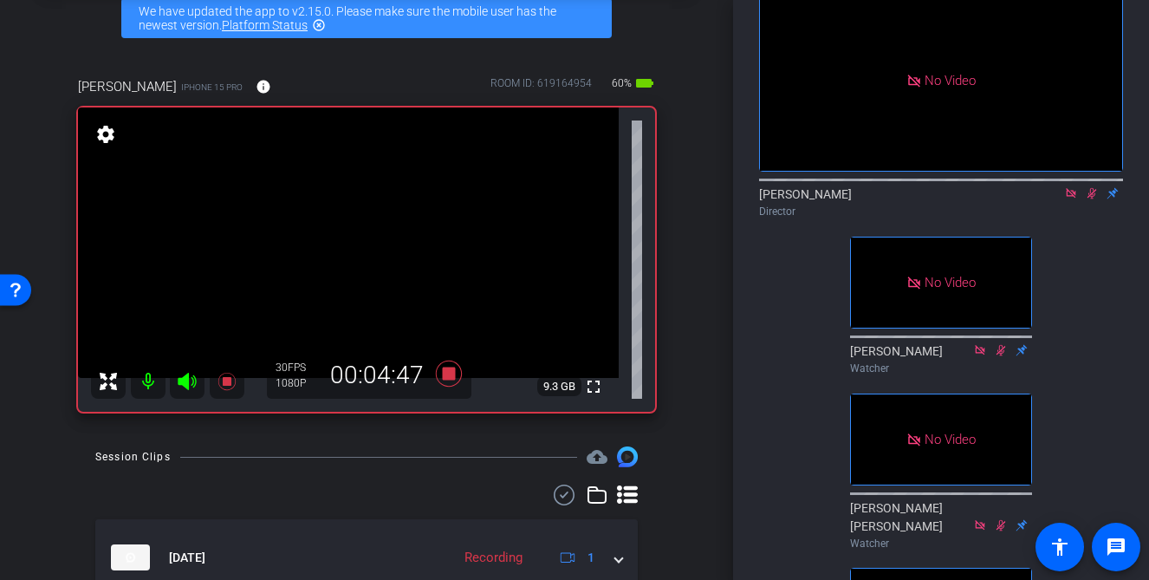
click at [1090, 199] on icon at bounding box center [1092, 193] width 10 height 11
click at [1092, 199] on icon at bounding box center [1092, 193] width 14 height 12
click at [1090, 199] on icon at bounding box center [1092, 193] width 14 height 12
click at [1091, 199] on icon at bounding box center [1091, 193] width 7 height 11
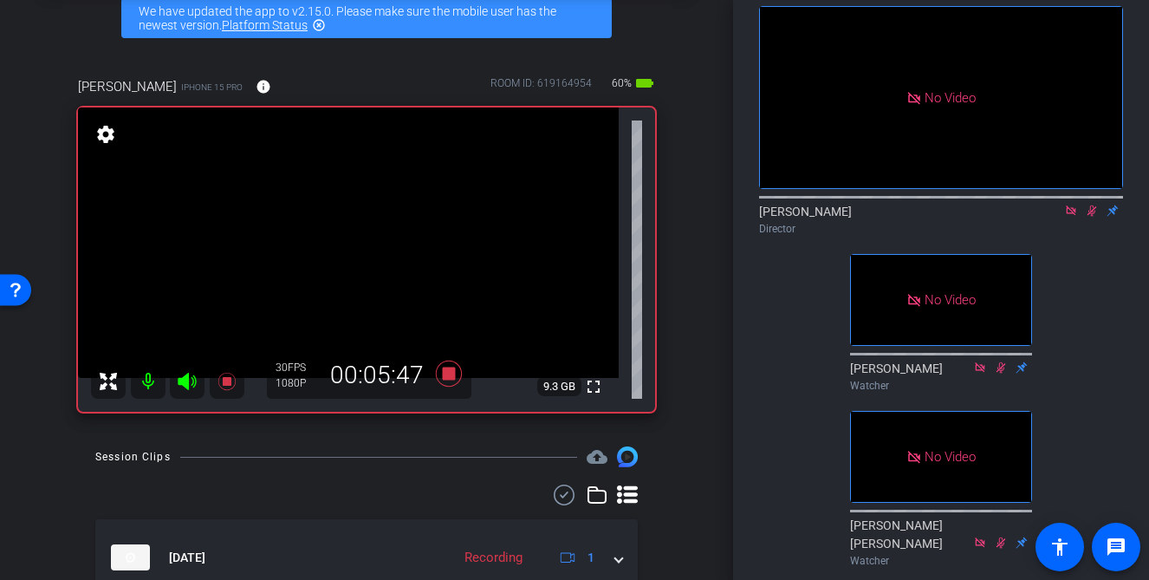
click at [1091, 217] on icon at bounding box center [1092, 210] width 10 height 11
click at [1093, 217] on icon at bounding box center [1091, 210] width 7 height 11
click at [1093, 217] on icon at bounding box center [1092, 210] width 14 height 12
click at [1094, 217] on icon at bounding box center [1092, 210] width 14 height 12
click at [1093, 217] on icon at bounding box center [1092, 210] width 10 height 11
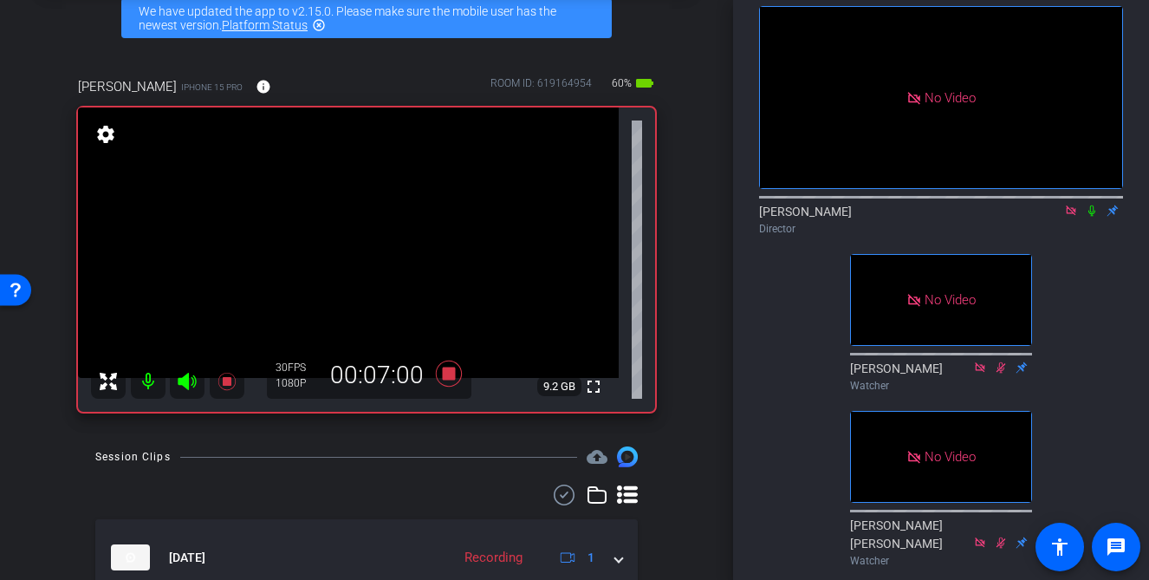
click at [1098, 217] on icon at bounding box center [1092, 210] width 14 height 12
click at [1088, 218] on mat-icon at bounding box center [1091, 211] width 21 height 16
click at [1093, 217] on icon at bounding box center [1092, 210] width 14 height 12
click at [1094, 217] on icon at bounding box center [1092, 210] width 14 height 12
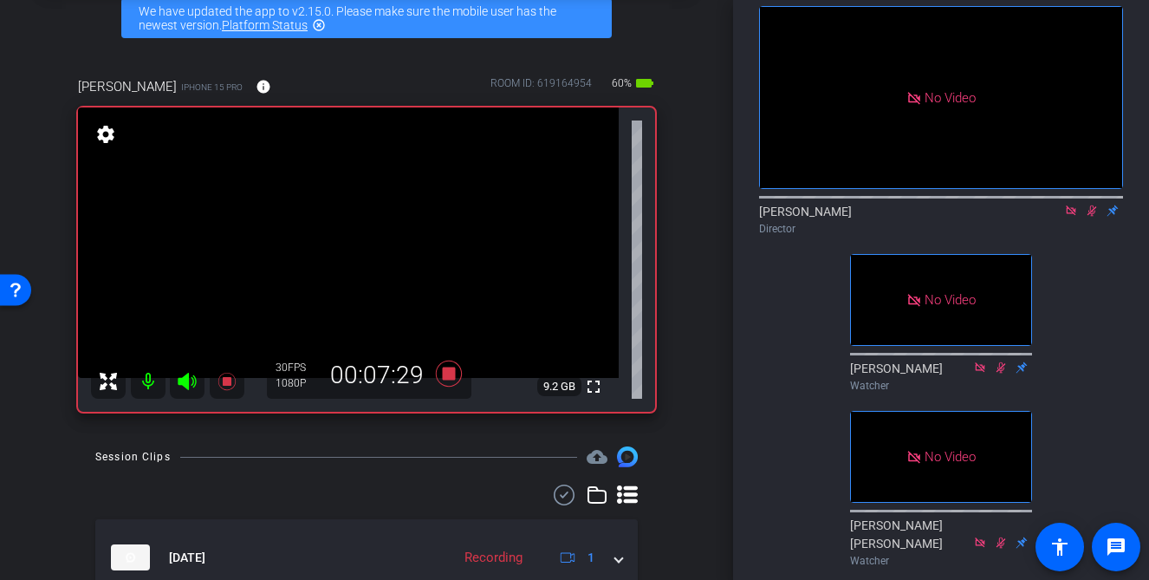
click at [1094, 217] on icon at bounding box center [1092, 210] width 14 height 12
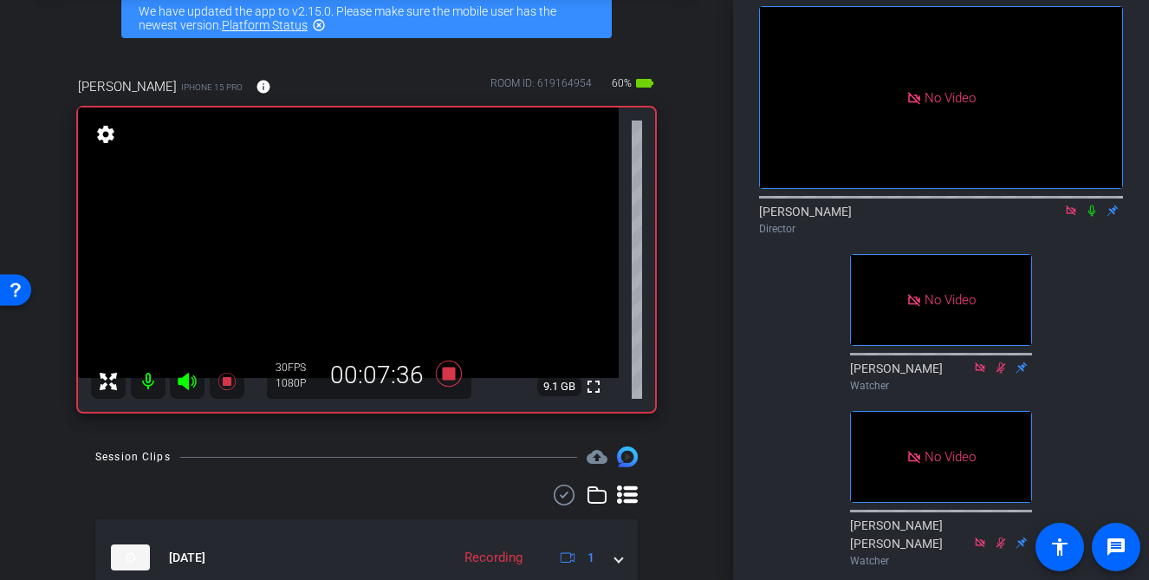
click at [1085, 283] on div "No Video David Lennon Director No Video Ann Watcher No Video Mary Ellen Watcher…" at bounding box center [941, 356] width 364 height 745
click at [1091, 217] on icon at bounding box center [1092, 210] width 14 height 12
click at [1124, 297] on div "Participants Teleprompter Adjustments No Video David Lennon Director No Video A…" at bounding box center [941, 290] width 416 height 580
click at [1088, 217] on icon at bounding box center [1092, 210] width 14 height 12
click at [1093, 217] on icon at bounding box center [1092, 210] width 14 height 12
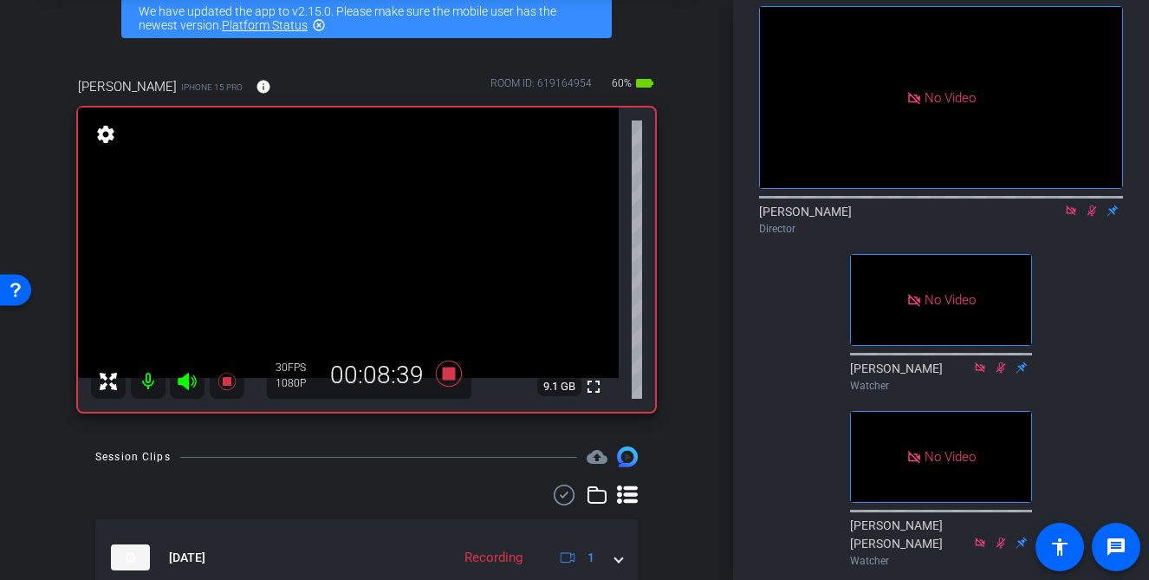
click at [1089, 279] on div "No Video David Lennon Director No Video Ann Watcher No Video Mary Ellen Watcher…" at bounding box center [941, 356] width 364 height 745
click at [1094, 217] on icon at bounding box center [1092, 210] width 10 height 11
click at [1092, 218] on mat-icon at bounding box center [1091, 211] width 21 height 16
click at [1090, 217] on icon at bounding box center [1092, 210] width 14 height 12
click at [1096, 217] on icon at bounding box center [1092, 210] width 14 height 12
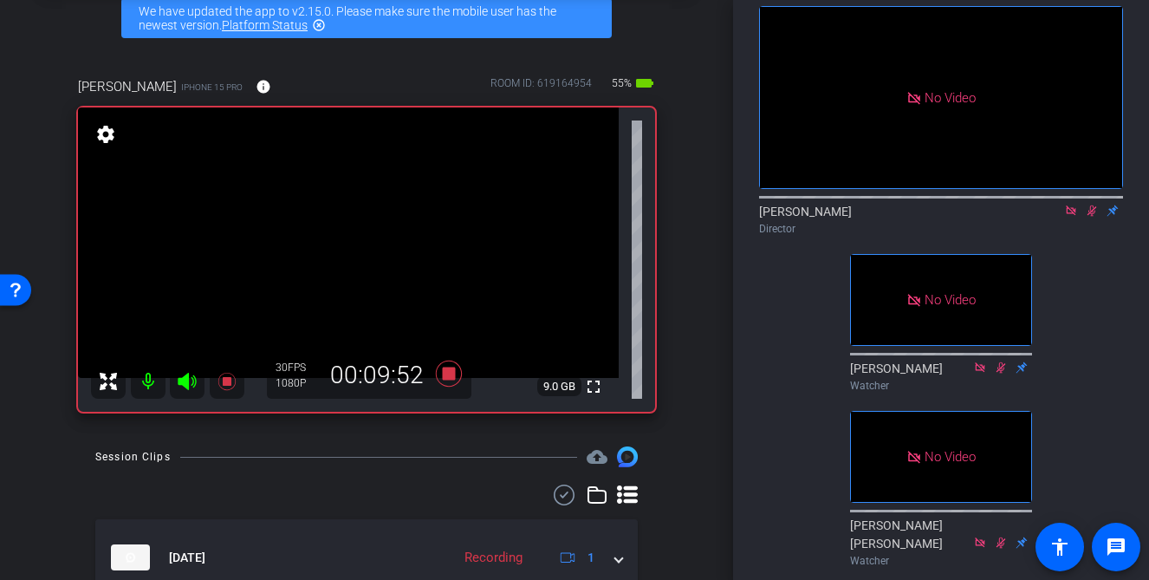
click at [1081, 321] on div "No Video David Lennon Director No Video Ann Watcher No Video Mary Ellen Watcher…" at bounding box center [941, 356] width 364 height 745
click at [1096, 217] on icon at bounding box center [1092, 210] width 14 height 12
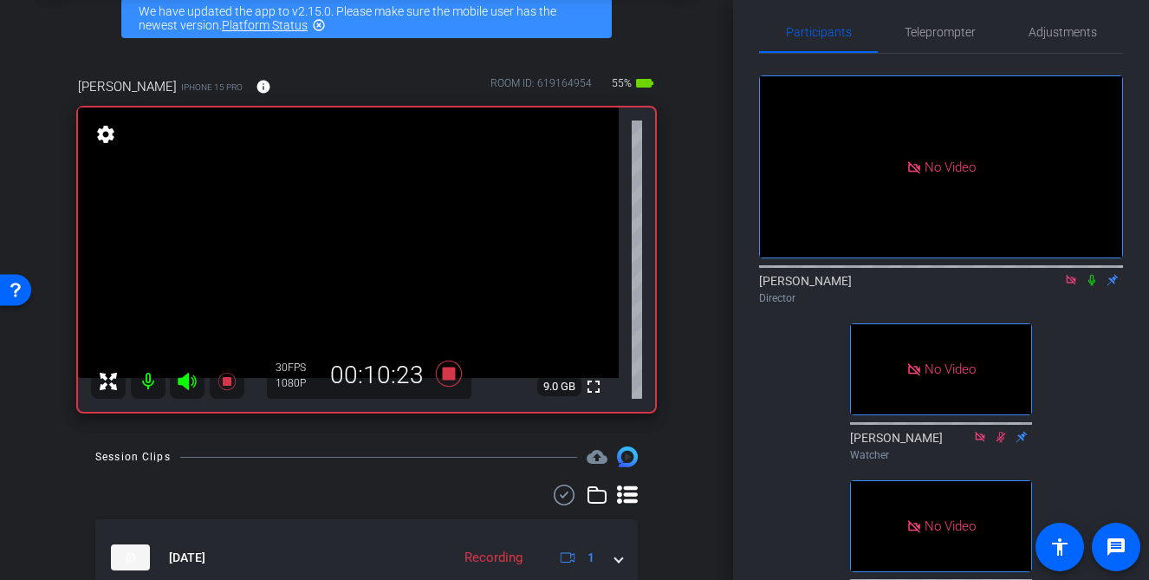
scroll to position [0, 0]
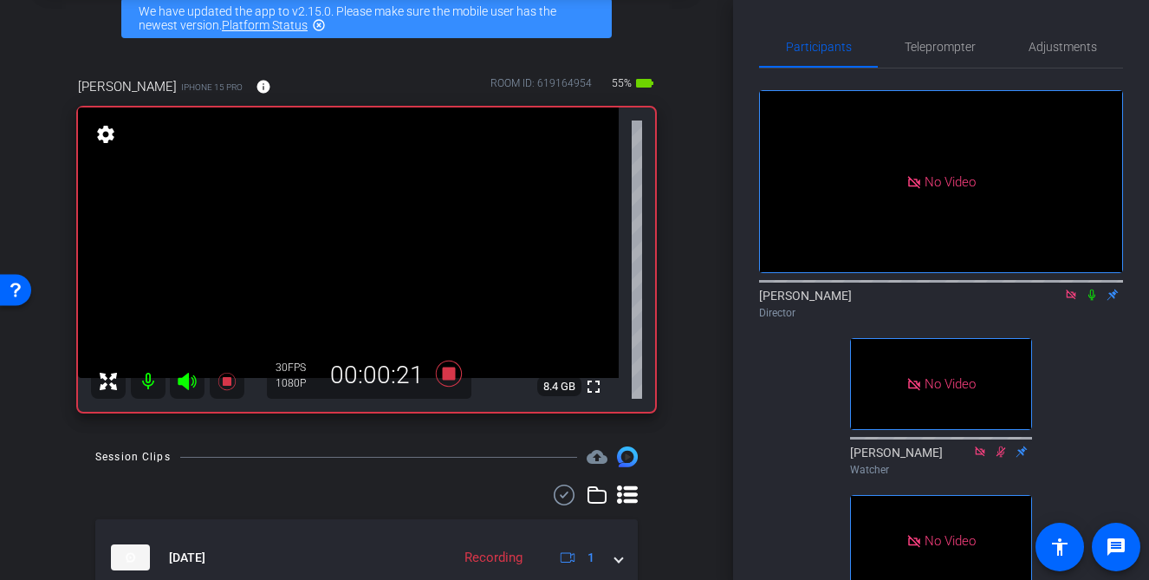
click at [1095, 301] on icon at bounding box center [1092, 295] width 14 height 12
click at [1094, 301] on icon at bounding box center [1092, 295] width 14 height 12
click at [1093, 301] on icon at bounding box center [1092, 295] width 14 height 12
click at [1092, 301] on icon at bounding box center [1092, 295] width 14 height 12
click at [1094, 301] on icon at bounding box center [1092, 295] width 14 height 12
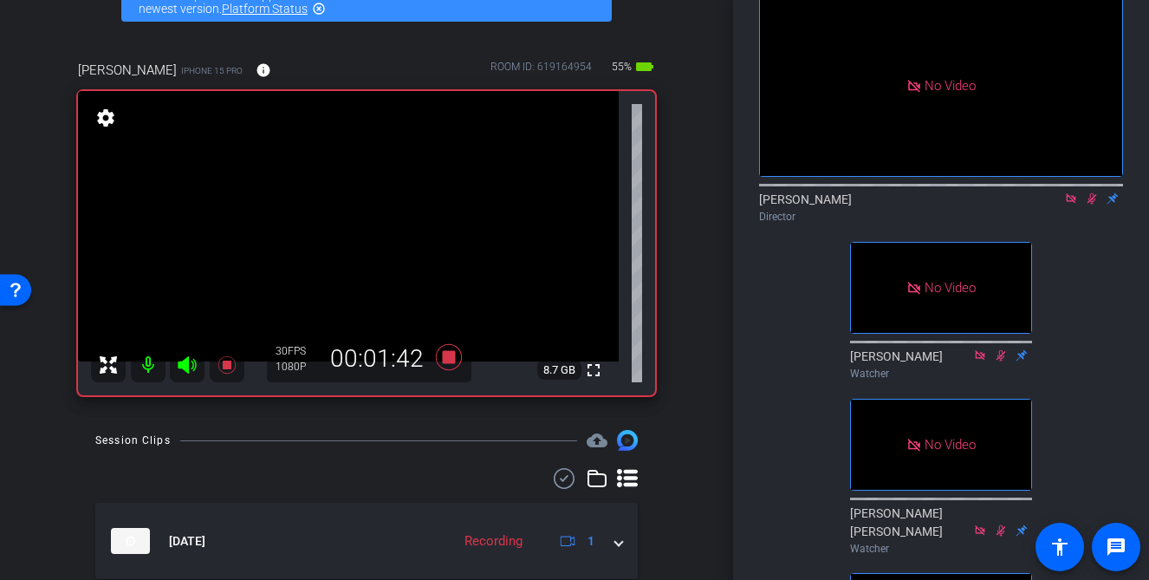
scroll to position [105, 0]
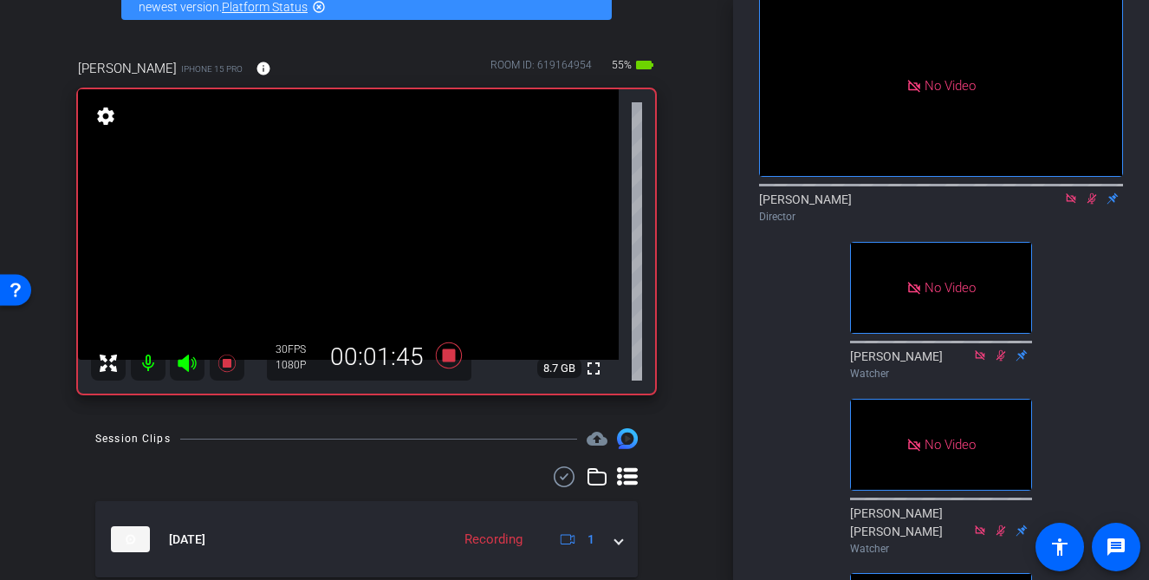
click at [1095, 204] on icon at bounding box center [1092, 198] width 14 height 12
click at [1092, 204] on icon at bounding box center [1091, 198] width 7 height 11
click at [1067, 334] on div "No Video David Lennon Director No Video Ann Watcher No Video Mary Ellen Watcher…" at bounding box center [941, 344] width 364 height 745
click at [1094, 204] on icon at bounding box center [1092, 198] width 14 height 12
click at [1088, 204] on icon at bounding box center [1092, 198] width 14 height 12
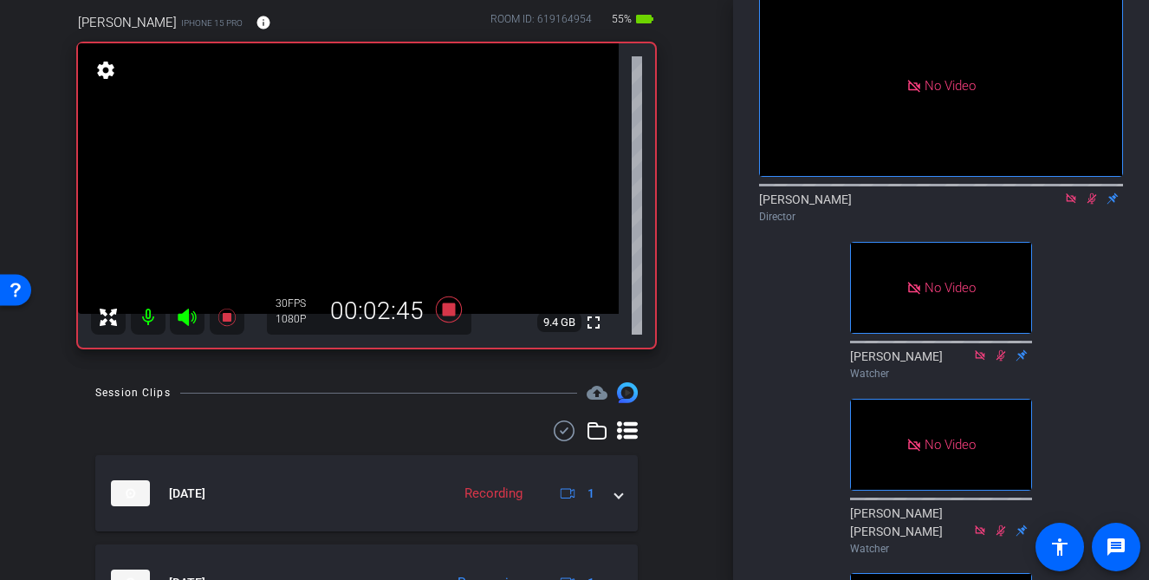
scroll to position [132, 0]
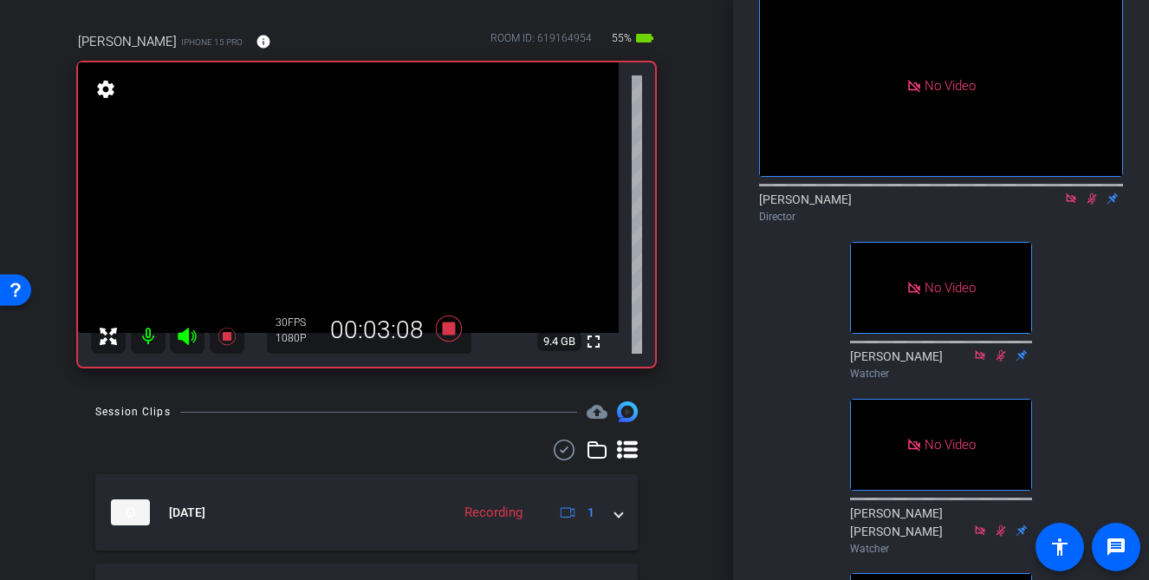
click at [1093, 204] on icon at bounding box center [1092, 198] width 14 height 12
click at [1093, 204] on icon at bounding box center [1091, 198] width 7 height 11
click at [1092, 204] on icon at bounding box center [1092, 198] width 10 height 11
click at [1092, 206] on mat-icon at bounding box center [1091, 199] width 21 height 16
click at [1091, 204] on icon at bounding box center [1092, 198] width 10 height 11
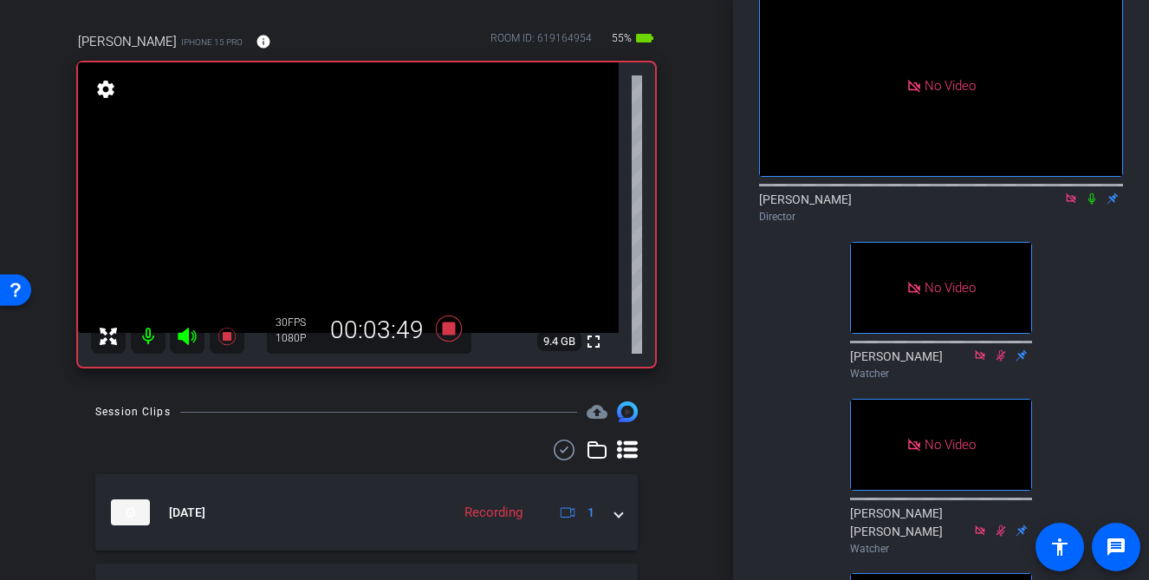
click at [1096, 206] on mat-icon at bounding box center [1091, 199] width 21 height 16
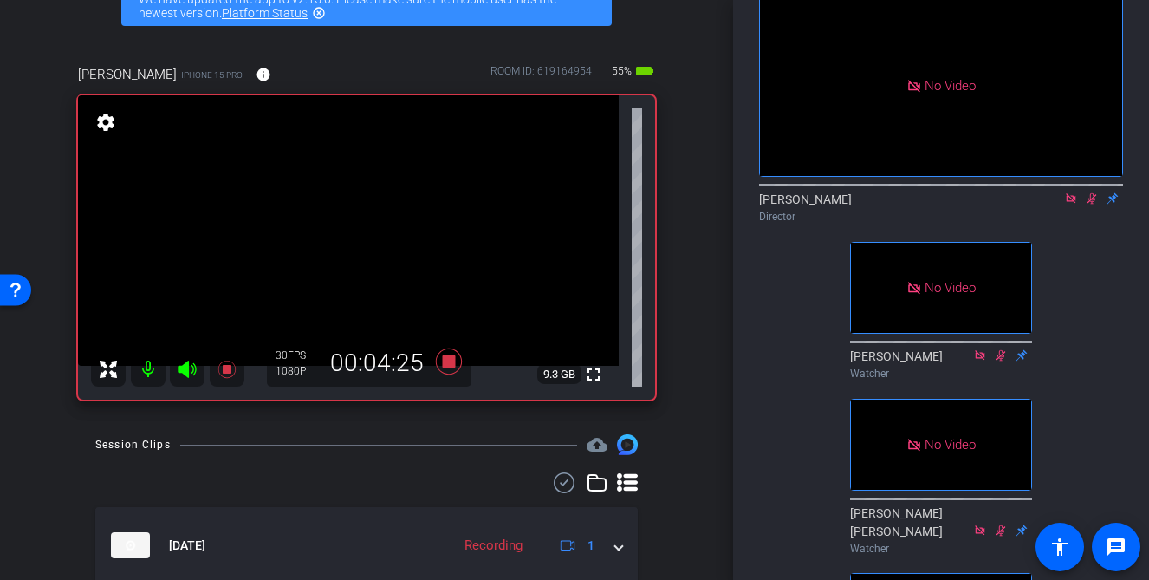
scroll to position [69, 0]
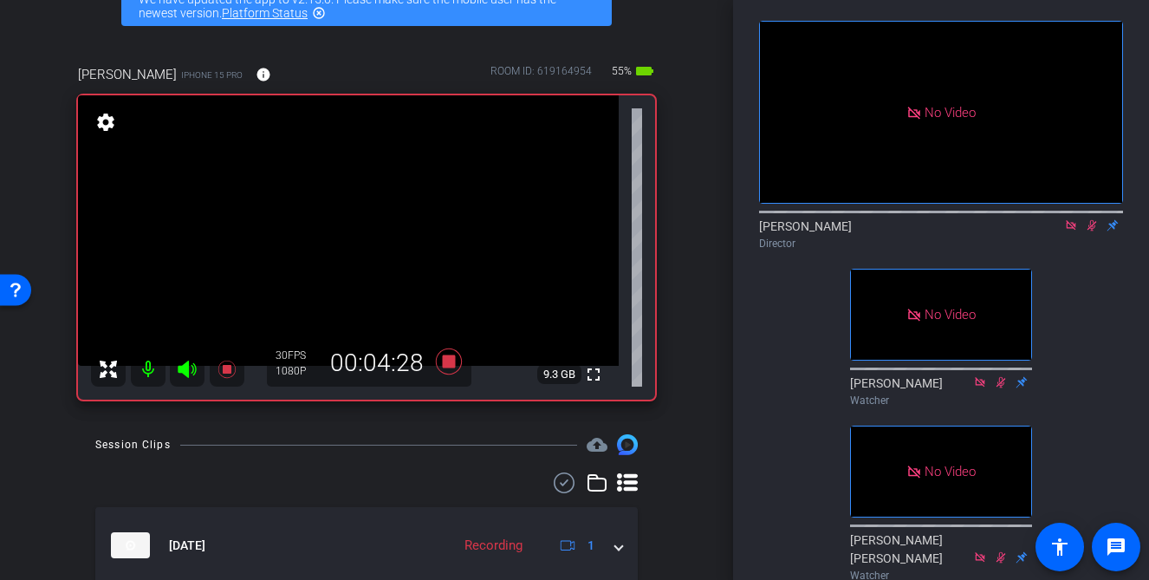
click at [1091, 231] on icon at bounding box center [1092, 225] width 10 height 11
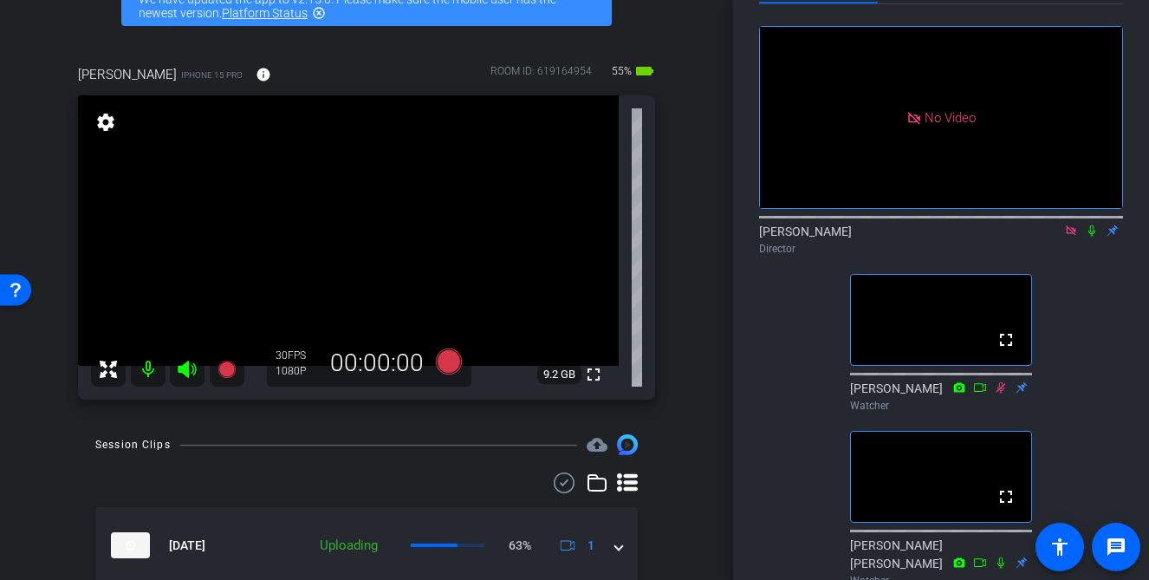
scroll to position [81, 0]
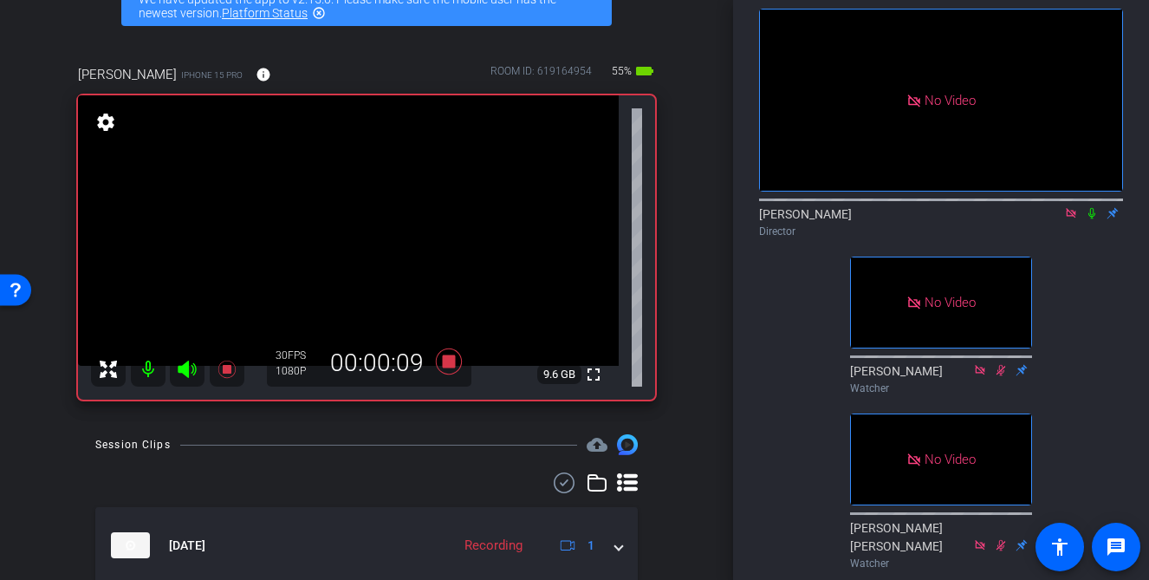
click at [1094, 219] on icon at bounding box center [1091, 213] width 7 height 11
click at [1094, 219] on icon at bounding box center [1092, 213] width 14 height 12
click at [1098, 219] on icon at bounding box center [1092, 213] width 14 height 12
click at [1091, 219] on icon at bounding box center [1092, 213] width 10 height 11
click at [1098, 219] on icon at bounding box center [1092, 213] width 14 height 12
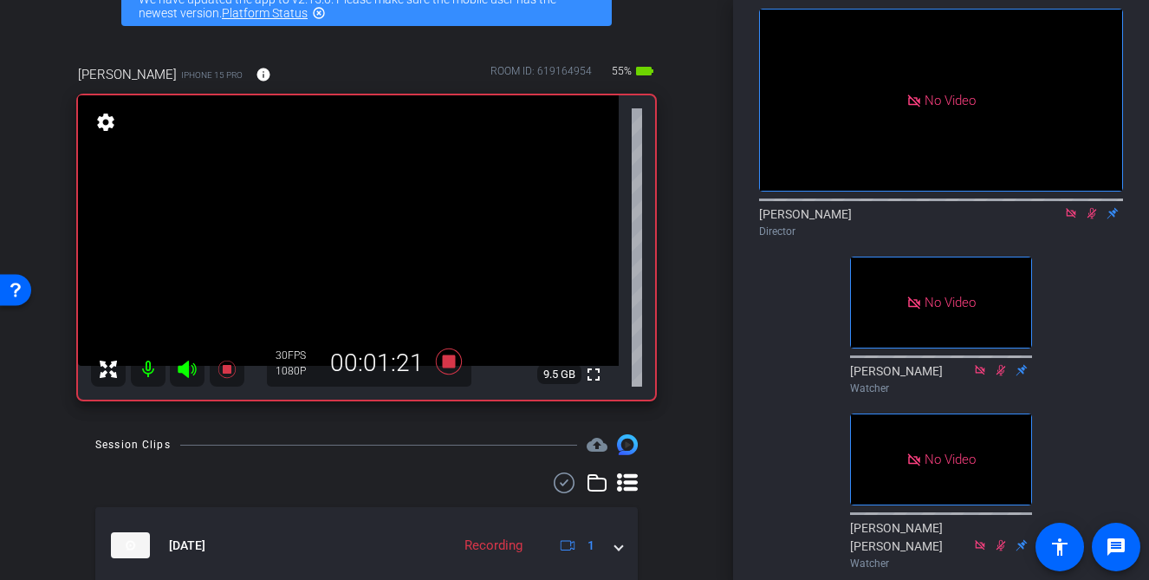
click at [1090, 219] on icon at bounding box center [1092, 213] width 14 height 12
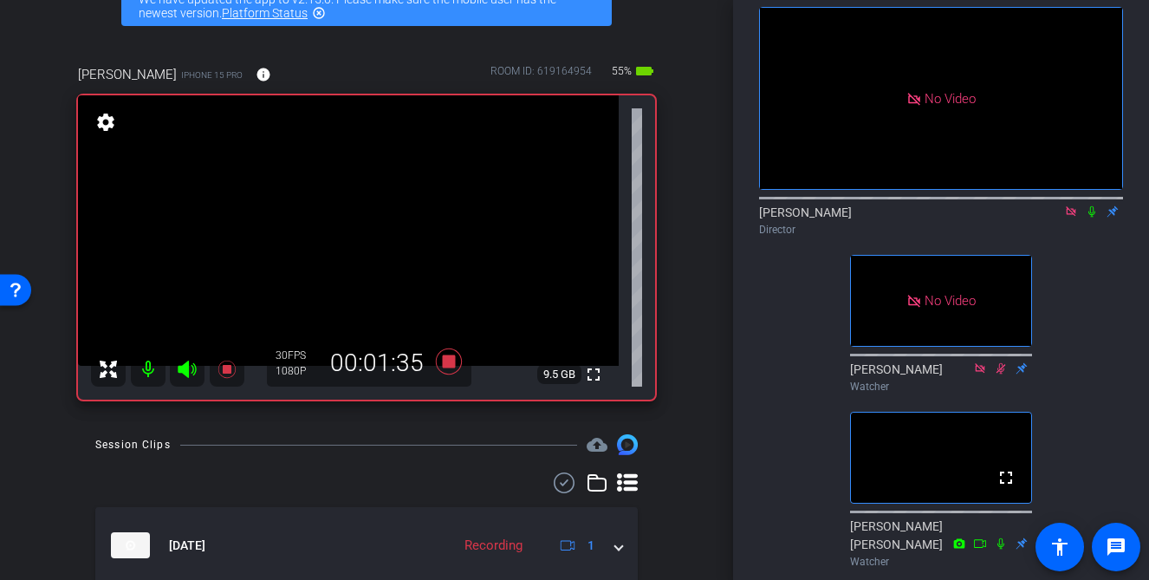
scroll to position [82, 0]
click at [1093, 218] on icon at bounding box center [1091, 212] width 7 height 11
click at [1087, 306] on div "No Video David Lennon Director No Video Ann Watcher No Video Mary Ellen Watcher…" at bounding box center [941, 358] width 364 height 745
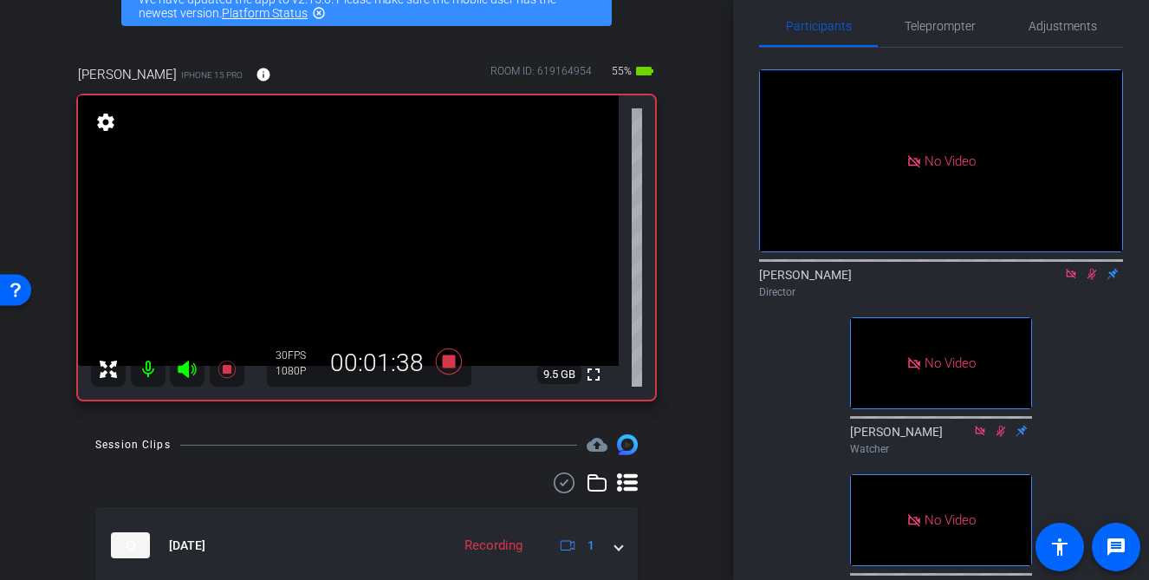
scroll to position [0, 0]
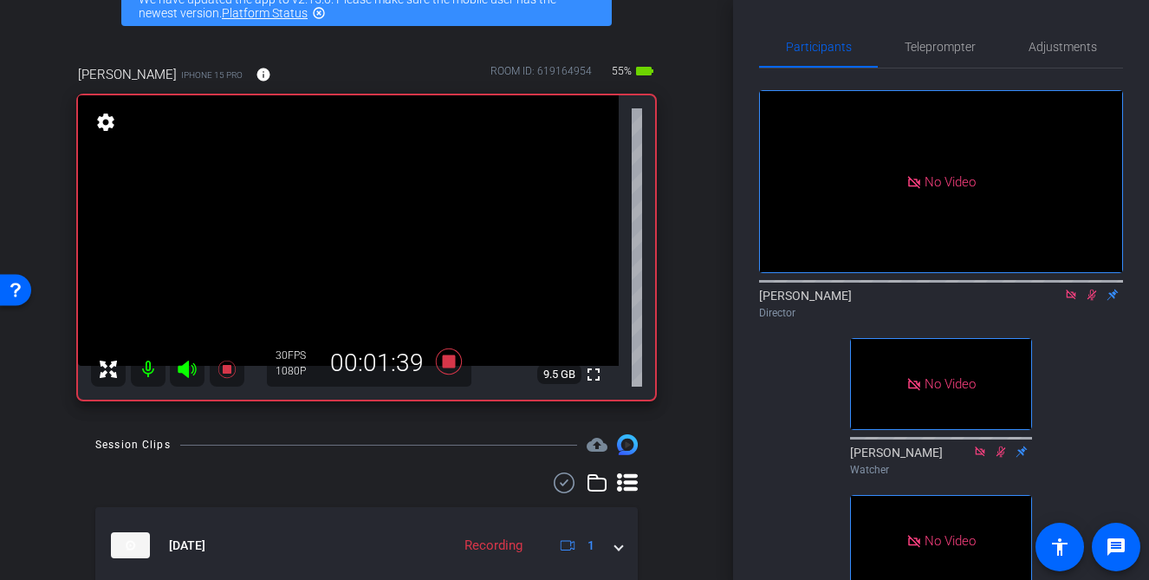
click at [1085, 387] on div "No Video David Lennon Director No Video Ann Watcher No Video Mary Ellen Watcher…" at bounding box center [941, 440] width 364 height 745
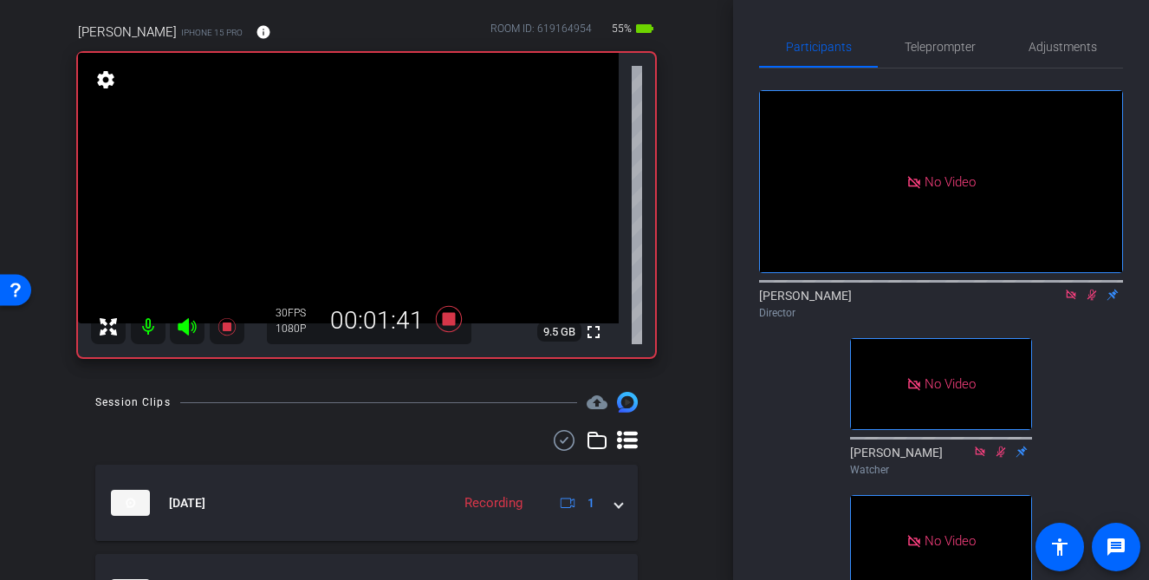
scroll to position [84, 0]
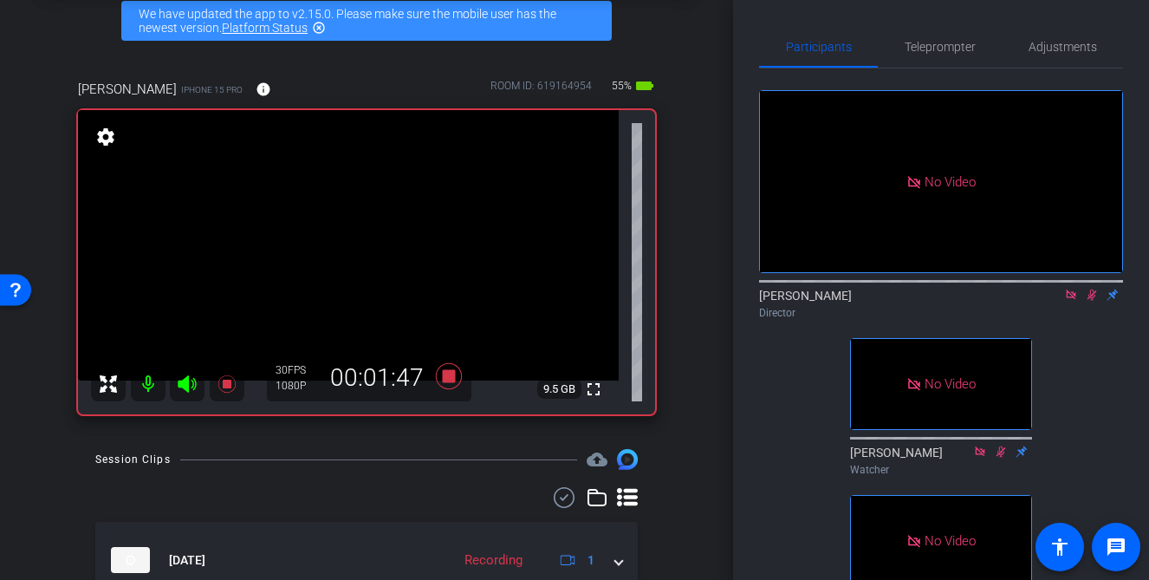
click at [1097, 301] on icon at bounding box center [1092, 295] width 14 height 12
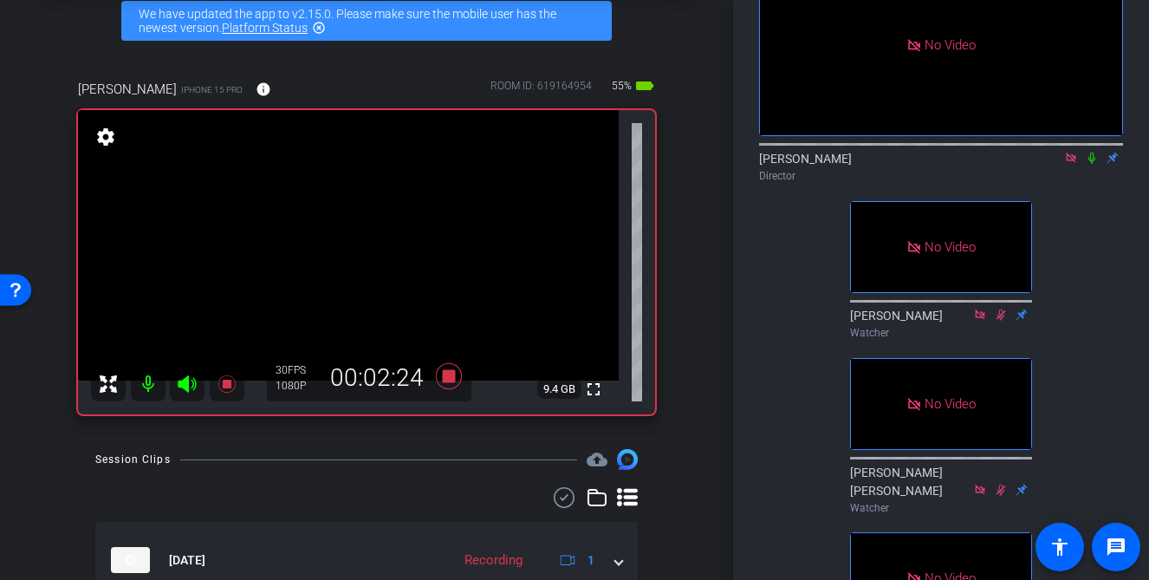
scroll to position [67, 0]
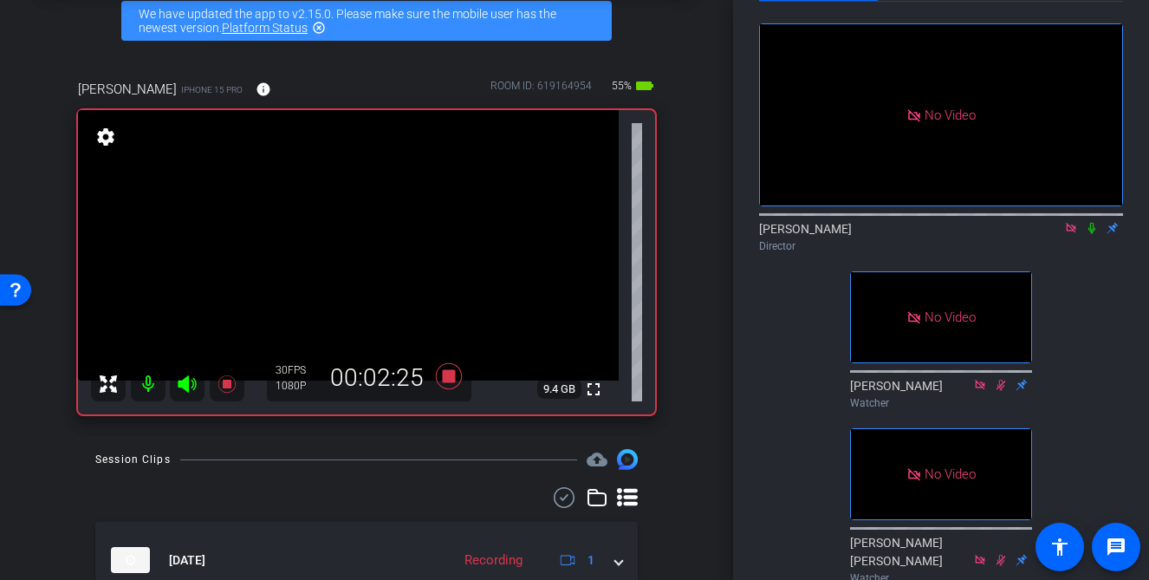
click at [1094, 234] on icon at bounding box center [1092, 228] width 14 height 12
click at [1095, 234] on icon at bounding box center [1092, 228] width 14 height 12
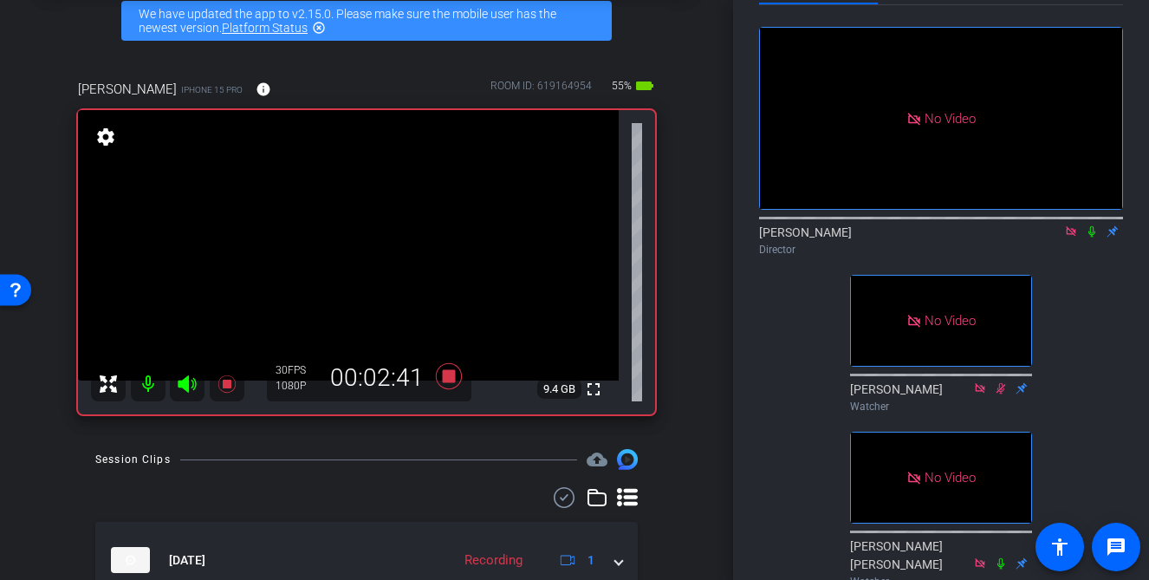
click at [1090, 237] on icon at bounding box center [1092, 231] width 14 height 12
click at [1081, 341] on div "No Video David Lennon Director No Video Ann Watcher No Video Mary Ellen Watcher…" at bounding box center [941, 377] width 364 height 745
click at [1093, 237] on icon at bounding box center [1092, 231] width 10 height 11
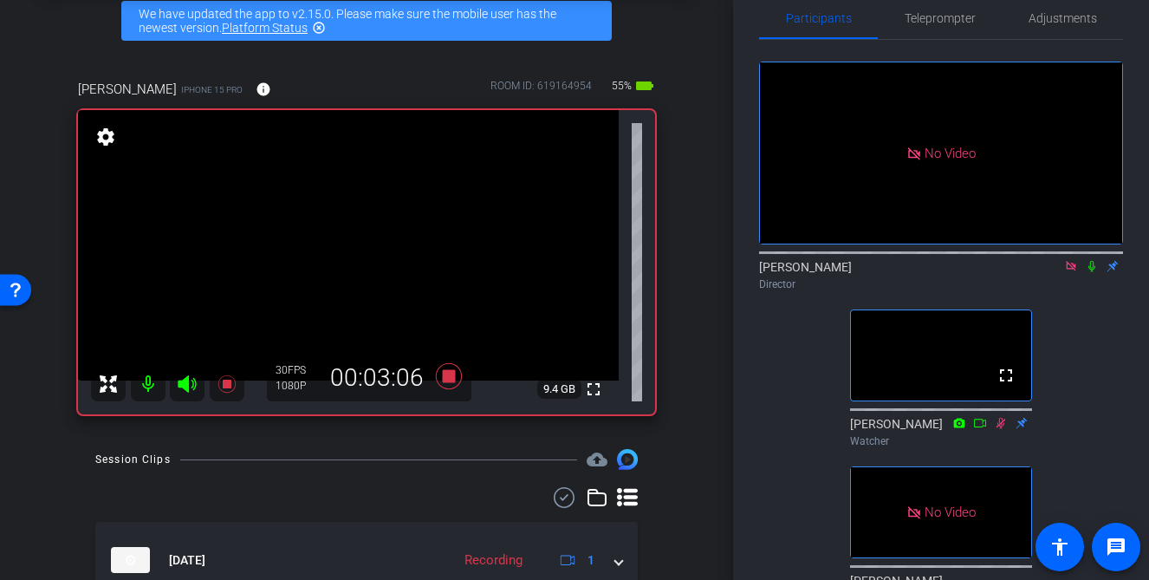
scroll to position [20, 0]
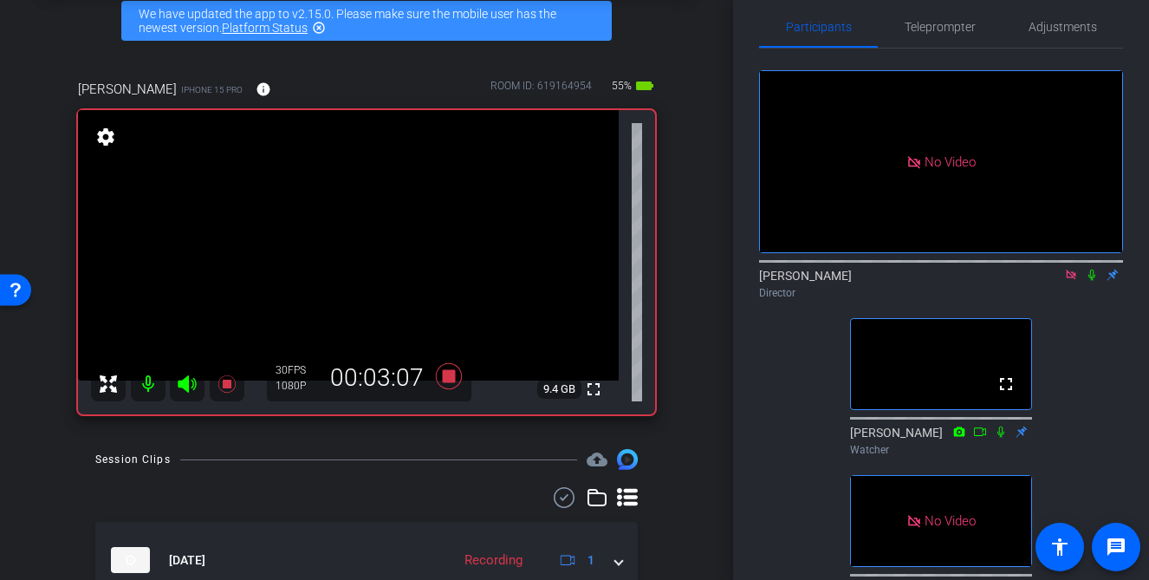
click at [1073, 279] on icon at bounding box center [1071, 274] width 10 height 10
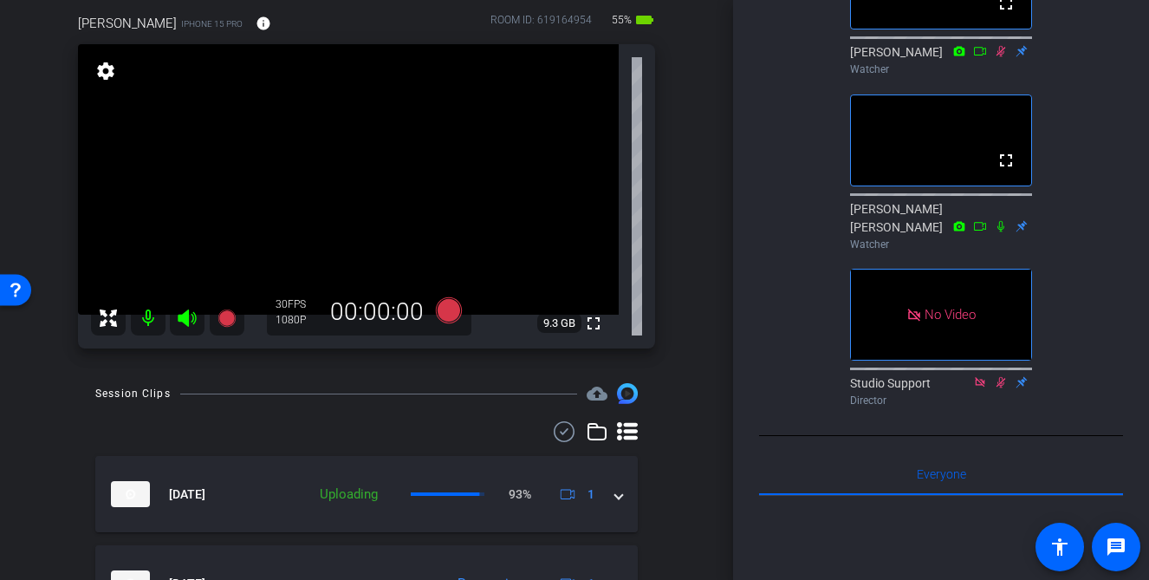
scroll to position [155, 0]
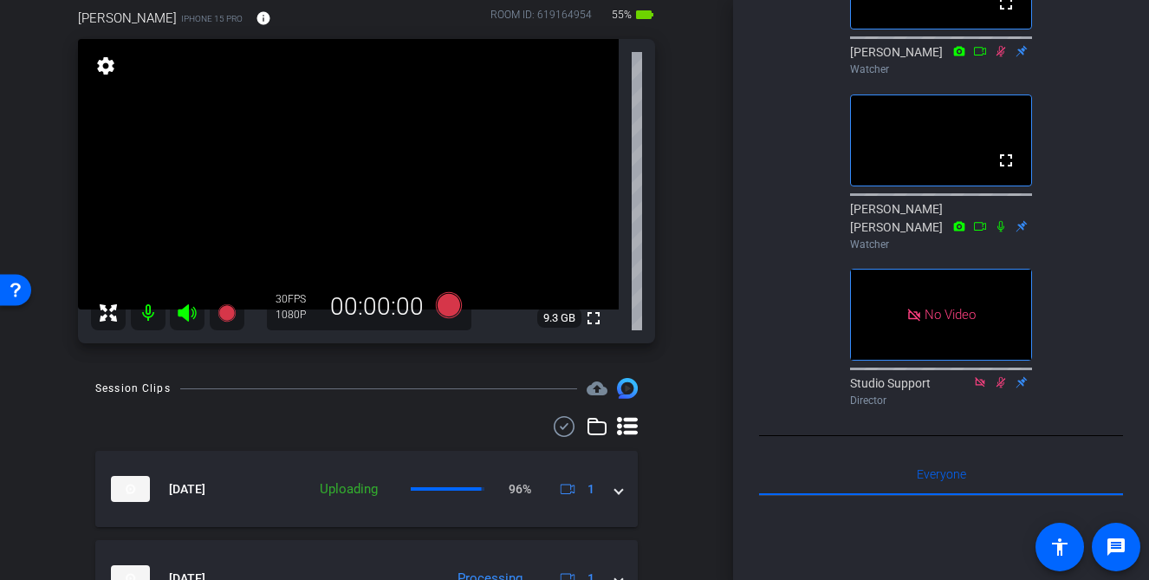
click at [698, 405] on div "arrow_back CFP Back to project Send invite account_box grid_on settings info We…" at bounding box center [366, 135] width 733 height 580
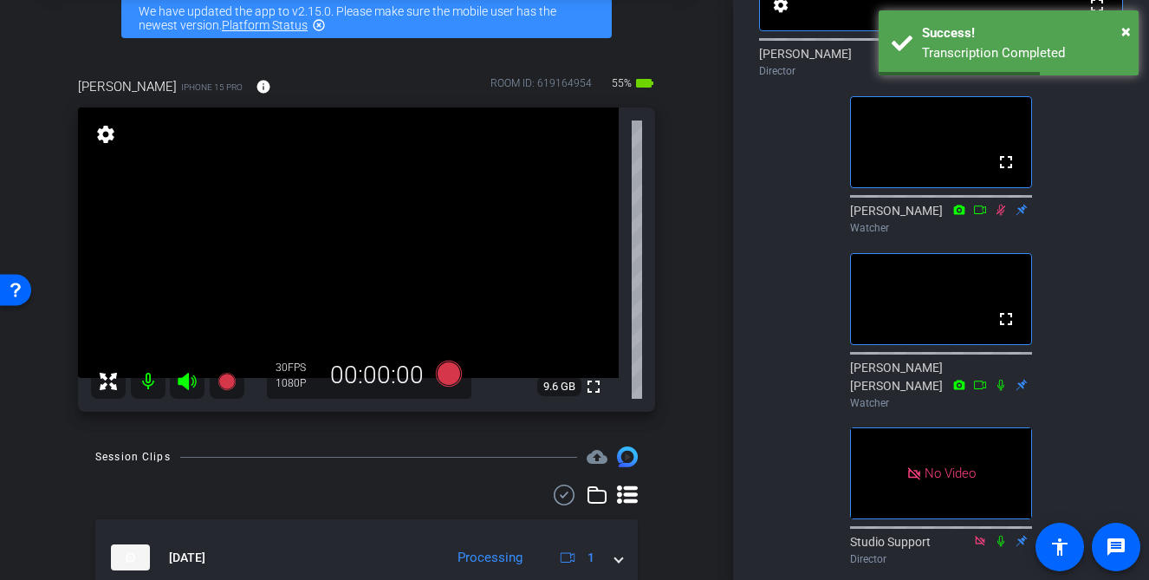
scroll to position [211, 0]
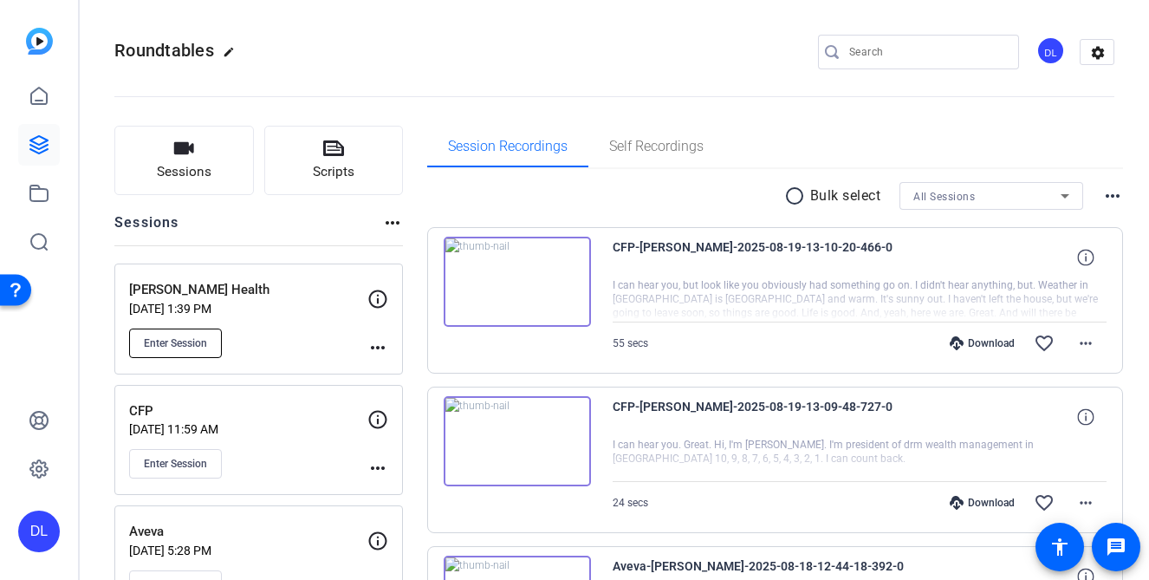
scroll to position [52, 0]
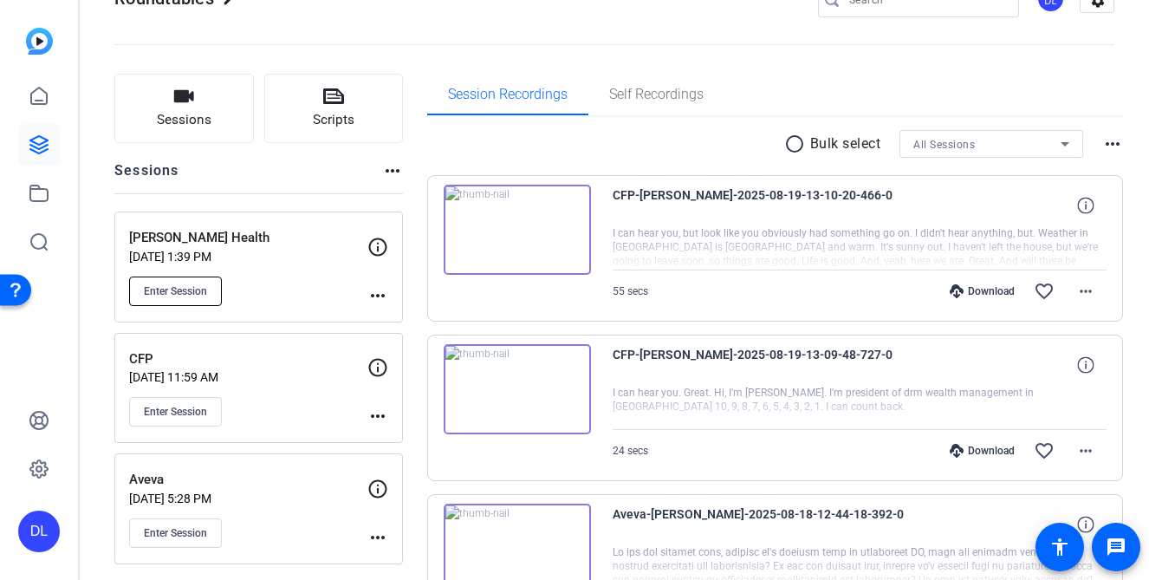
click at [179, 291] on span "Enter Session" at bounding box center [175, 291] width 63 height 14
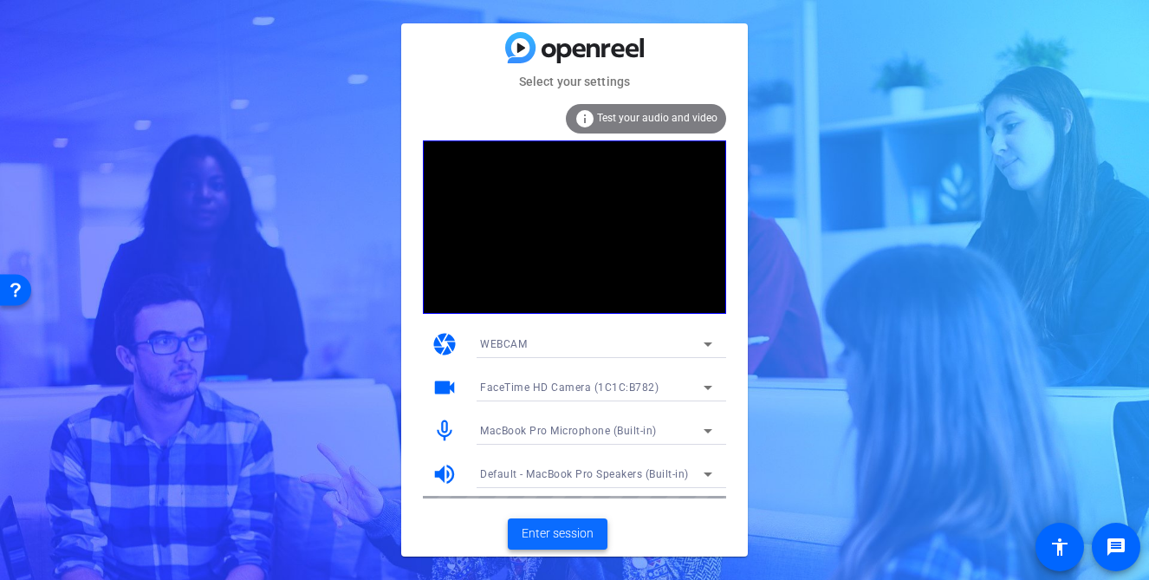
click at [551, 535] on span "Enter session" at bounding box center [558, 533] width 72 height 18
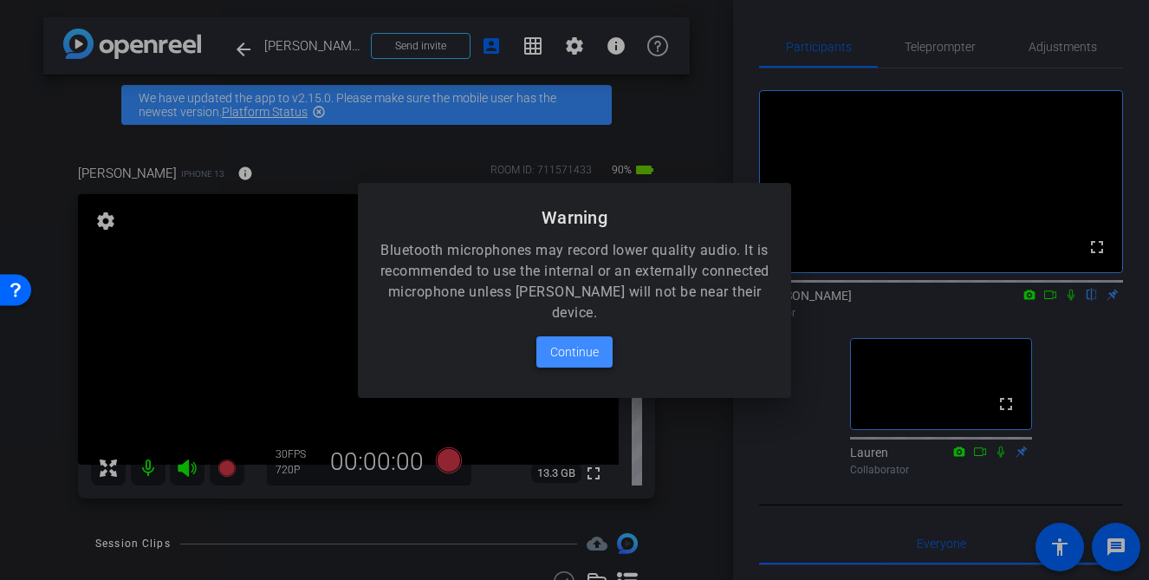
click at [578, 362] on span at bounding box center [574, 352] width 76 height 42
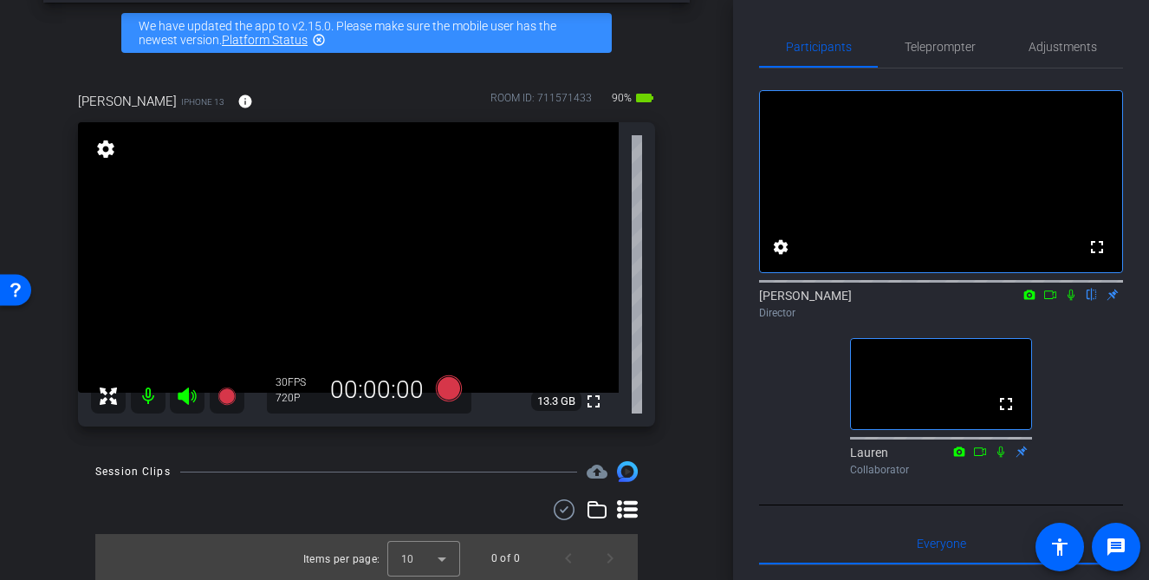
scroll to position [75, 0]
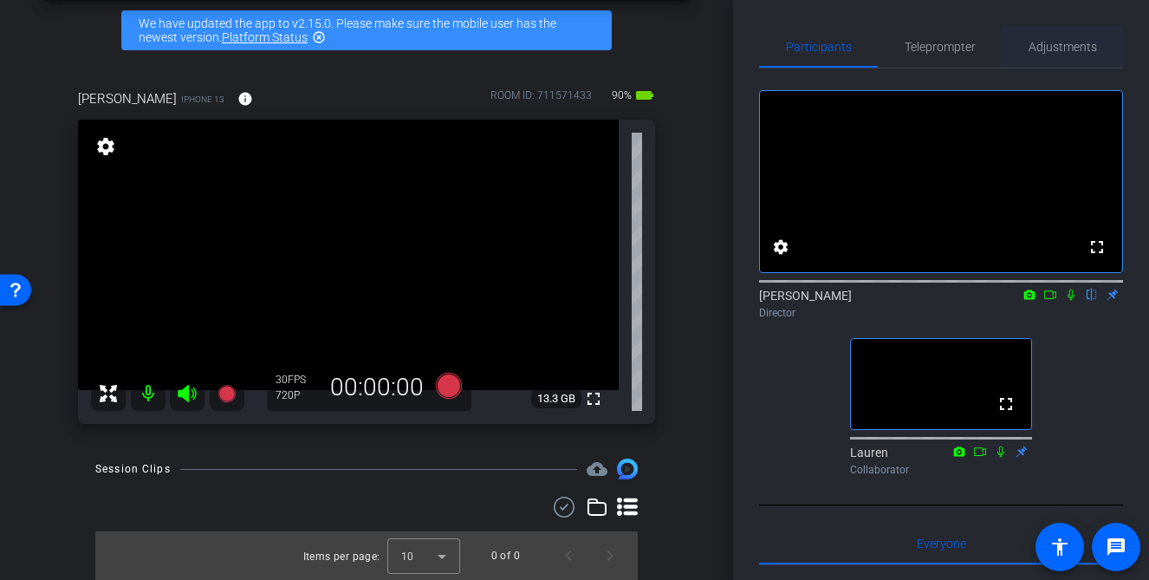
click at [1079, 51] on span "Adjustments" at bounding box center [1063, 47] width 68 height 12
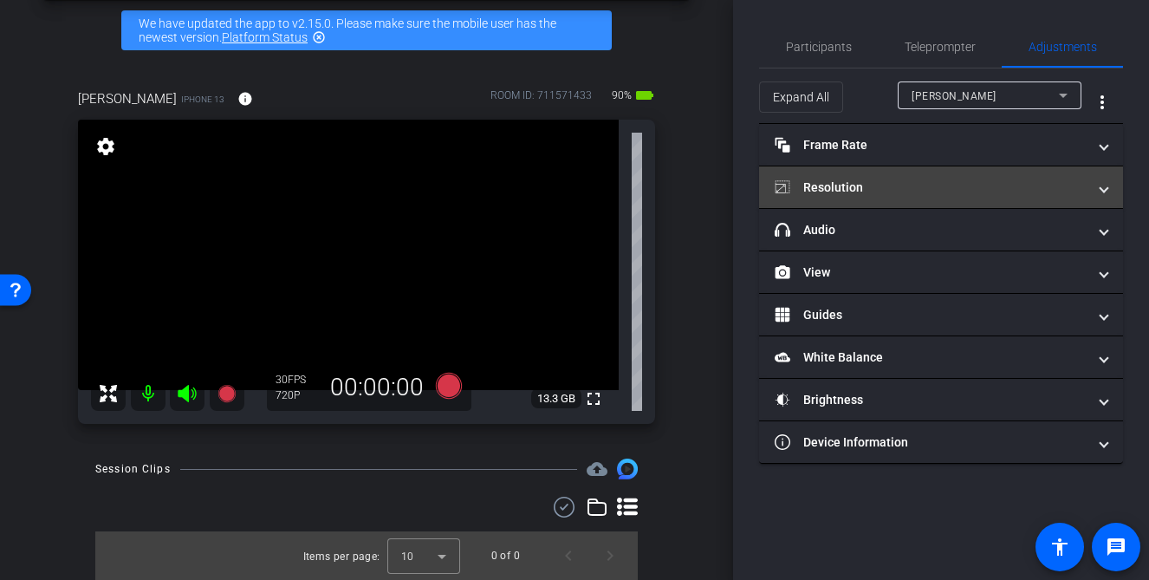
click at [945, 176] on mat-expansion-panel-header "Resolution" at bounding box center [941, 187] width 364 height 42
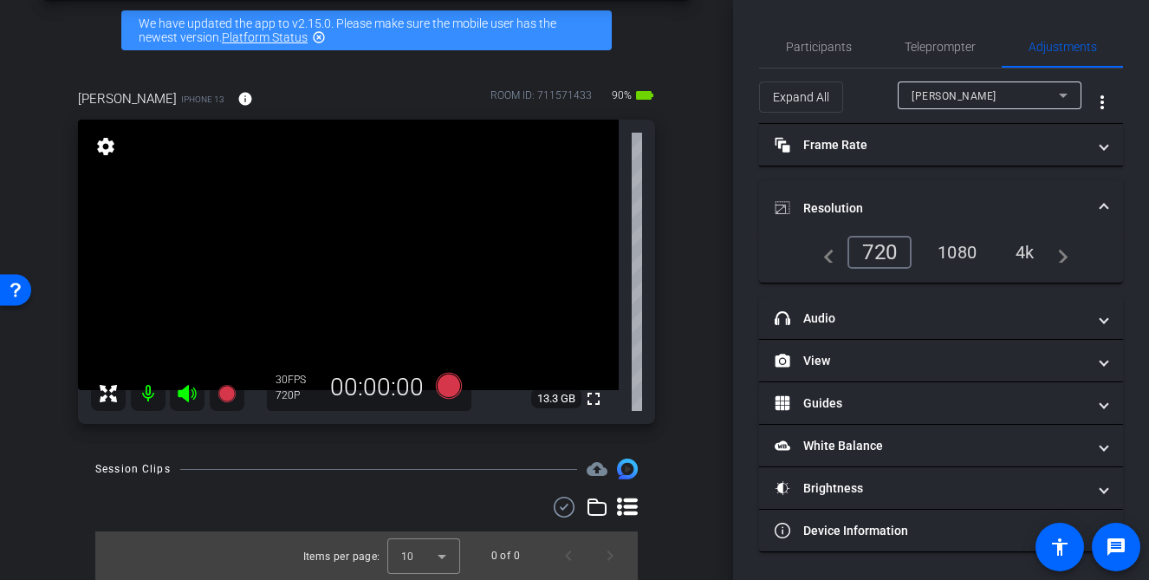
click at [940, 257] on div "1080" at bounding box center [957, 251] width 65 height 29
click at [1083, 49] on span "Adjustments" at bounding box center [1063, 47] width 68 height 12
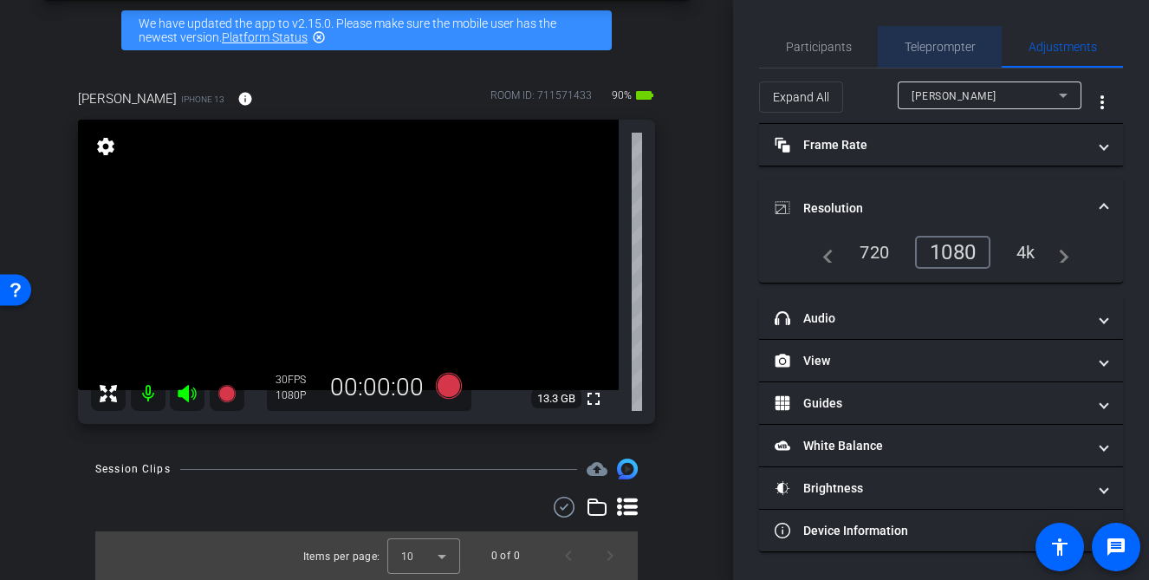
click at [944, 49] on span "Teleprompter" at bounding box center [940, 47] width 71 height 12
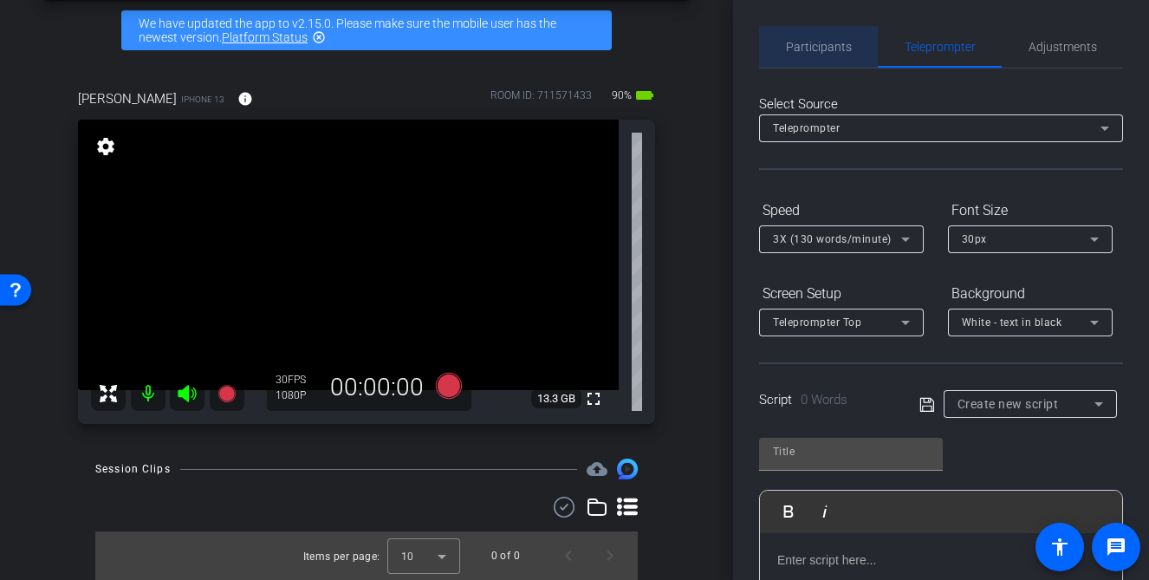
click at [834, 45] on span "Participants" at bounding box center [819, 47] width 66 height 12
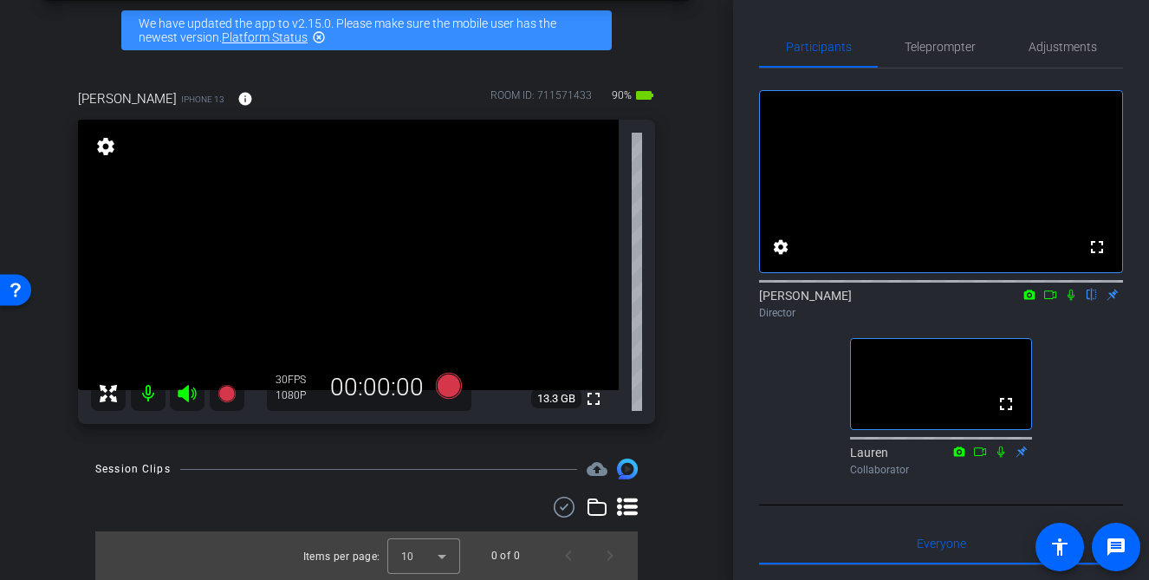
click at [714, 419] on div "arrow_back [PERSON_NAME] Health Back to project Send invite account_box grid_on…" at bounding box center [366, 215] width 733 height 580
click at [1078, 49] on span "Adjustments" at bounding box center [1063, 47] width 68 height 12
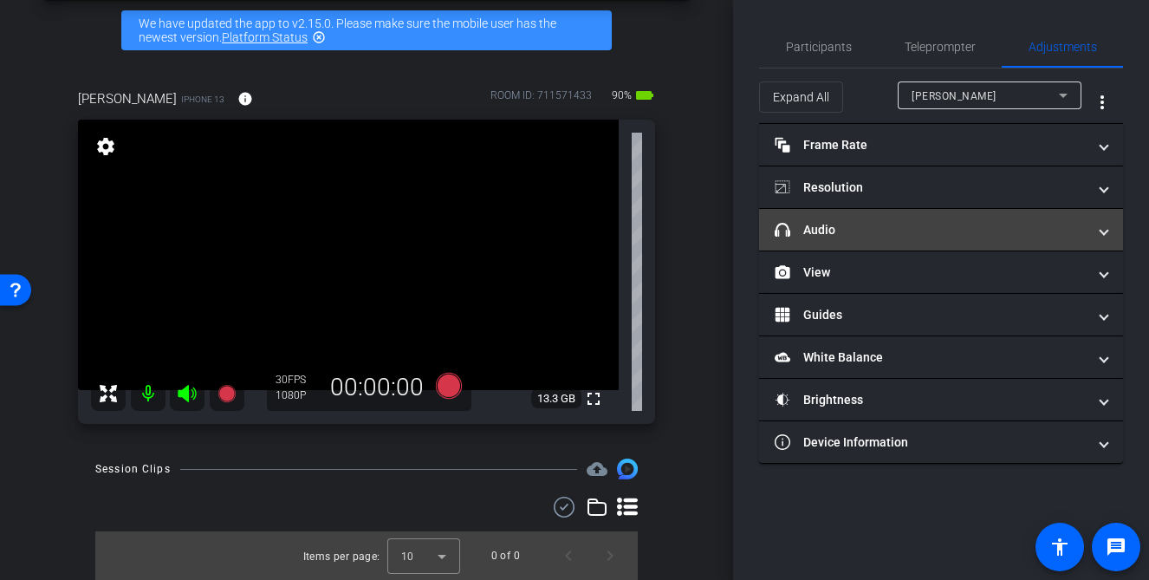
click at [990, 233] on mat-panel-title "headphone icon Audio" at bounding box center [931, 230] width 312 height 18
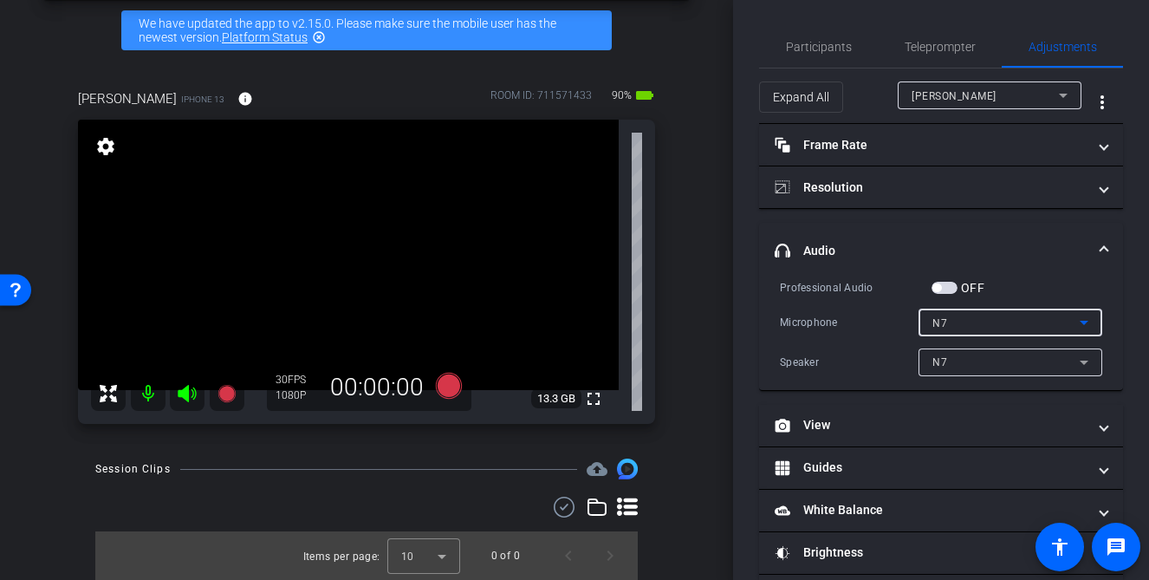
click at [1017, 321] on div "N7" at bounding box center [1005, 323] width 147 height 22
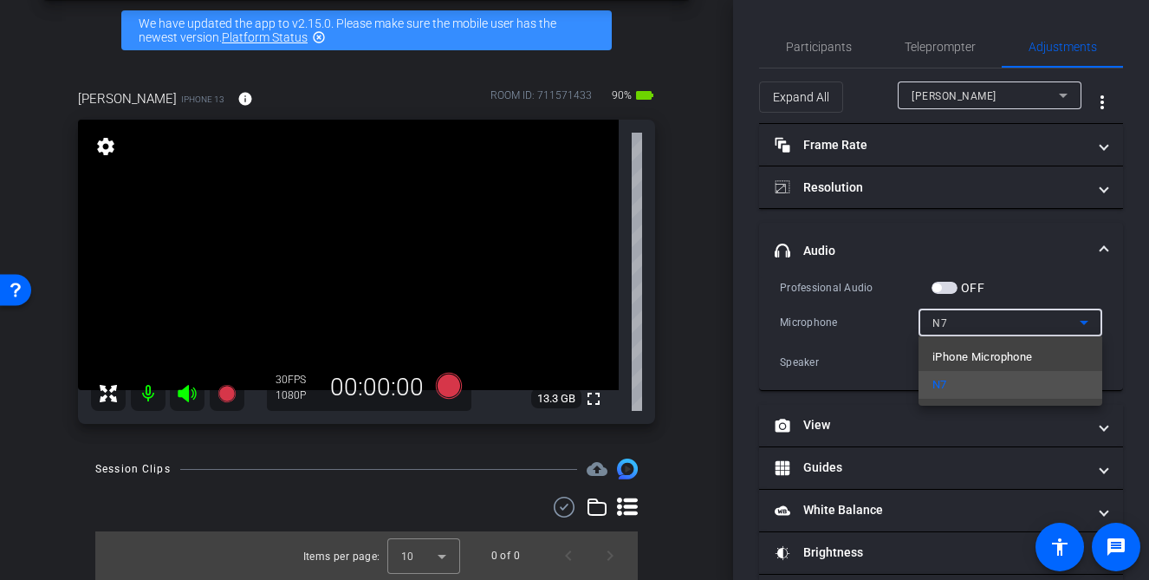
click at [1018, 321] on div at bounding box center [574, 290] width 1149 height 580
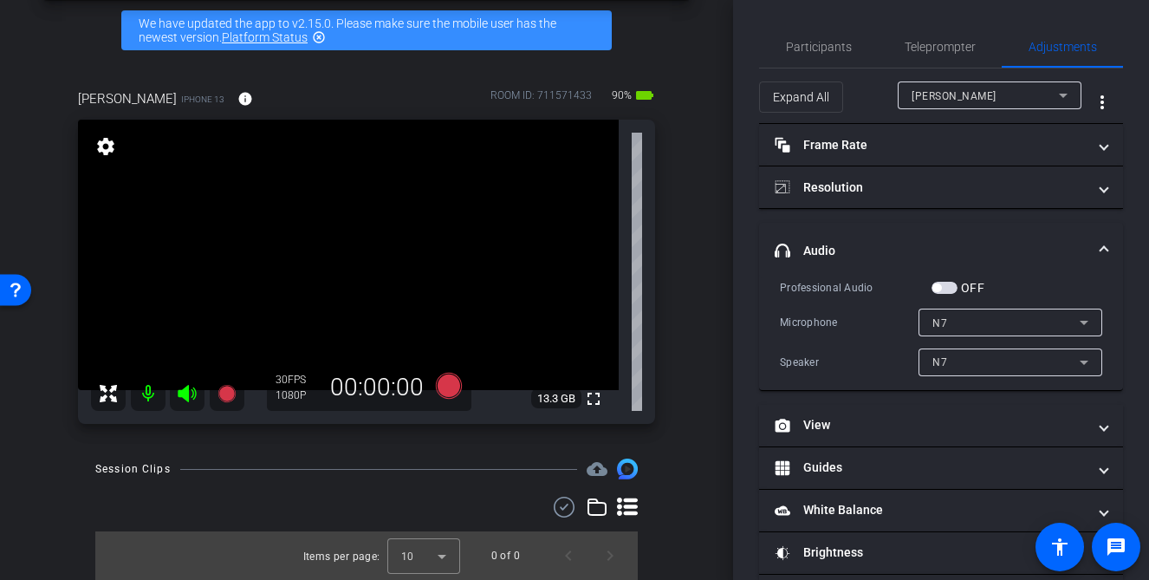
click at [1004, 354] on div "N7" at bounding box center [1005, 362] width 147 height 22
click at [1004, 354] on div at bounding box center [574, 290] width 1149 height 580
click at [1042, 54] on span "Adjustments" at bounding box center [1063, 47] width 68 height 42
click at [834, 49] on span "Participants" at bounding box center [819, 47] width 66 height 12
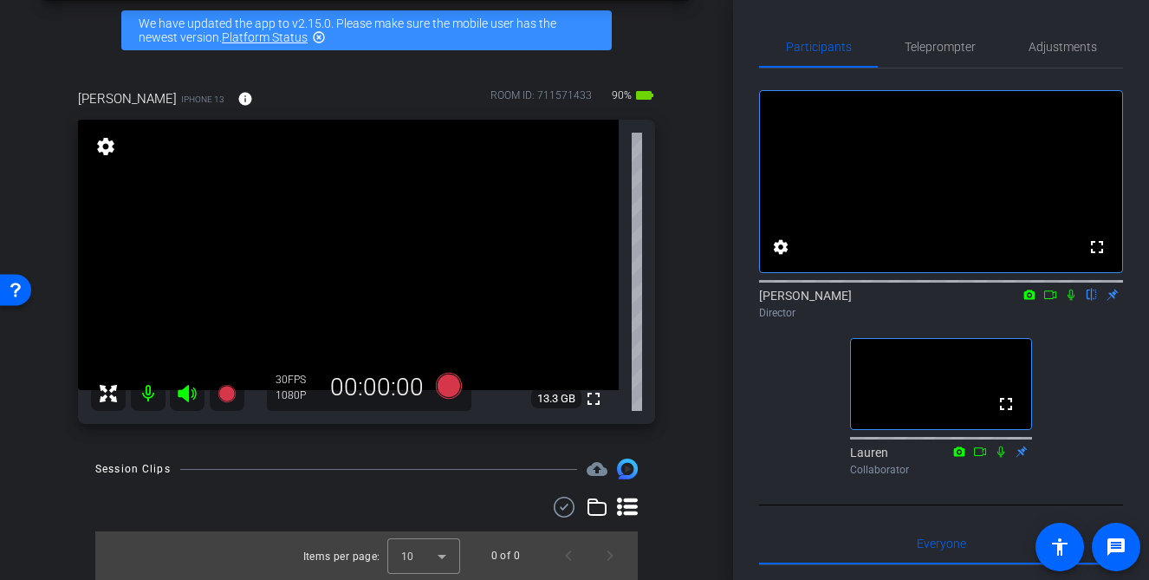
click at [713, 249] on div "arrow_back [PERSON_NAME] Health Back to project Send invite account_box grid_on…" at bounding box center [366, 215] width 733 height 580
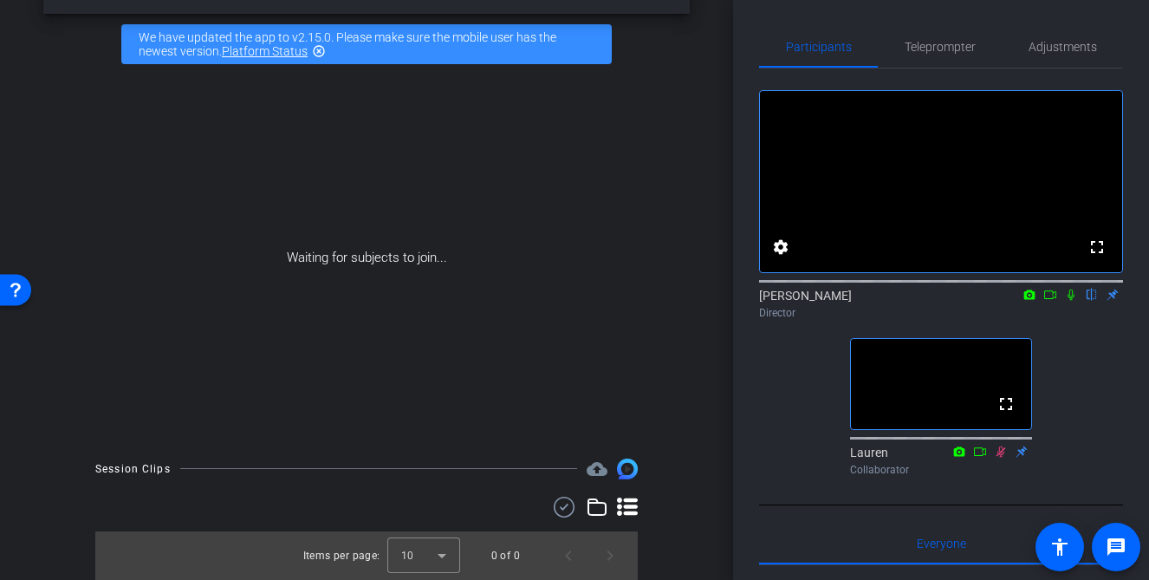
click at [774, 448] on div "fullscreen settings [PERSON_NAME] flip Director fullscreen Lauren Collaborator" at bounding box center [941, 275] width 364 height 414
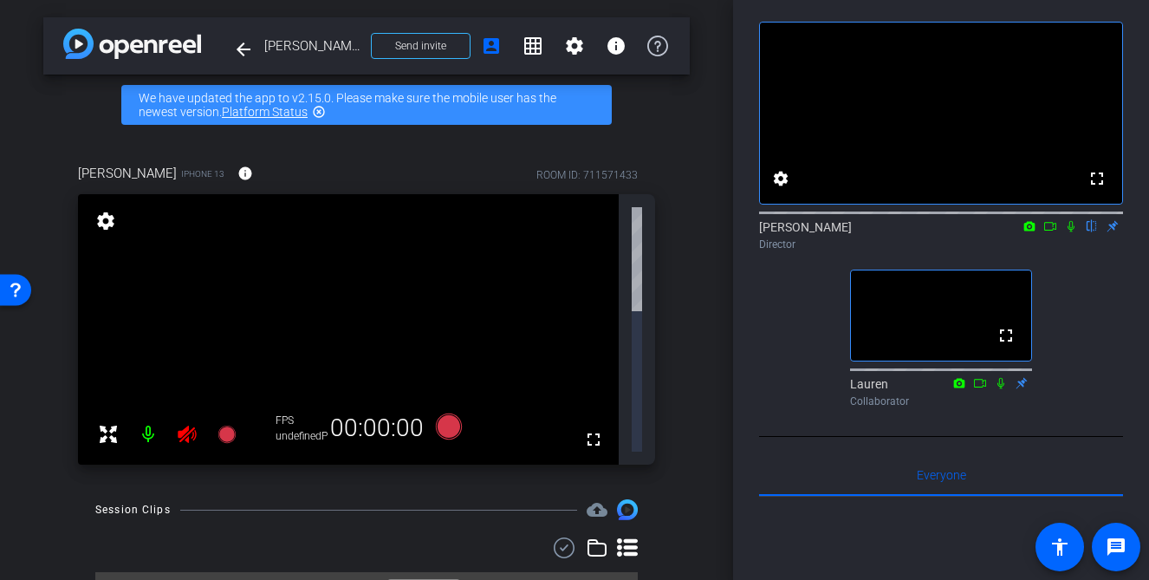
scroll to position [38, 0]
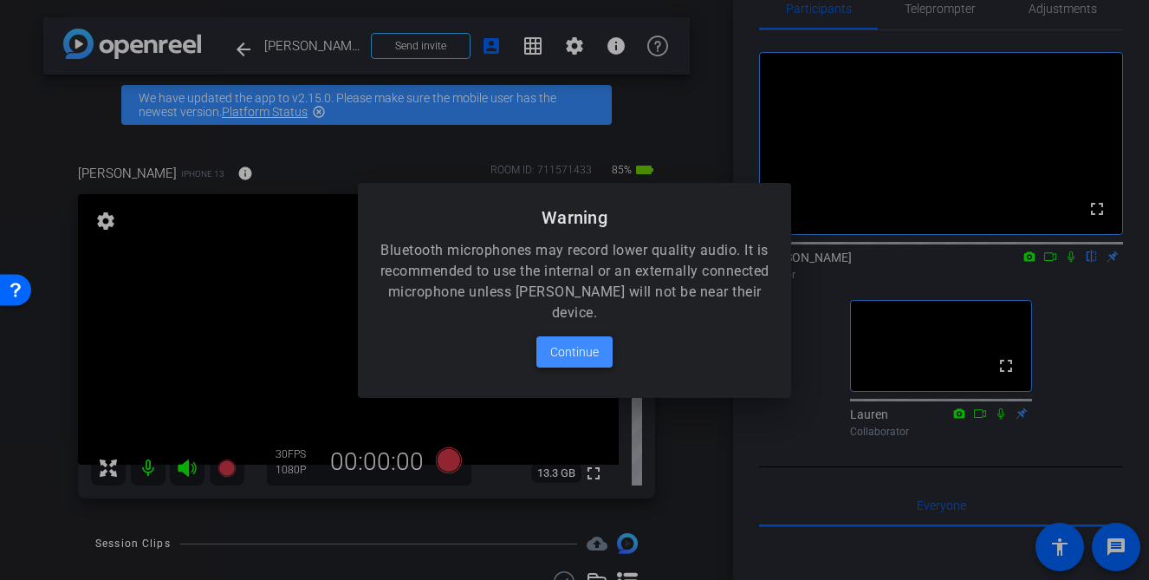
click at [594, 360] on span "Continue" at bounding box center [574, 351] width 49 height 21
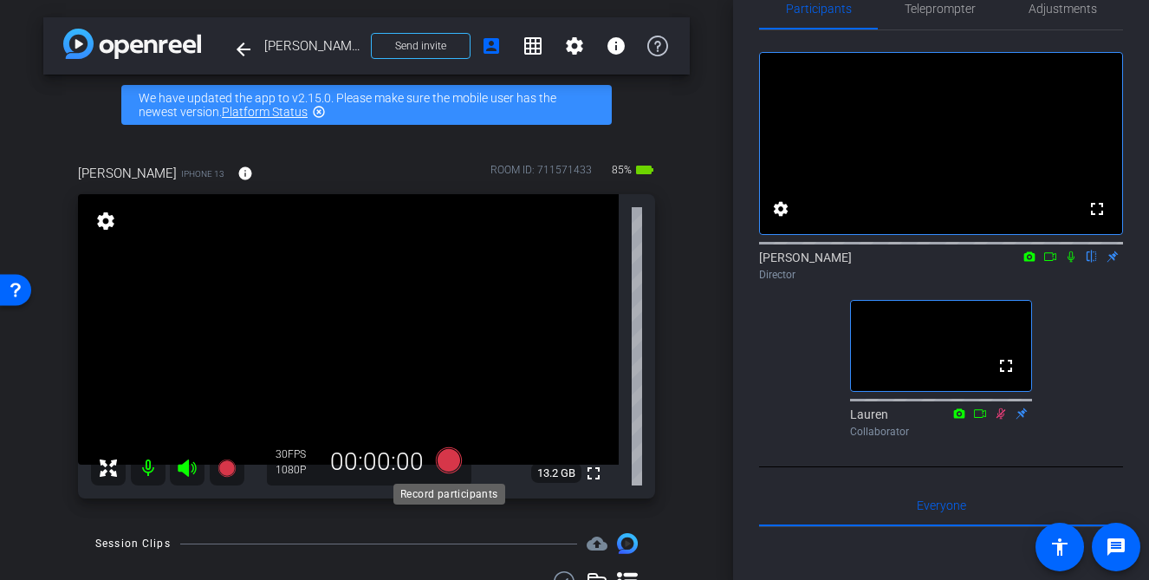
scroll to position [22, 0]
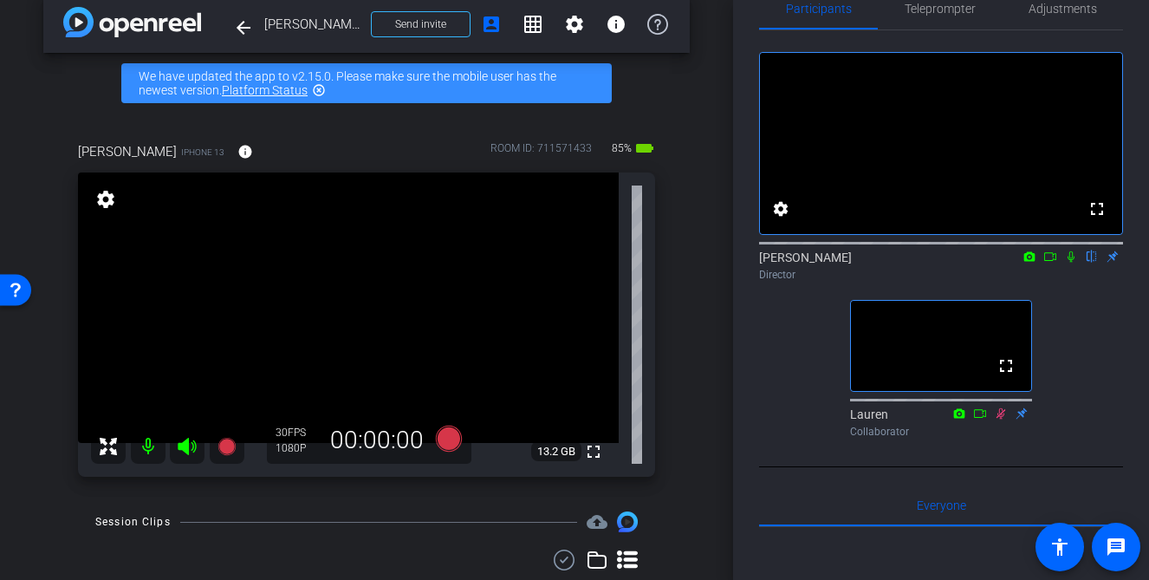
click at [677, 352] on div "[PERSON_NAME] iPhone 13 info ROOM ID: 711571433 85% battery_std fullscreen sett…" at bounding box center [366, 304] width 646 height 380
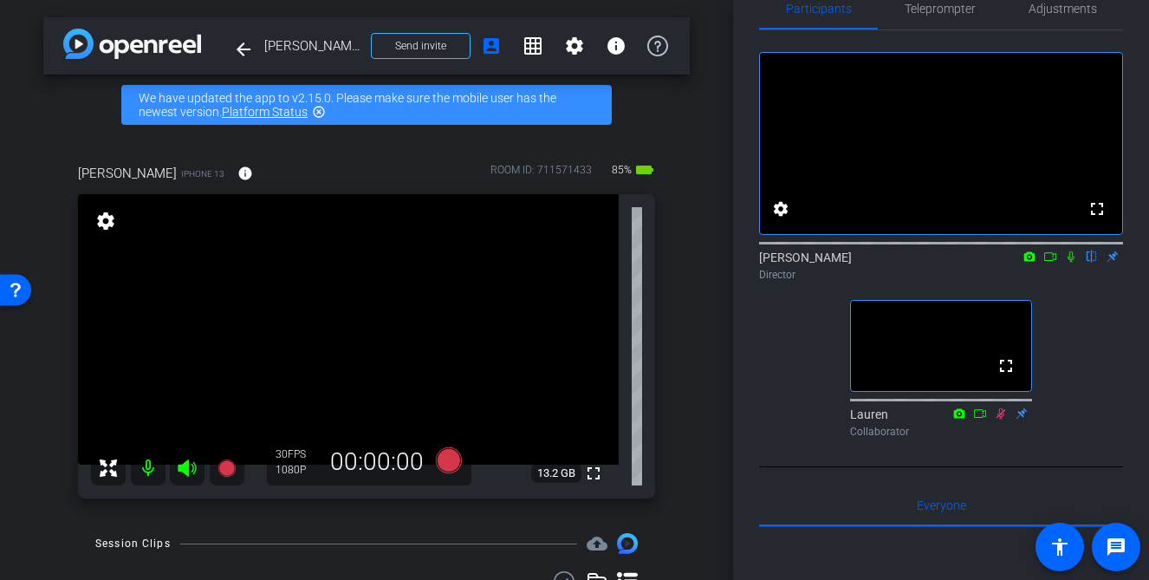
click at [672, 397] on div "[PERSON_NAME] iPhone 13 info ROOM ID: 711571433 85% battery_std fullscreen sett…" at bounding box center [366, 325] width 646 height 380
click at [445, 464] on icon at bounding box center [449, 460] width 26 height 26
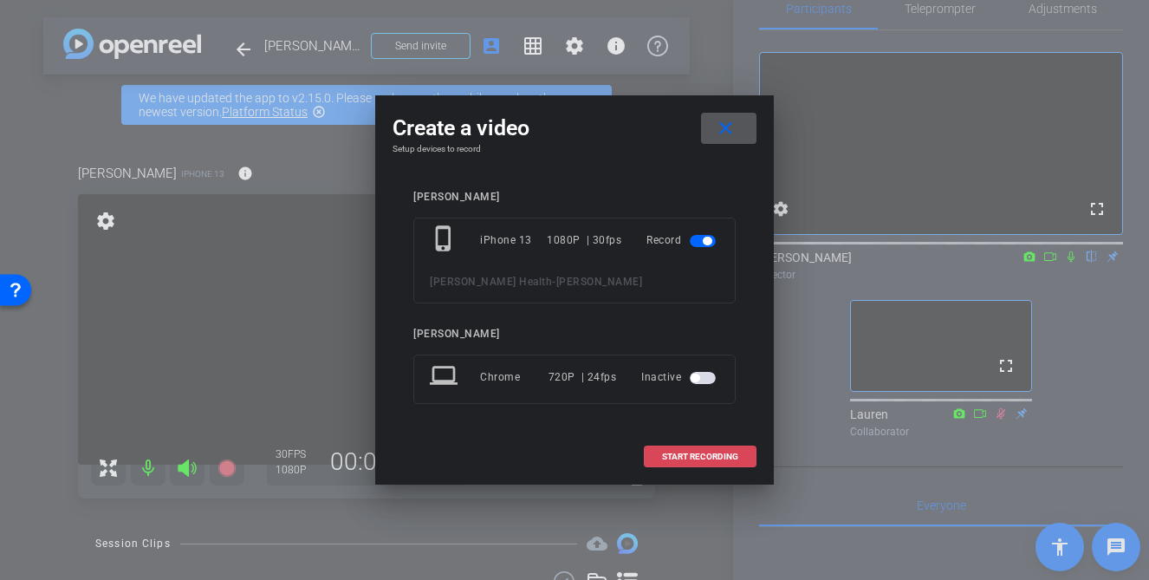
click at [698, 457] on span "START RECORDING" at bounding box center [700, 456] width 76 height 9
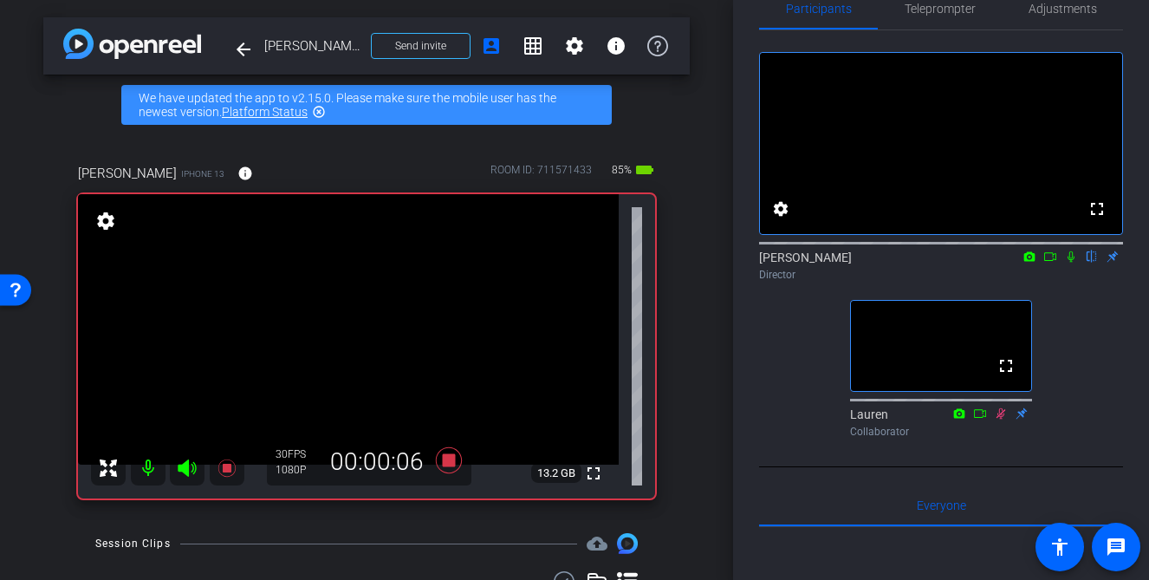
click at [1073, 263] on icon at bounding box center [1071, 256] width 14 height 12
click at [1073, 264] on mat-icon at bounding box center [1071, 257] width 21 height 16
click at [1074, 263] on icon at bounding box center [1071, 256] width 7 height 11
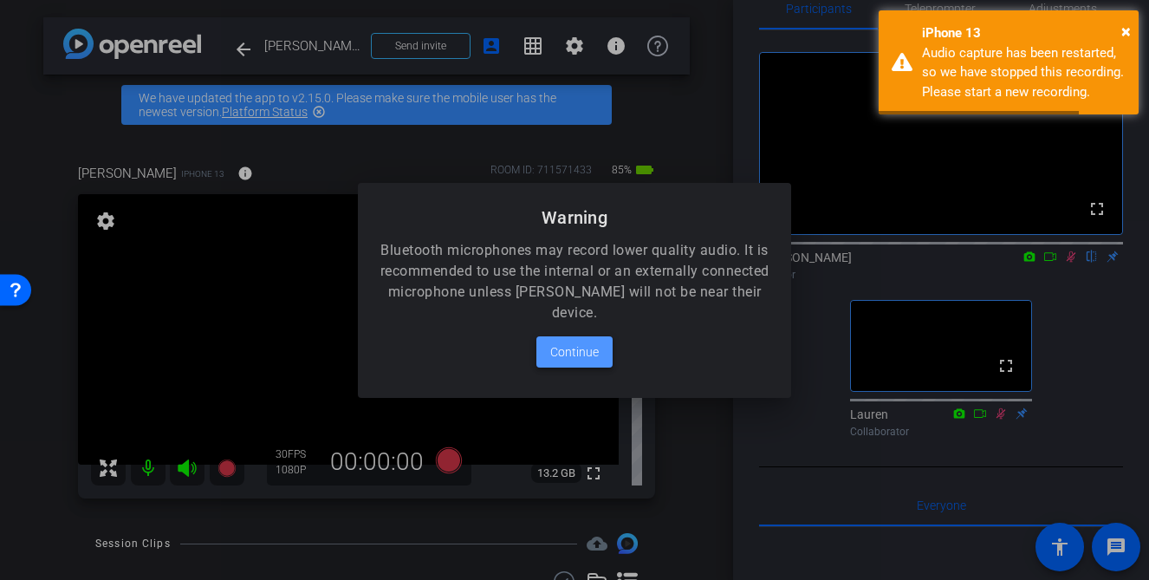
click at [592, 351] on span "Continue" at bounding box center [574, 351] width 49 height 21
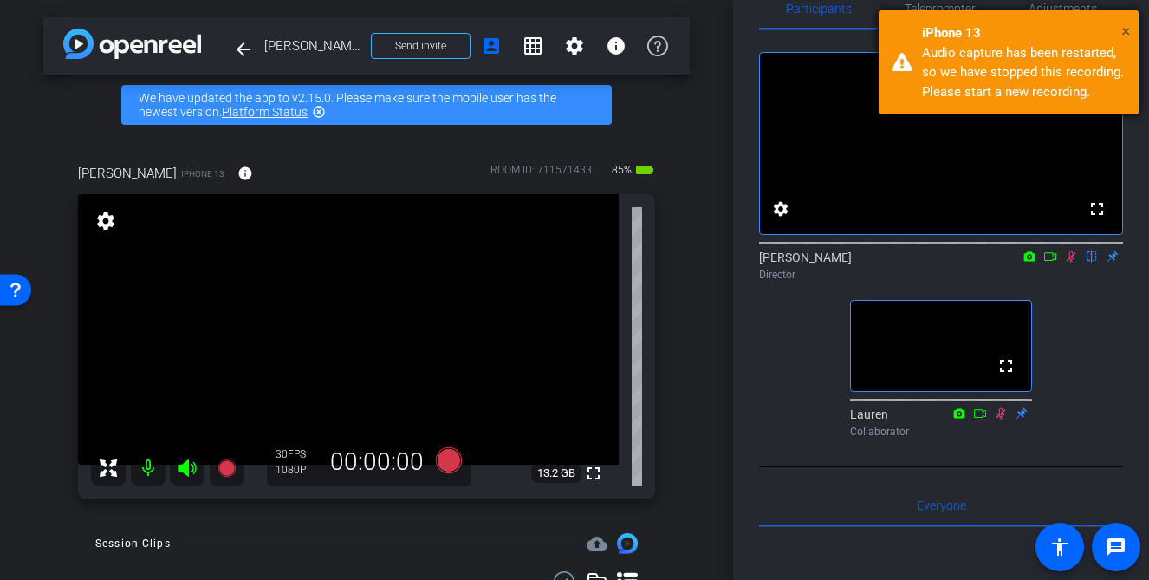
click at [1123, 26] on span "×" at bounding box center [1126, 31] width 10 height 21
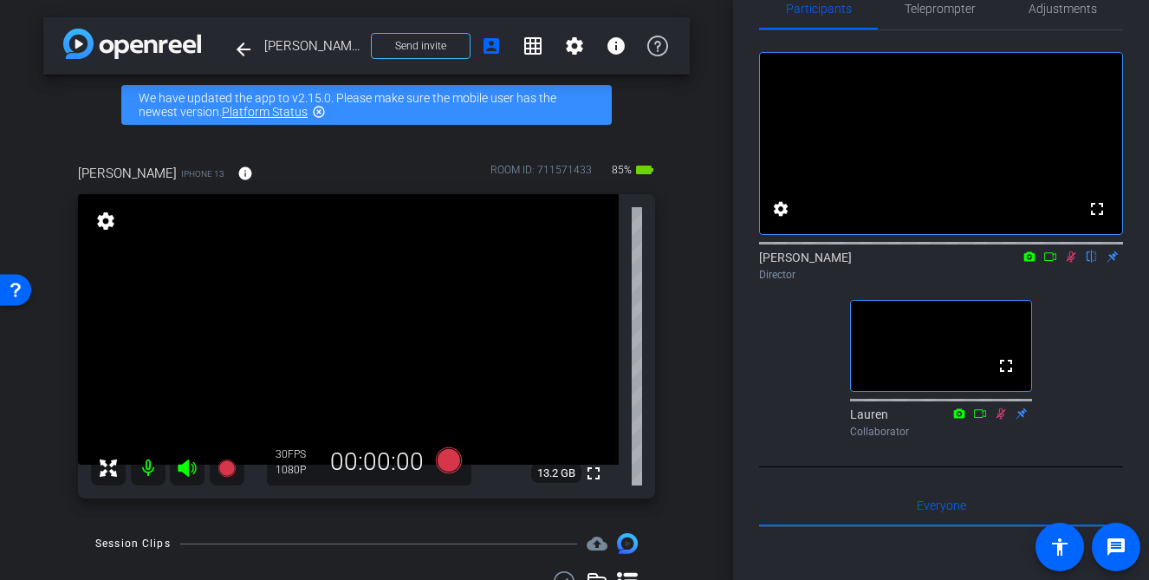
click at [1073, 263] on icon at bounding box center [1071, 256] width 14 height 12
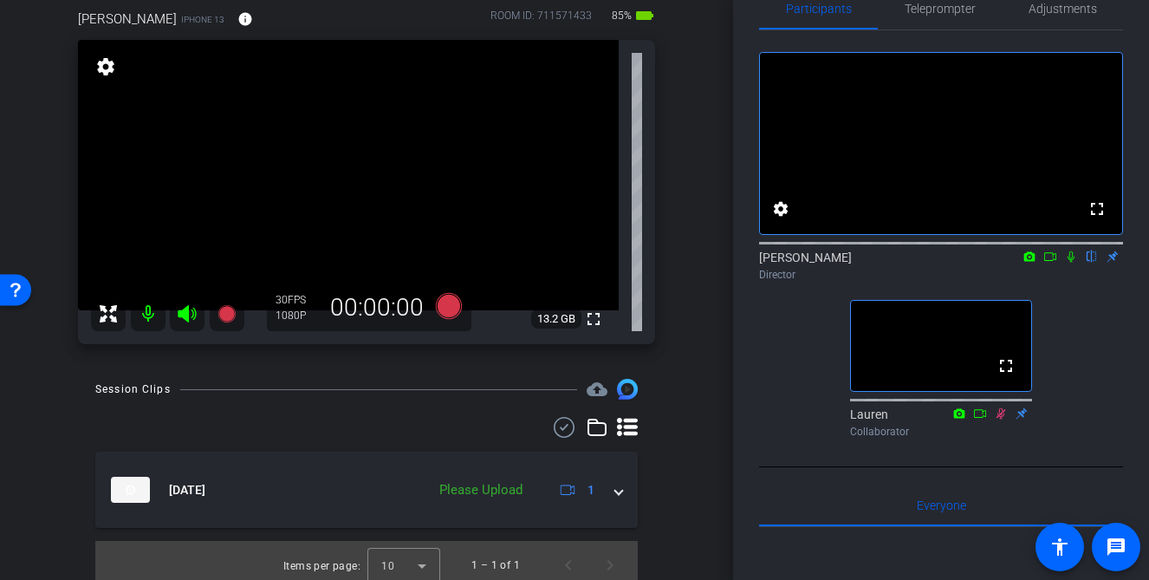
scroll to position [164, 0]
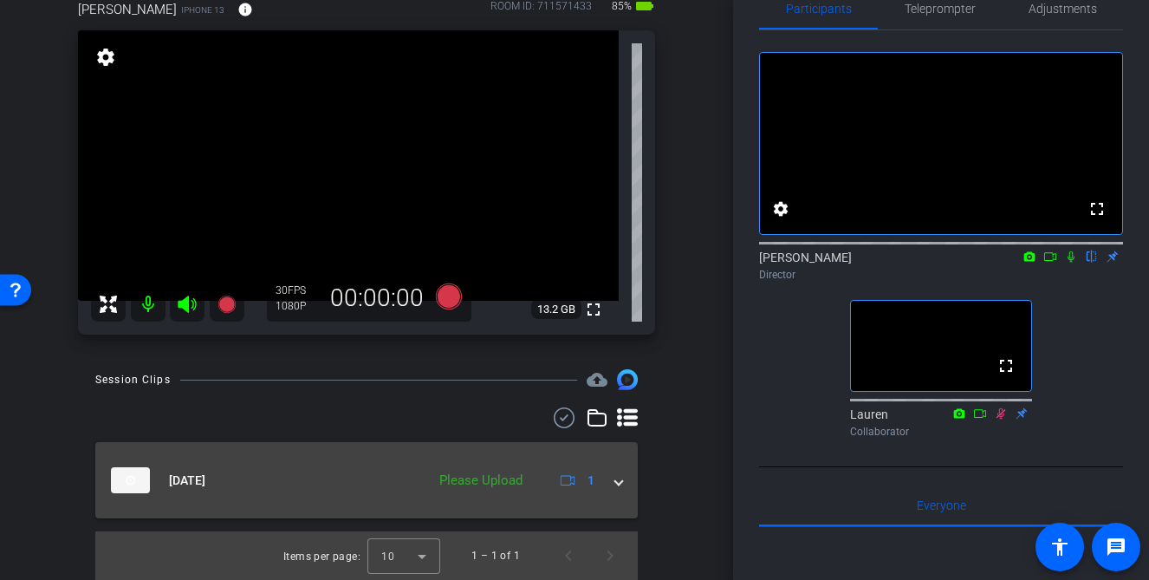
click at [619, 476] on span at bounding box center [618, 480] width 7 height 18
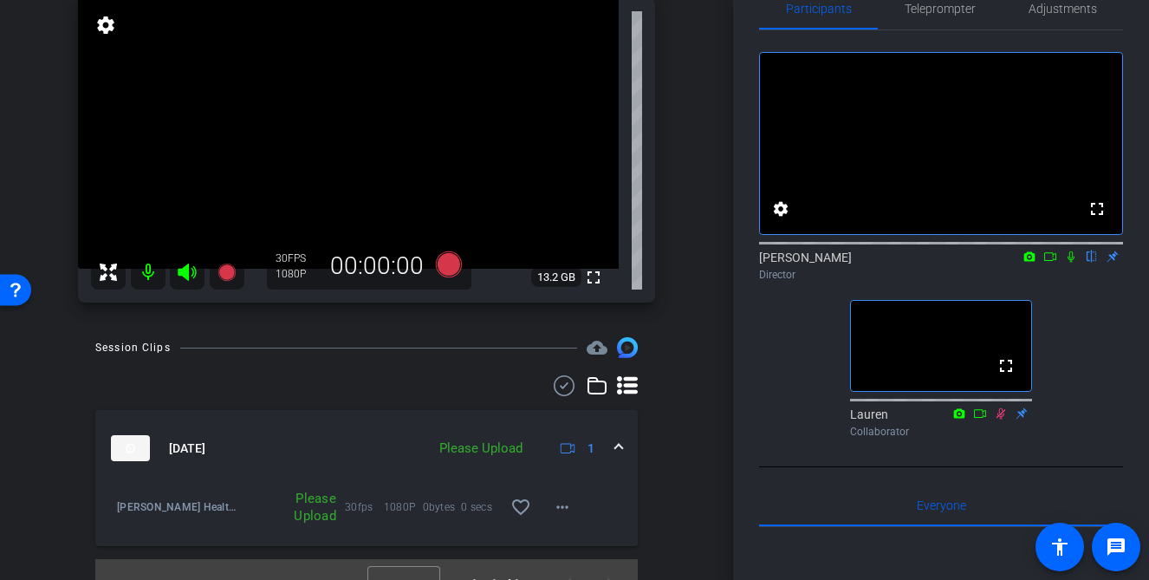
scroll to position [214, 0]
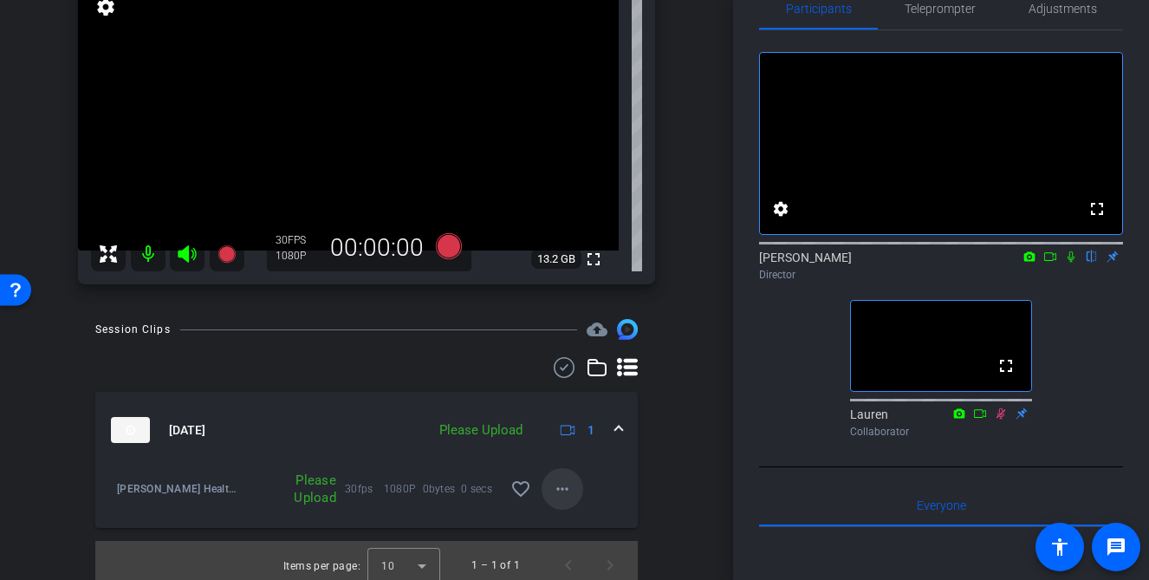
click at [551, 488] on span at bounding box center [563, 489] width 42 height 42
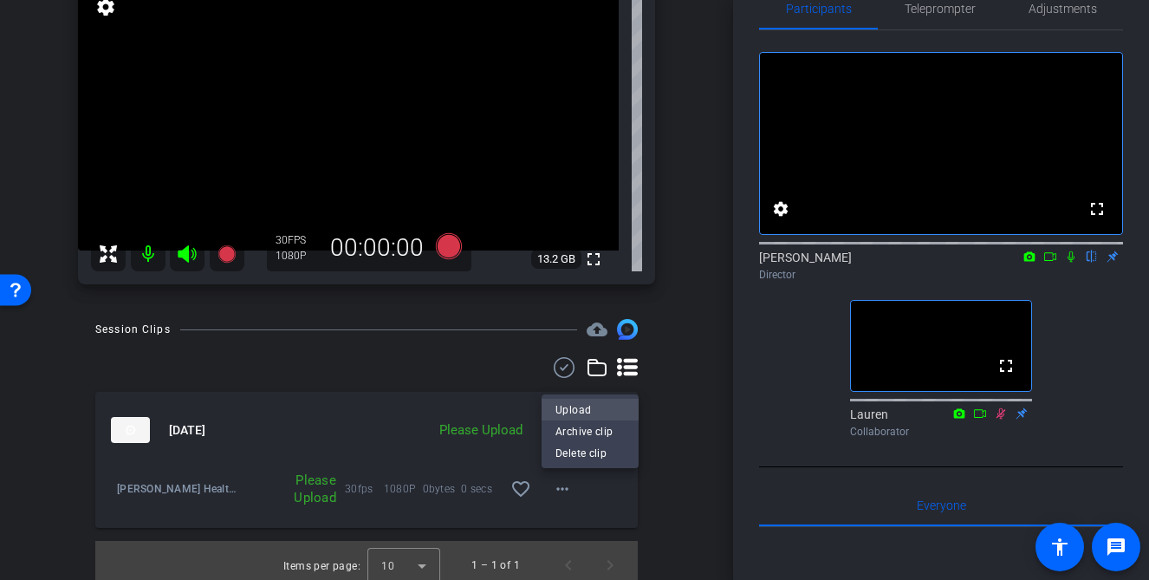
click at [569, 406] on span "Upload" at bounding box center [589, 409] width 69 height 21
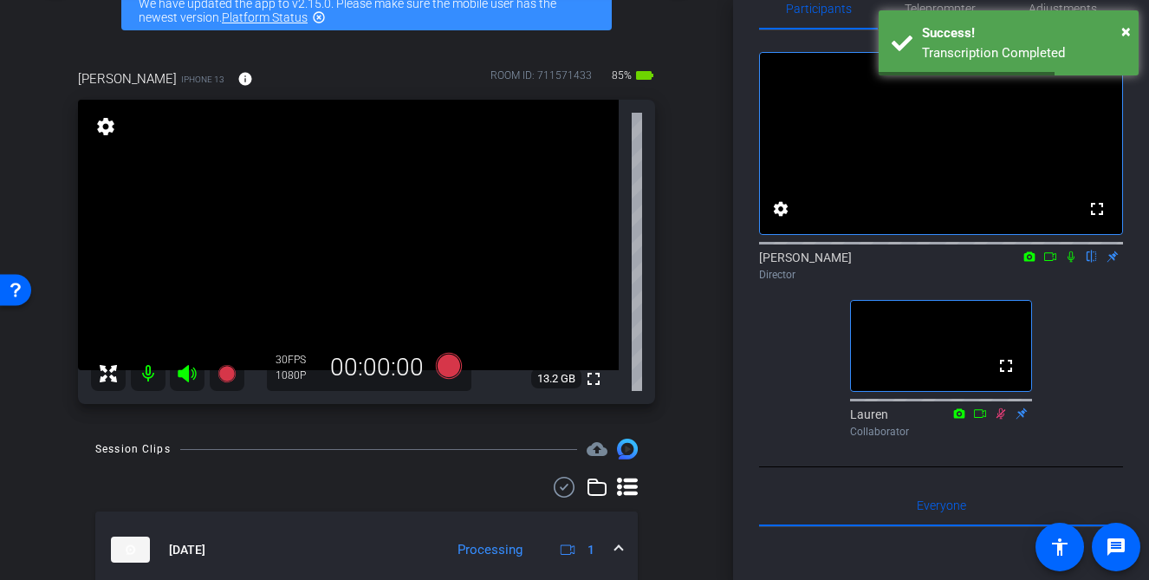
scroll to position [93, 0]
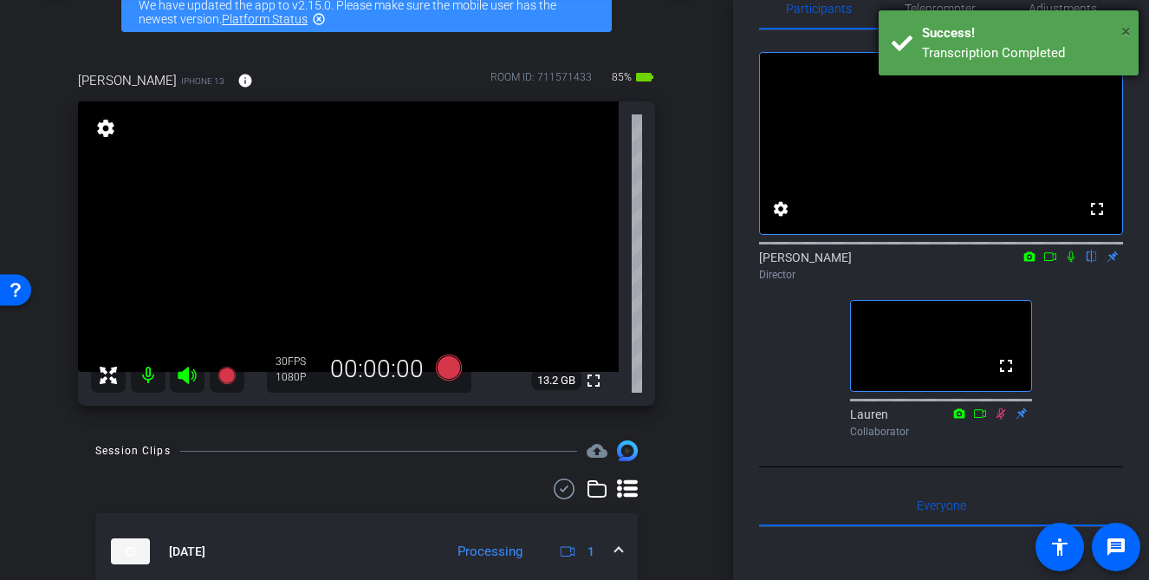
click at [1125, 26] on span "×" at bounding box center [1126, 31] width 10 height 21
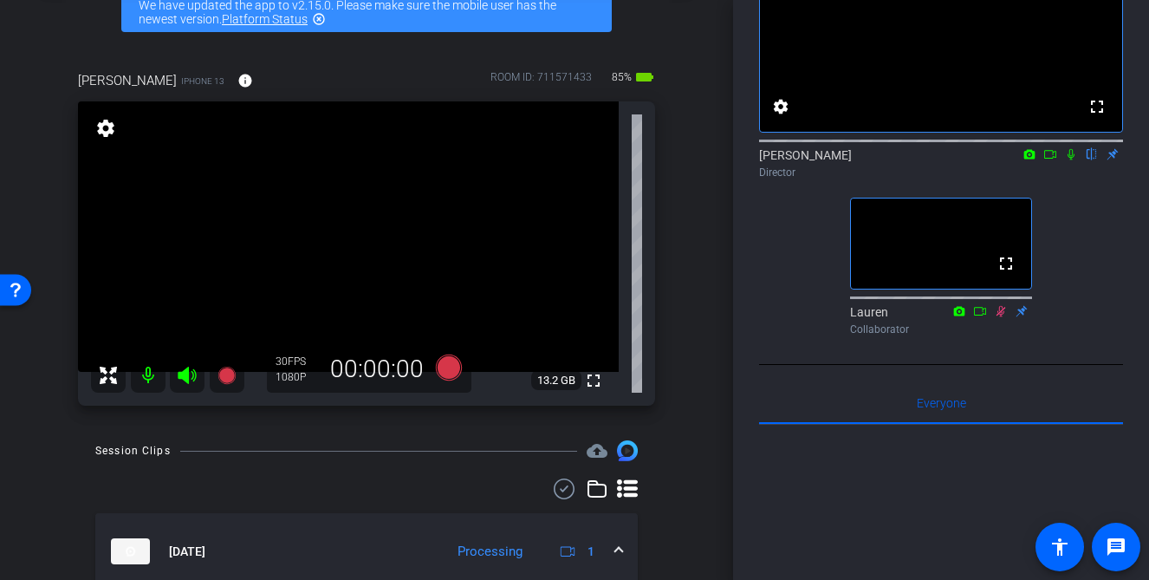
scroll to position [224, 0]
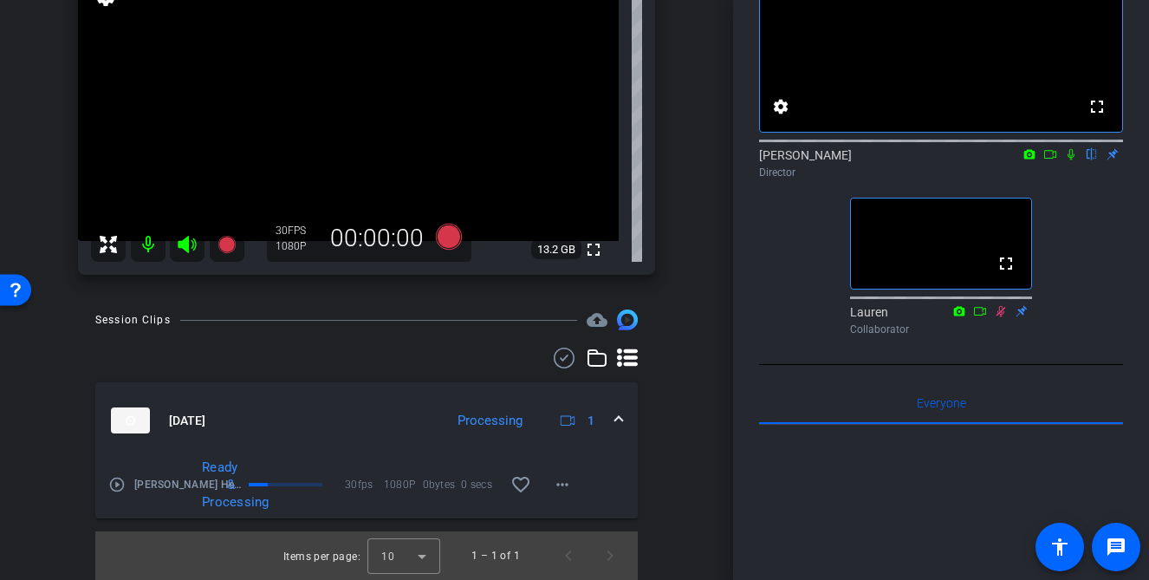
click at [1073, 160] on icon at bounding box center [1071, 154] width 7 height 11
click at [1055, 160] on icon at bounding box center [1050, 154] width 14 height 12
click at [615, 422] on span at bounding box center [618, 421] width 7 height 18
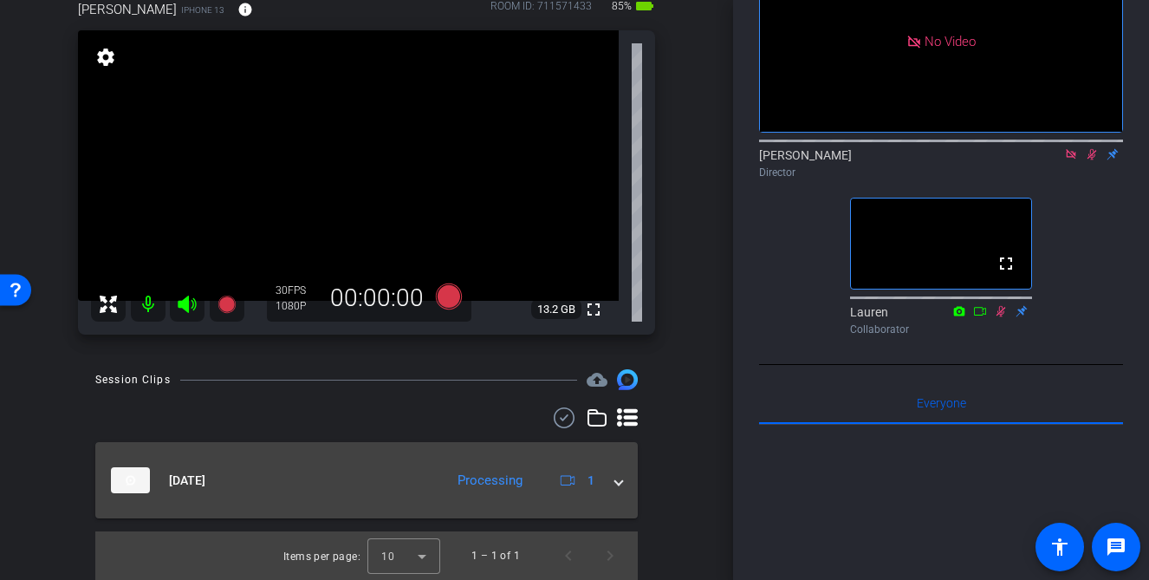
scroll to position [164, 0]
click at [617, 484] on span at bounding box center [618, 480] width 7 height 18
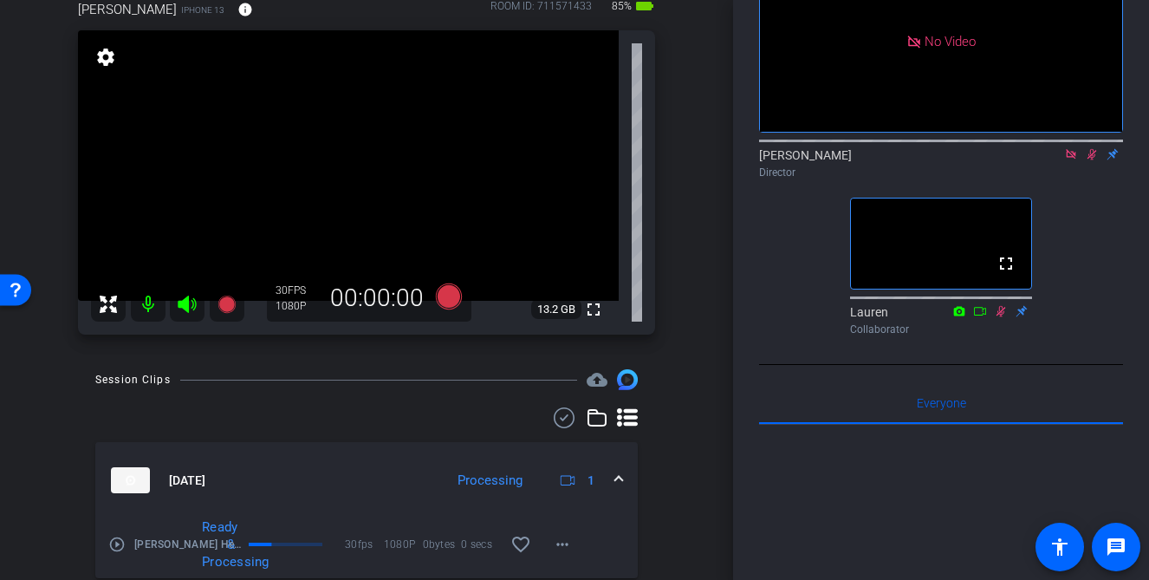
scroll to position [224, 0]
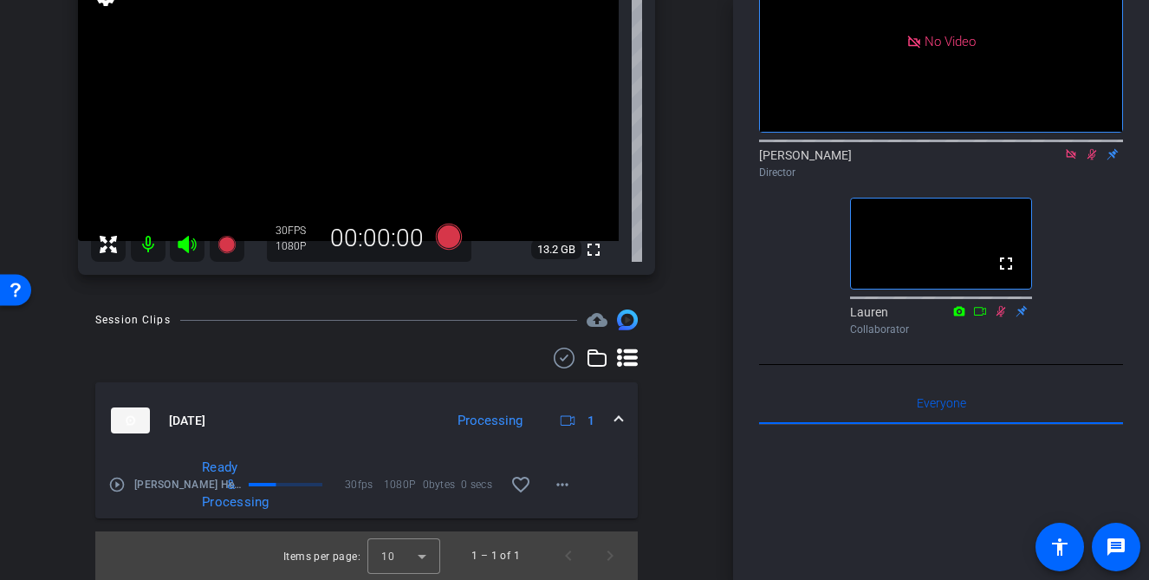
click at [120, 484] on mat-icon "play_circle_outline" at bounding box center [116, 484] width 17 height 17
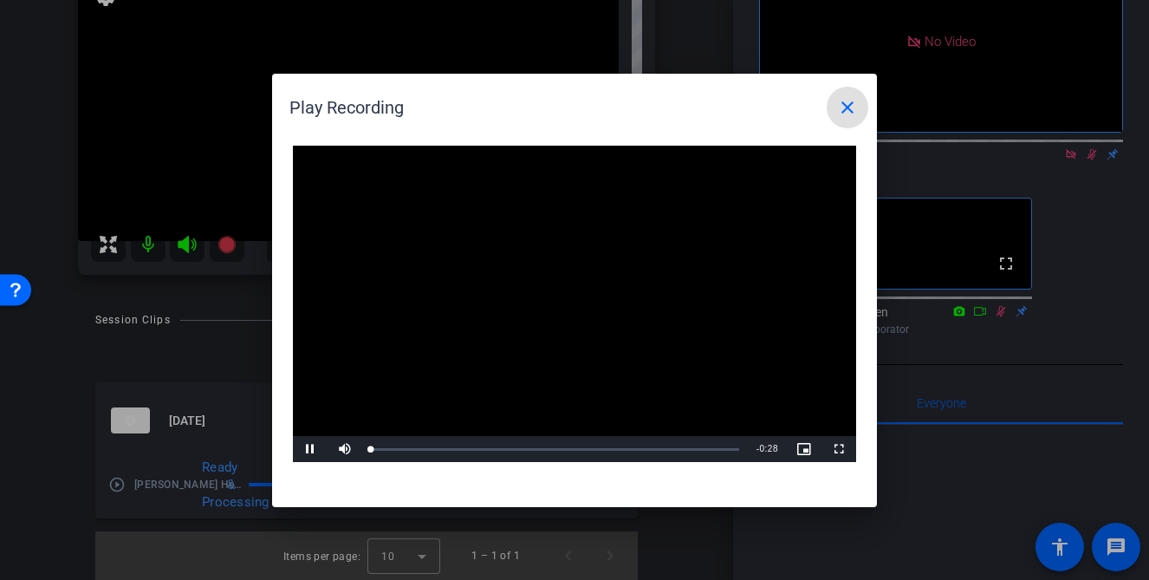
click at [570, 291] on video "Video Player" at bounding box center [574, 304] width 563 height 317
click at [313, 449] on span "Video Player" at bounding box center [310, 449] width 35 height 0
click at [443, 444] on div "Loaded : 100.00% 0:05 0:03" at bounding box center [555, 449] width 386 height 26
click at [492, 447] on div "Loaded : 100.00% 0:09 0:06" at bounding box center [555, 449] width 368 height 4
click at [846, 108] on mat-icon "close" at bounding box center [847, 107] width 21 height 21
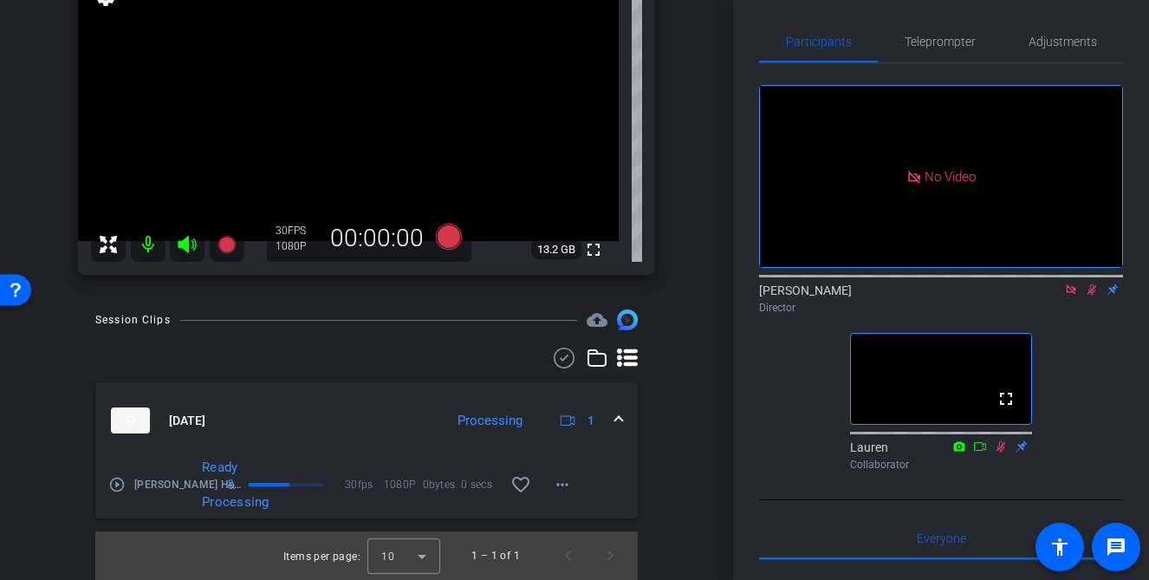
scroll to position [0, 0]
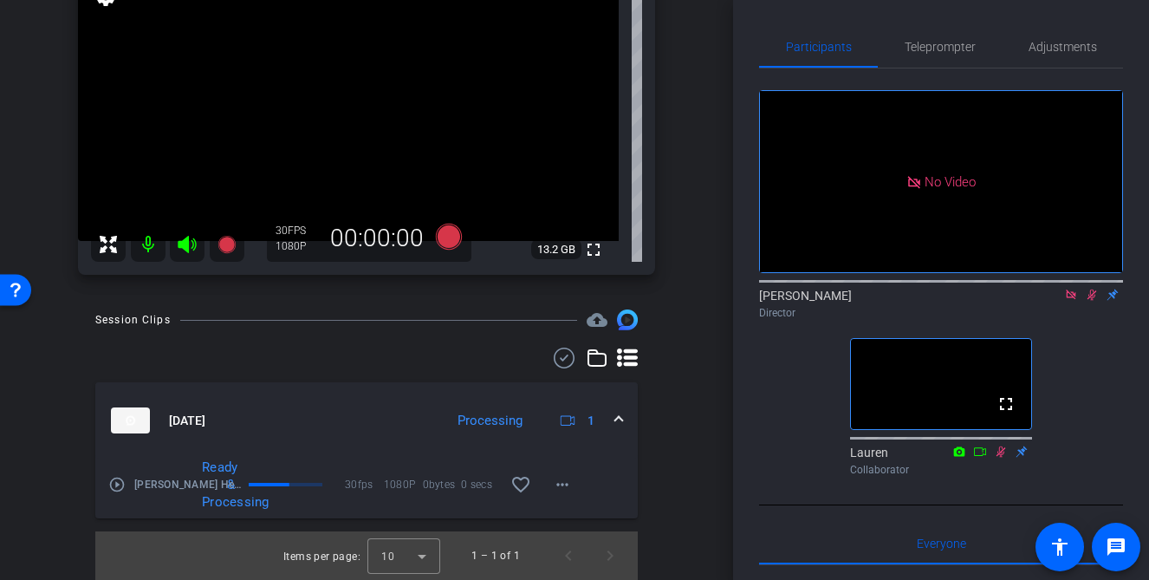
click at [1094, 301] on icon at bounding box center [1092, 295] width 14 height 12
click at [1074, 299] on icon at bounding box center [1071, 294] width 10 height 10
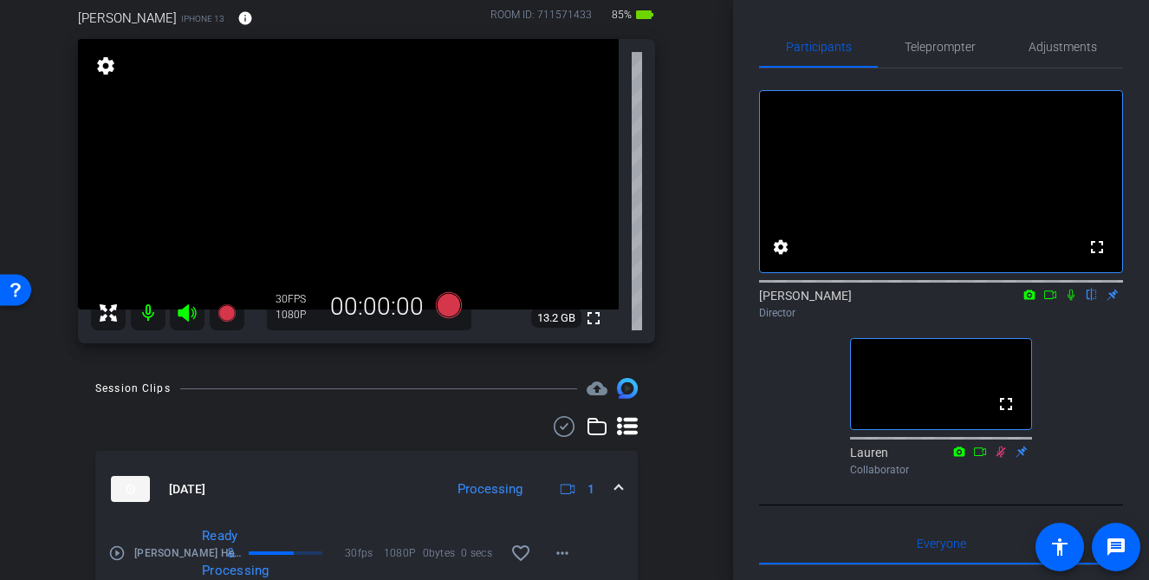
scroll to position [141, 0]
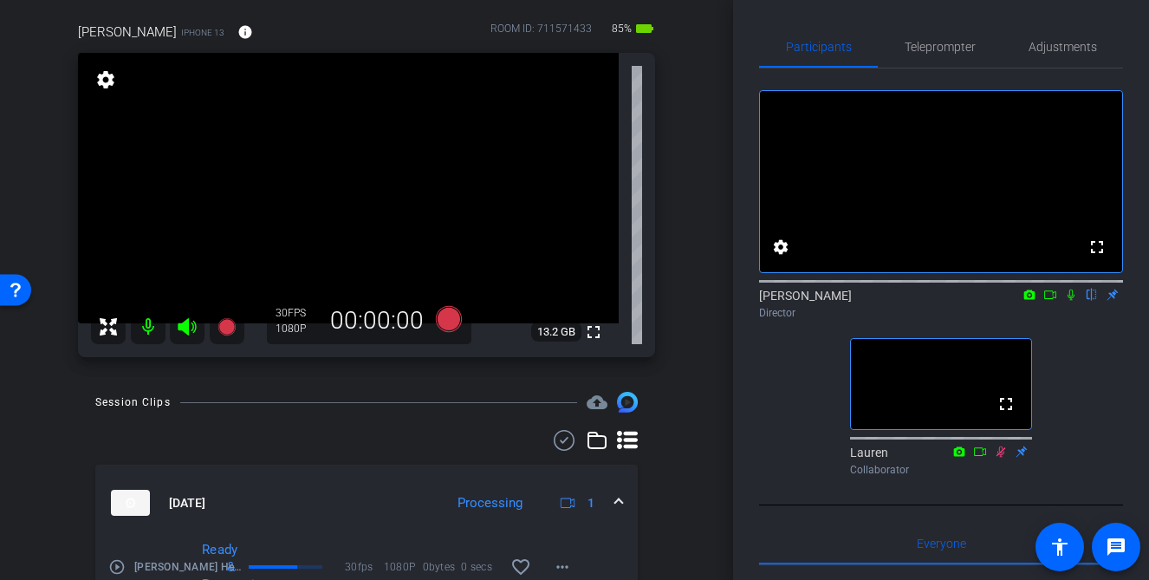
click at [699, 282] on div "arrow_back [PERSON_NAME] Health Back to project Send invite account_box grid_on…" at bounding box center [366, 149] width 733 height 580
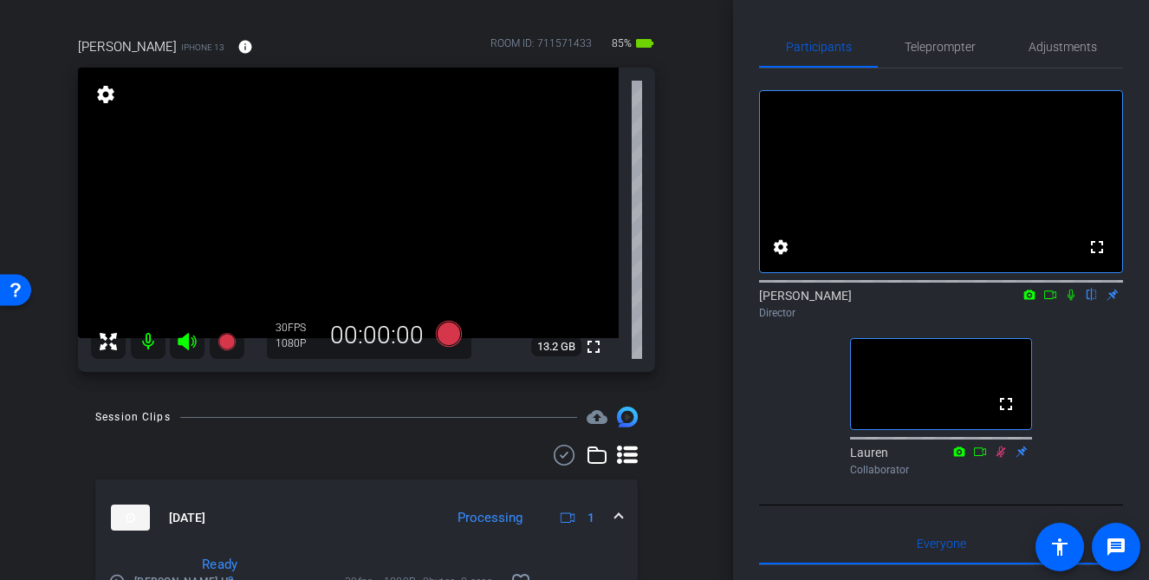
scroll to position [120, 0]
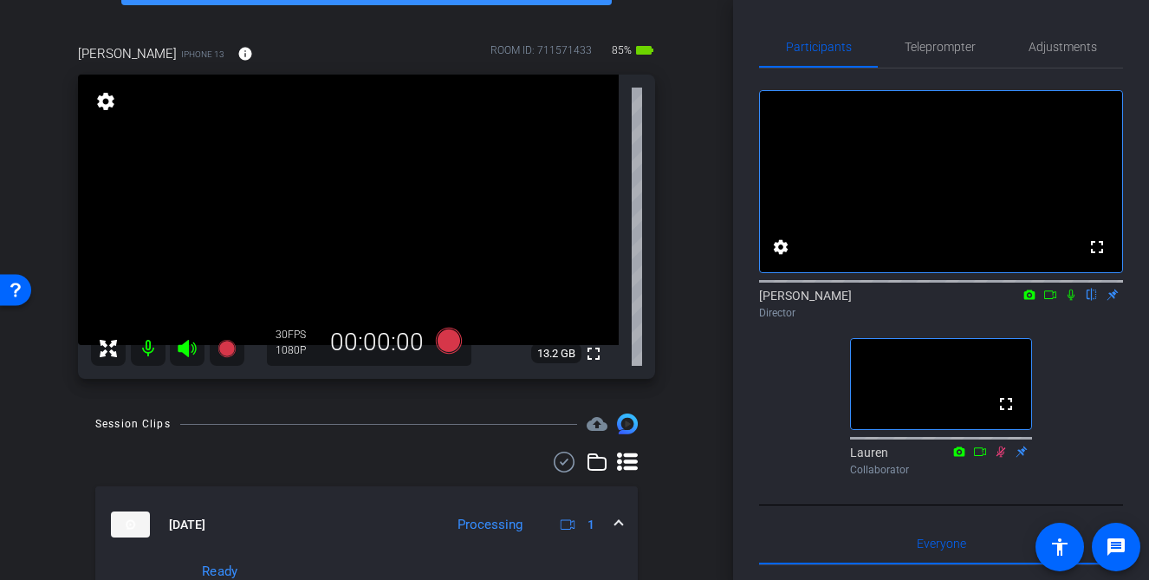
click at [1095, 385] on div "fullscreen settings [PERSON_NAME] flip Director fullscreen Lauren Collaborator" at bounding box center [941, 275] width 364 height 414
click at [717, 391] on div "arrow_back [PERSON_NAME] Health Back to project Send invite account_box grid_on…" at bounding box center [366, 170] width 733 height 580
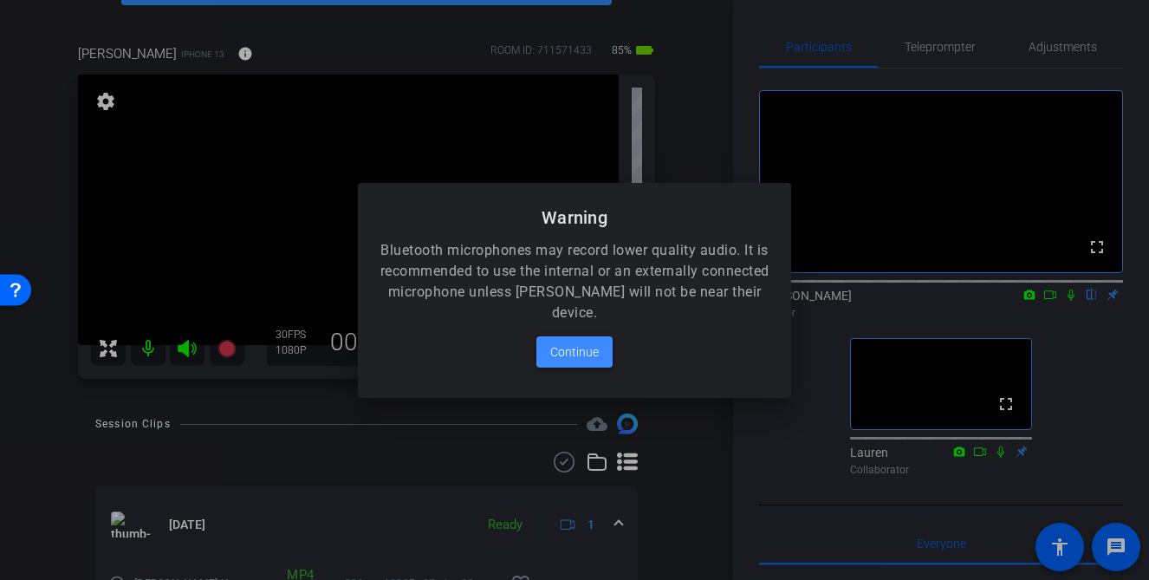
click at [592, 358] on span "Continue" at bounding box center [574, 351] width 49 height 21
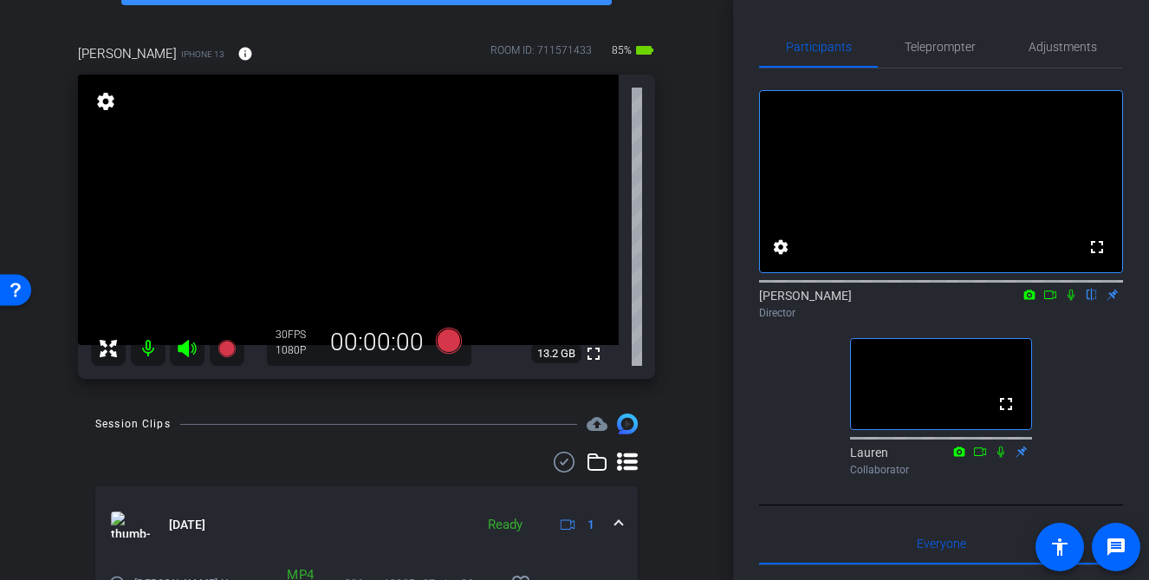
click at [698, 342] on div "arrow_back [PERSON_NAME] Health Back to project Send invite account_box grid_on…" at bounding box center [366, 170] width 733 height 580
